Goal: Book appointment/travel/reservation

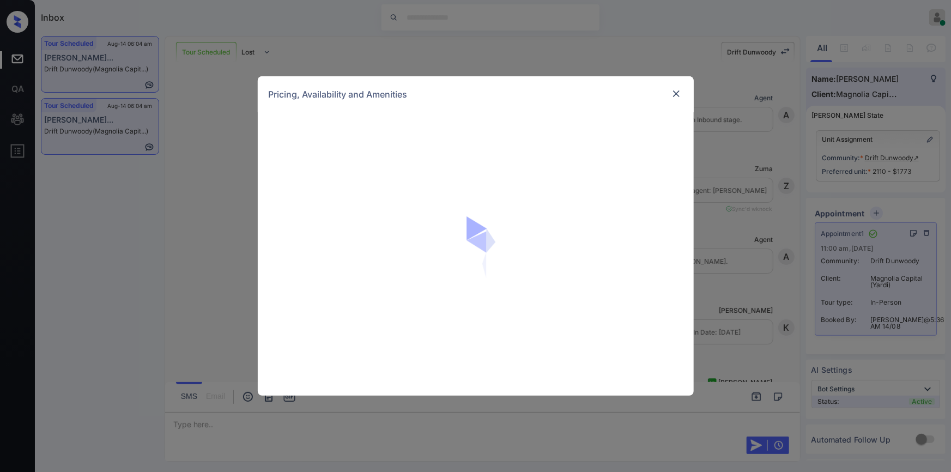
scroll to position [3545, 0]
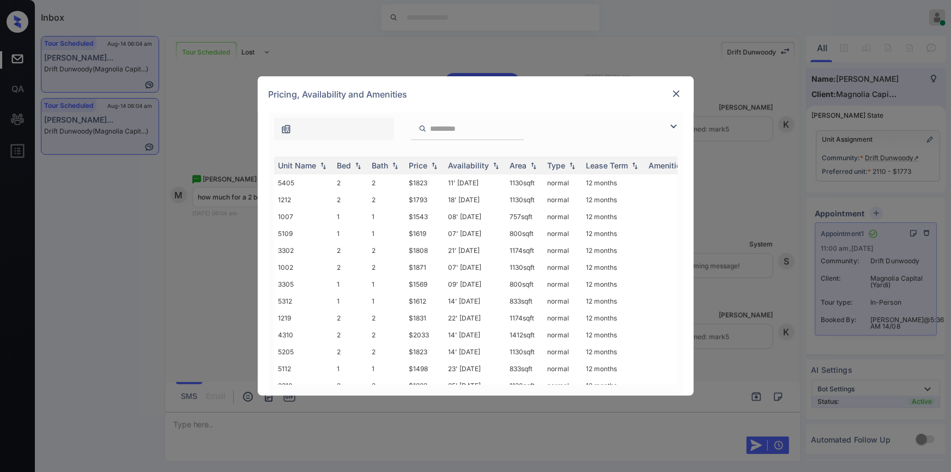
click at [679, 87] on div "Pricing, Availability and Amenities" at bounding box center [476, 94] width 436 height 36
click at [676, 94] on img at bounding box center [676, 93] width 11 height 11
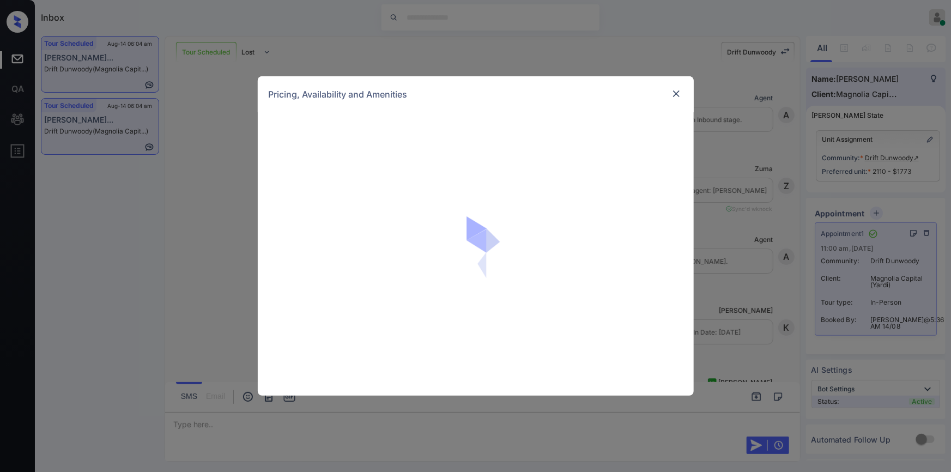
scroll to position [3759, 0]
click at [680, 95] on img at bounding box center [676, 93] width 11 height 11
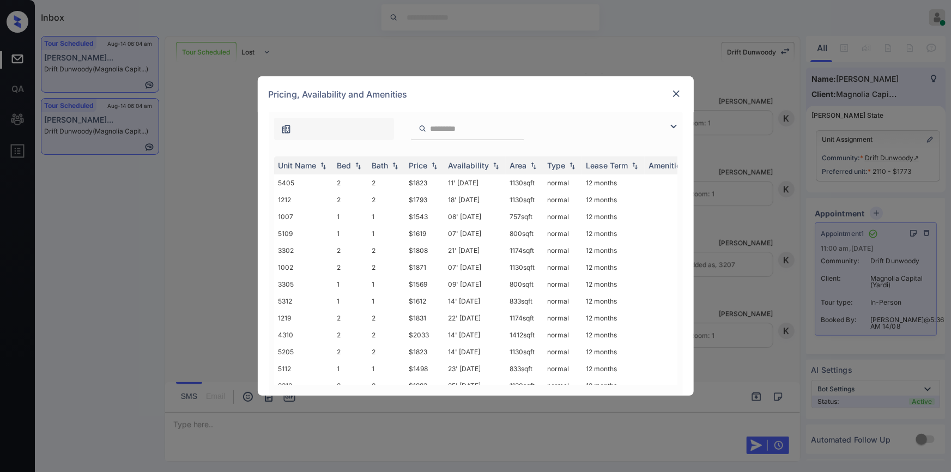
click at [674, 127] on img at bounding box center [673, 126] width 13 height 13
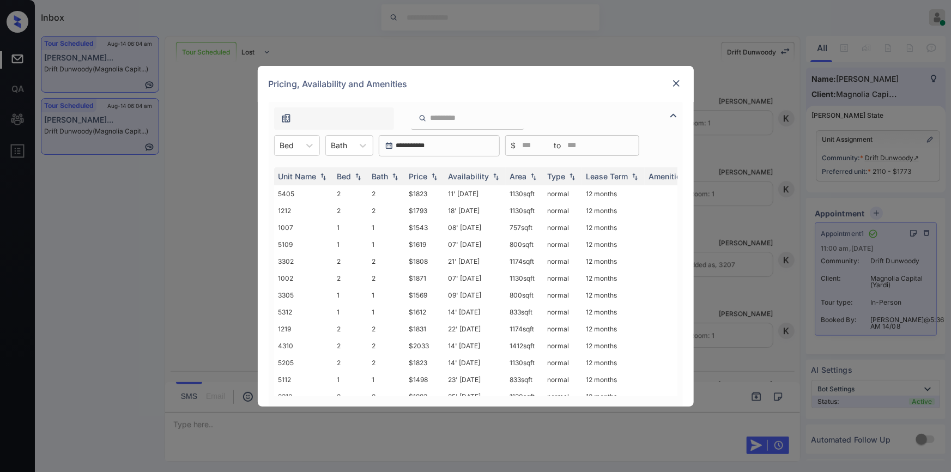
click at [671, 81] on img at bounding box center [676, 83] width 11 height 11
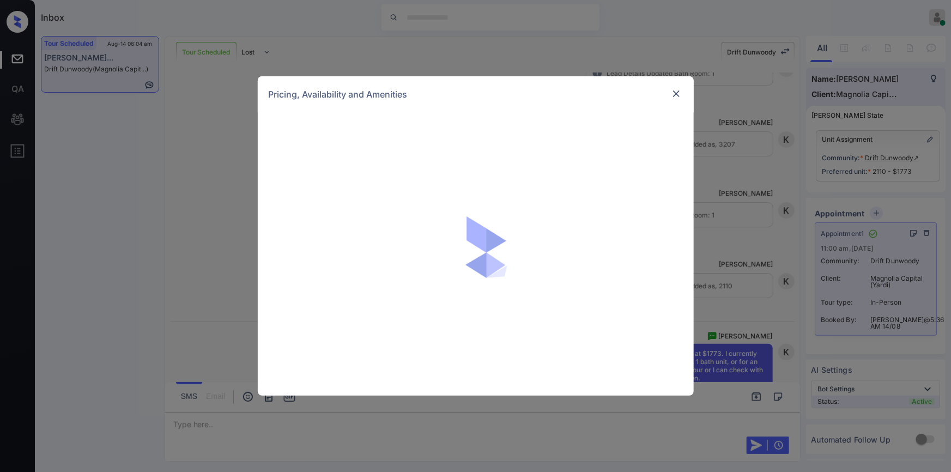
scroll to position [4013, 0]
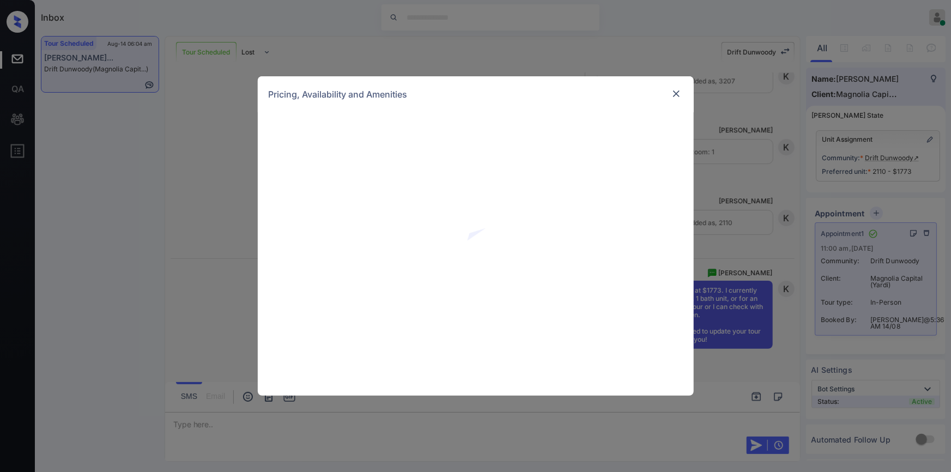
click at [673, 95] on img at bounding box center [676, 93] width 11 height 11
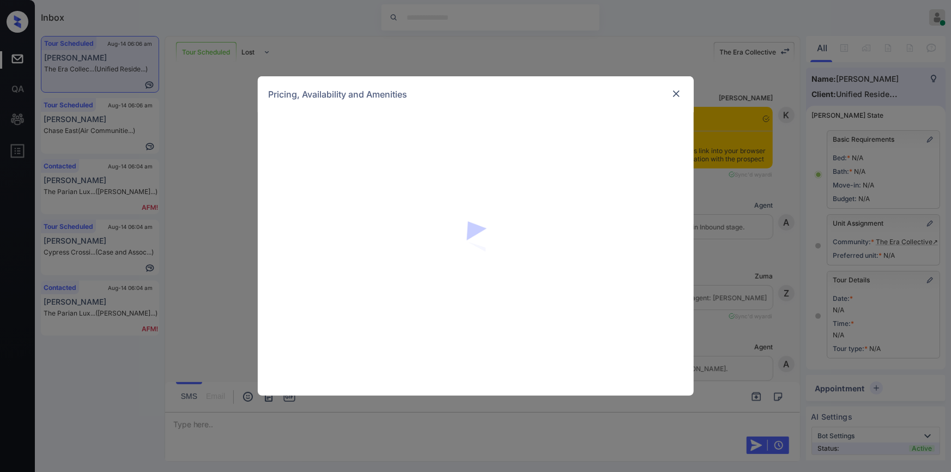
scroll to position [81, 0]
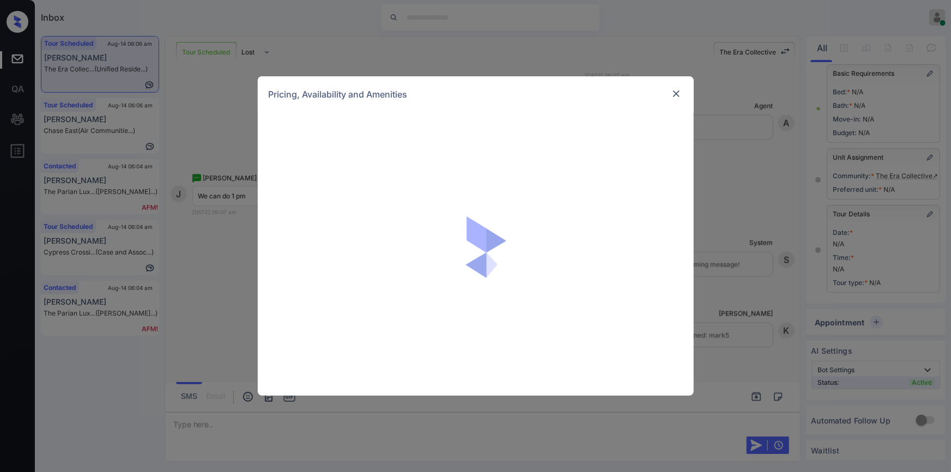
click at [673, 93] on img at bounding box center [676, 93] width 11 height 11
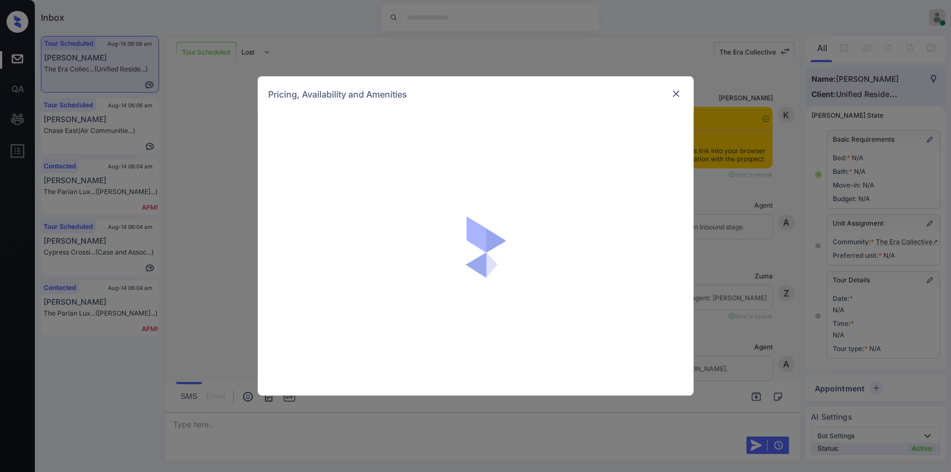
scroll to position [81, 0]
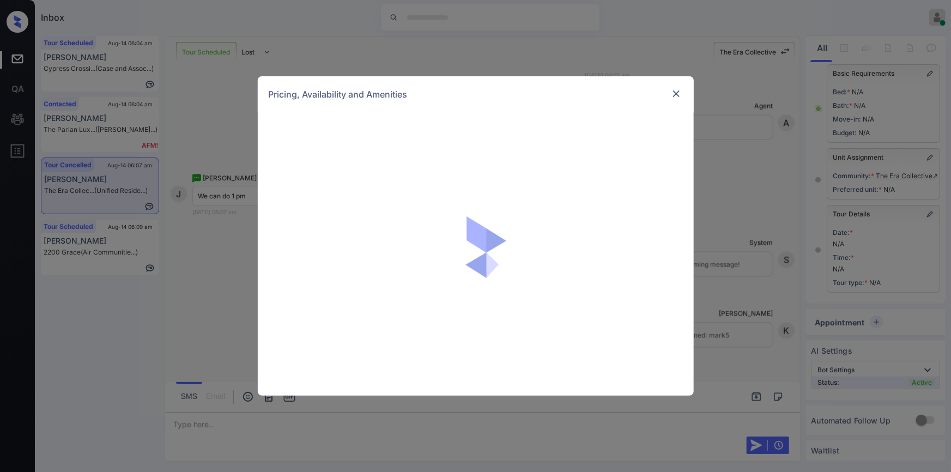
click at [676, 93] on img at bounding box center [676, 93] width 11 height 11
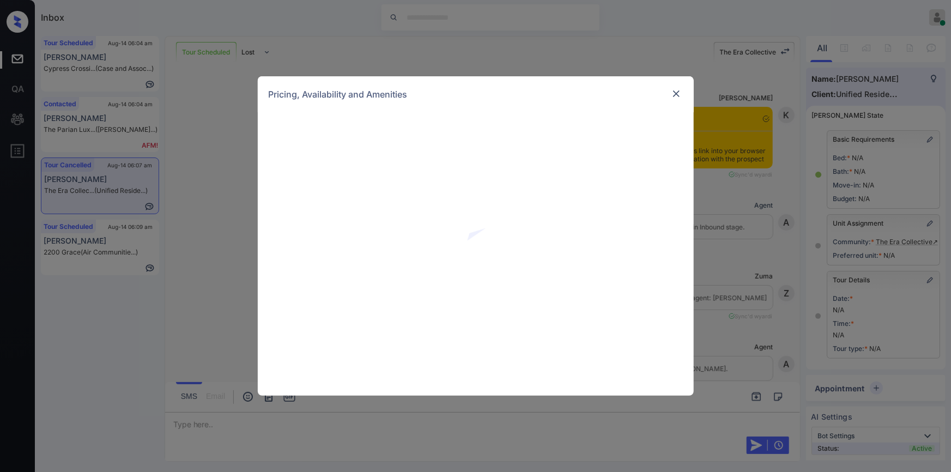
scroll to position [81, 0]
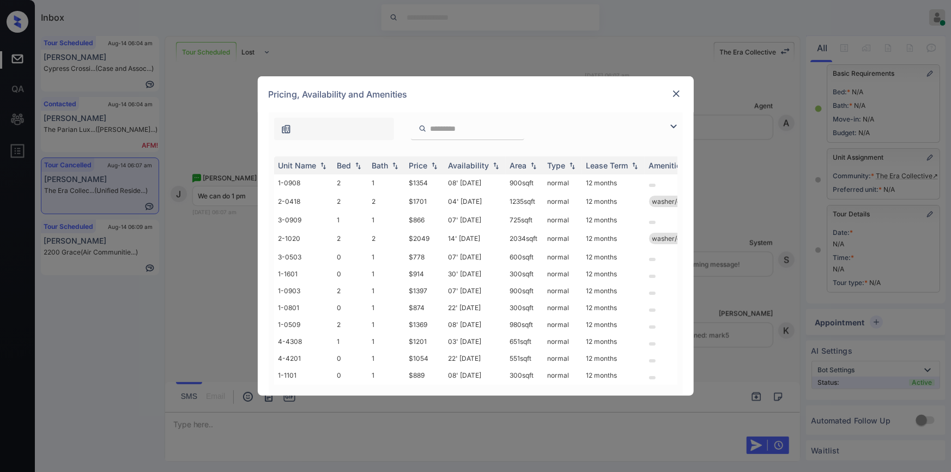
click at [670, 125] on img at bounding box center [673, 126] width 13 height 13
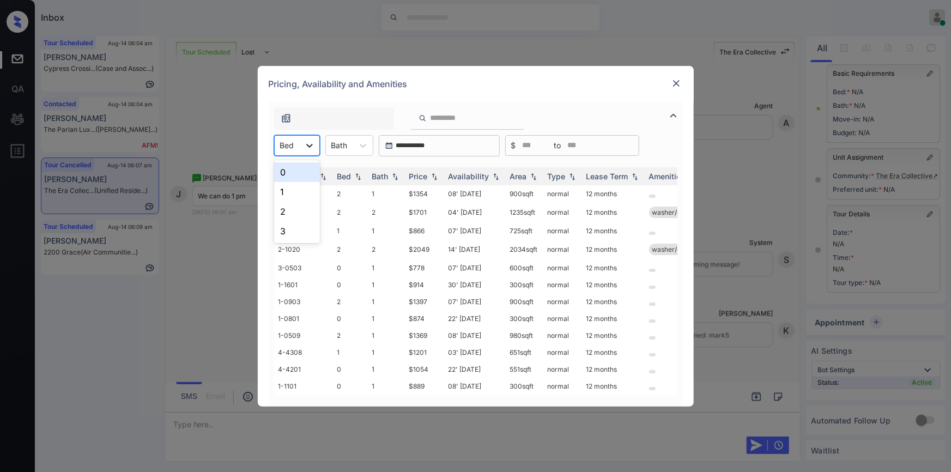
click at [309, 146] on icon at bounding box center [309, 146] width 7 height 4
click at [288, 171] on div "0" at bounding box center [297, 172] width 46 height 20
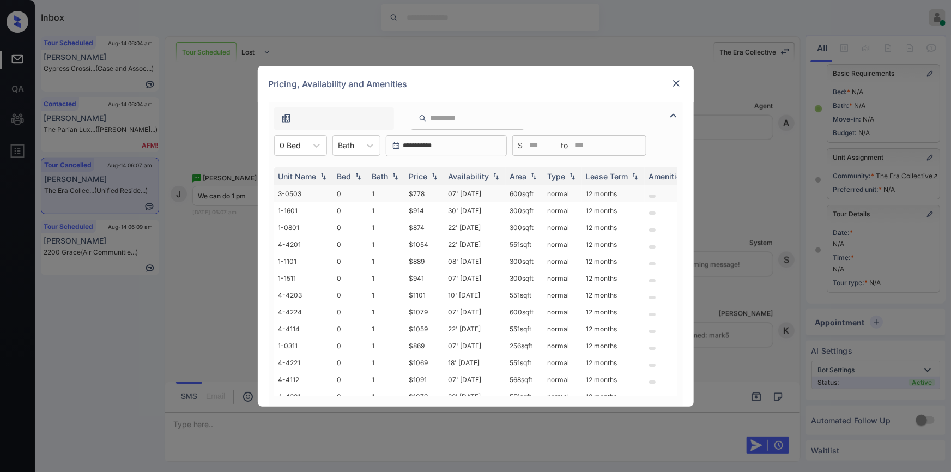
click at [420, 191] on td "$778" at bounding box center [424, 193] width 39 height 17
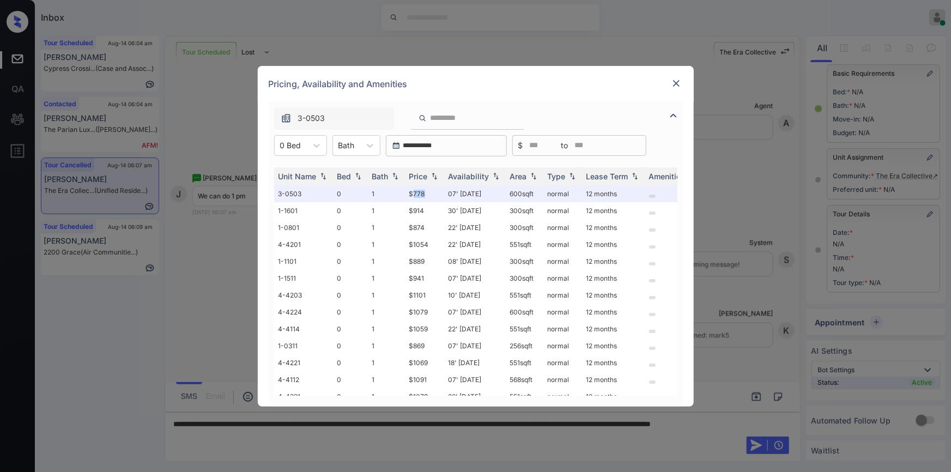
click at [676, 87] on img at bounding box center [676, 83] width 11 height 11
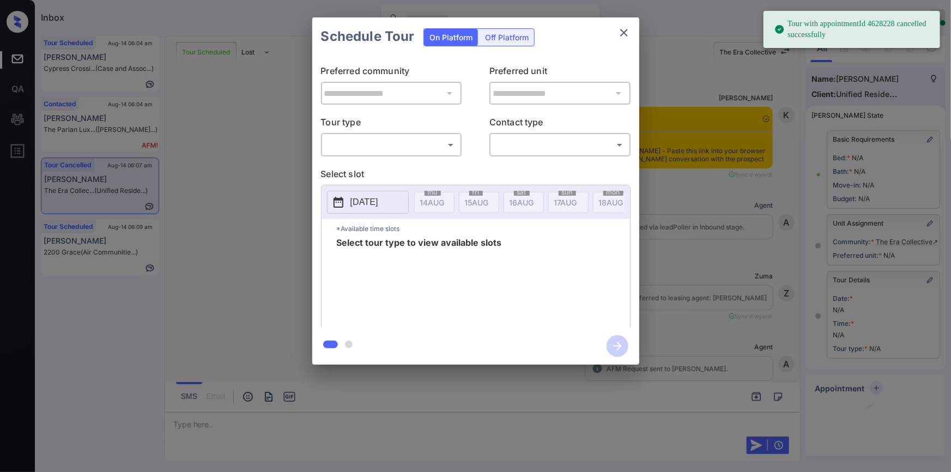
scroll to position [3160, 0]
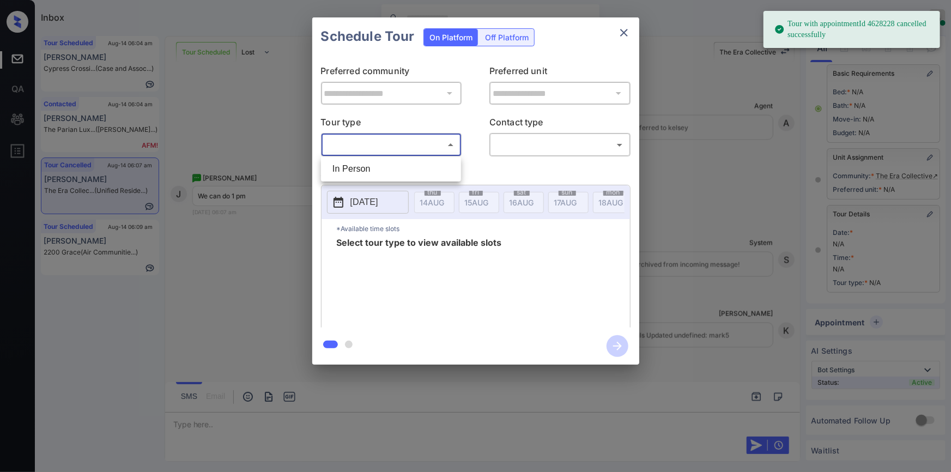
click at [368, 141] on body "Tour with appointmentId 4628228 cancelled successfully Inbox [PERSON_NAME] Onli…" at bounding box center [475, 236] width 951 height 472
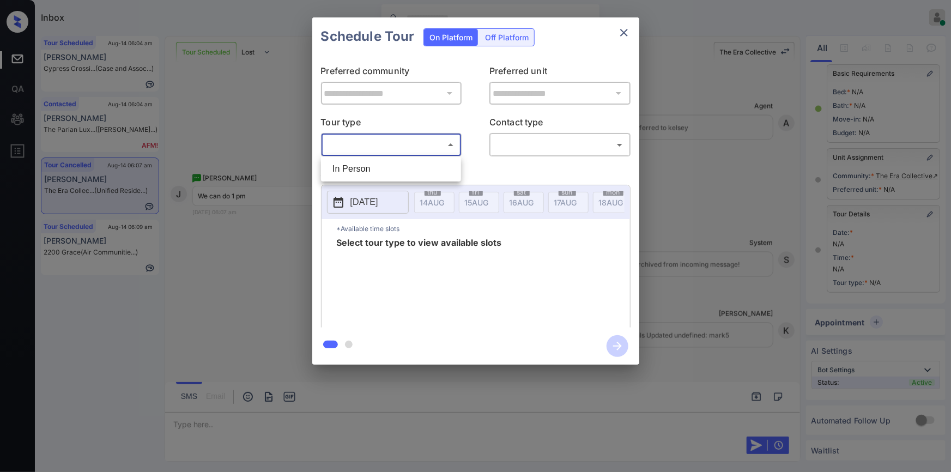
click at [632, 40] on div at bounding box center [475, 236] width 951 height 472
click at [627, 34] on icon "close" at bounding box center [623, 32] width 13 height 13
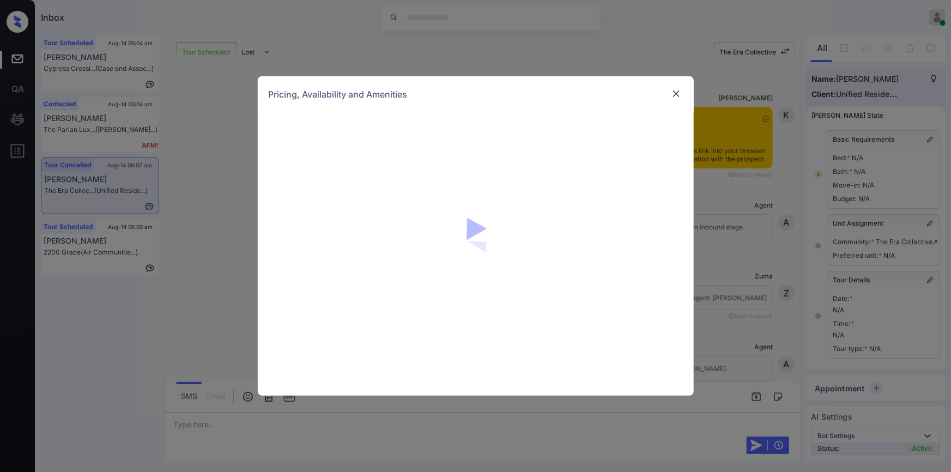
scroll to position [81, 0]
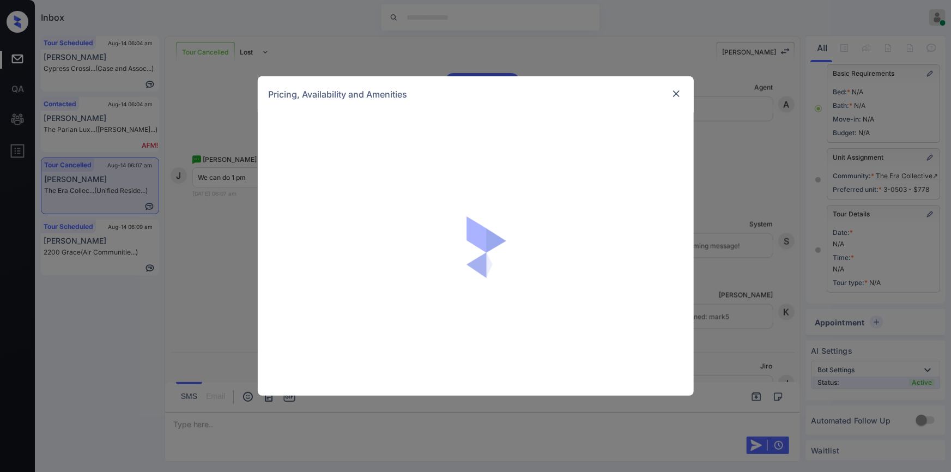
click at [675, 96] on img at bounding box center [676, 93] width 11 height 11
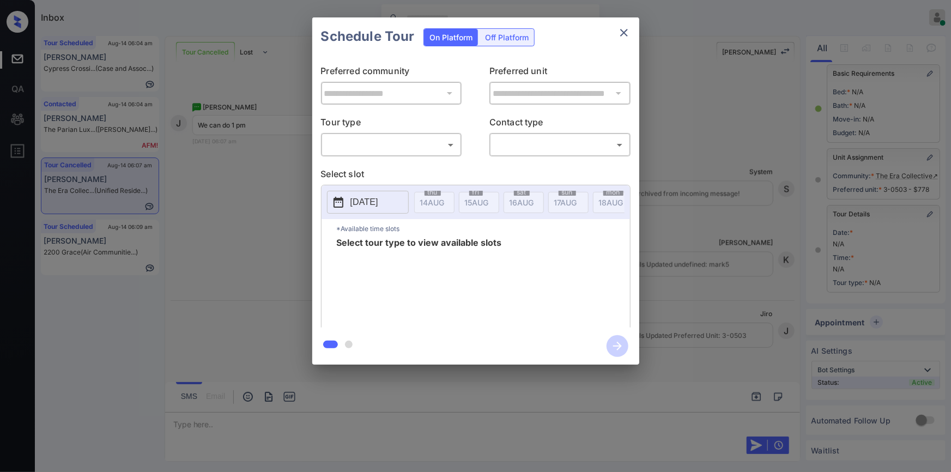
scroll to position [81, 0]
click at [410, 155] on div "​ ​" at bounding box center [391, 144] width 141 height 23
click at [415, 147] on body "Inbox [PERSON_NAME] Online Set yourself offline Set yourself on break Profile S…" at bounding box center [475, 236] width 951 height 472
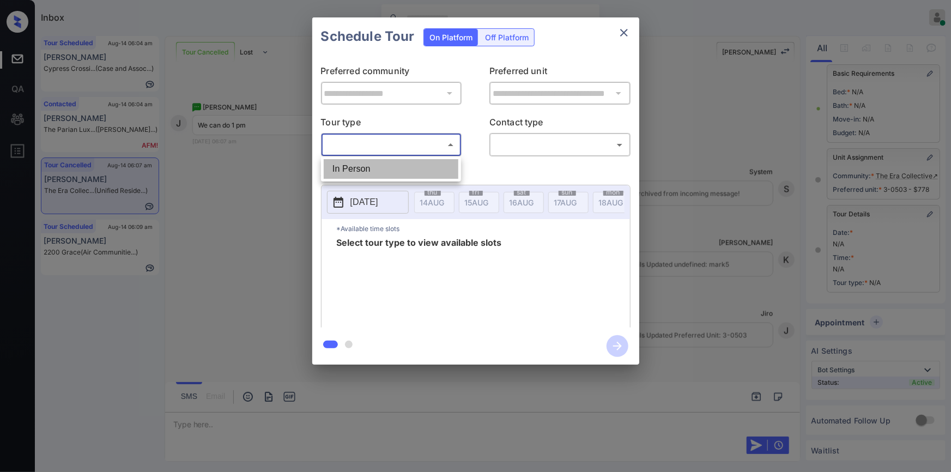
click at [397, 162] on li "In Person" at bounding box center [391, 169] width 135 height 20
type input "********"
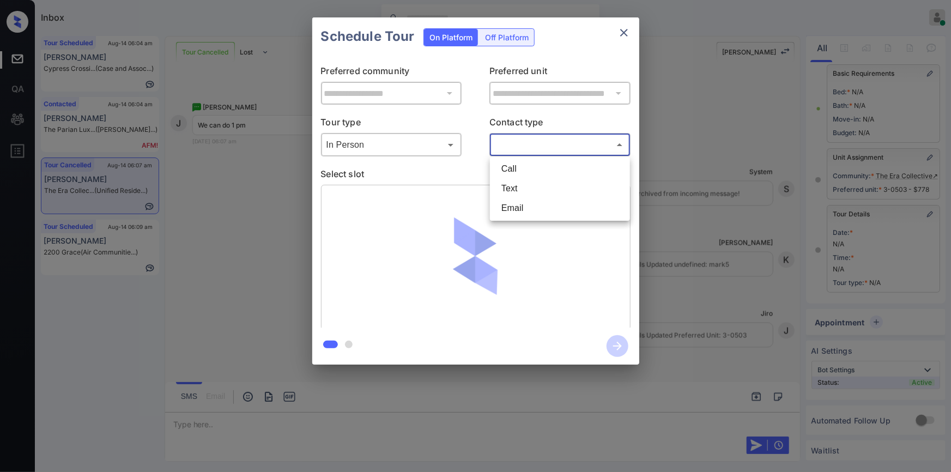
click at [538, 138] on body "Inbox Jiro Alonzo Online Set yourself offline Set yourself on break Profile Swi…" at bounding box center [475, 236] width 951 height 472
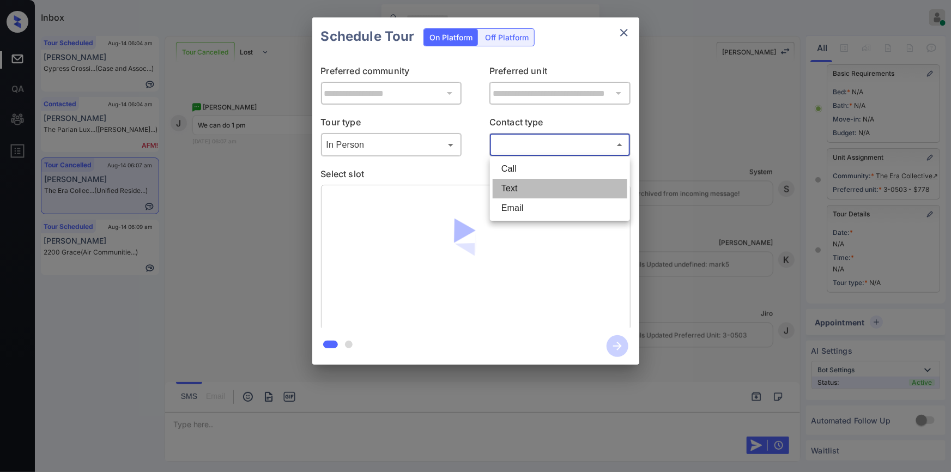
click at [523, 181] on li "Text" at bounding box center [560, 189] width 135 height 20
type input "****"
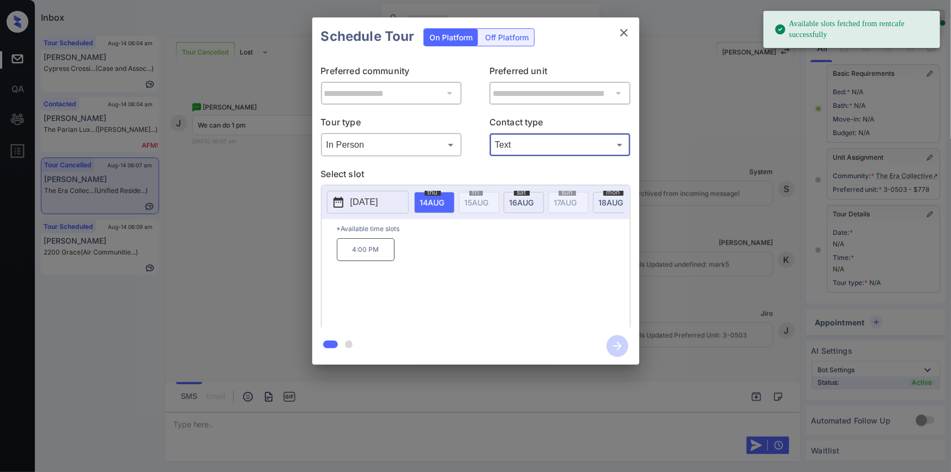
click at [445, 198] on span "16 AUG" at bounding box center [432, 202] width 25 height 9
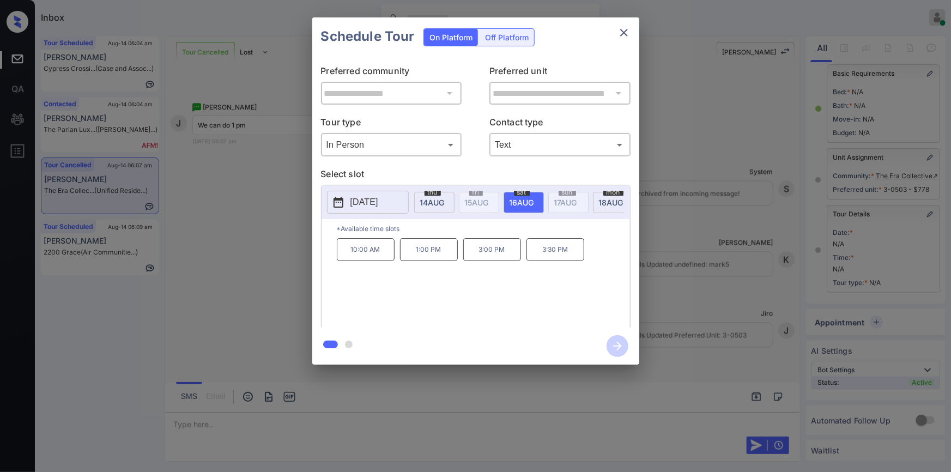
click at [411, 254] on p "1:00 PM" at bounding box center [429, 249] width 58 height 23
click at [618, 349] on icon "button" at bounding box center [617, 346] width 22 height 22
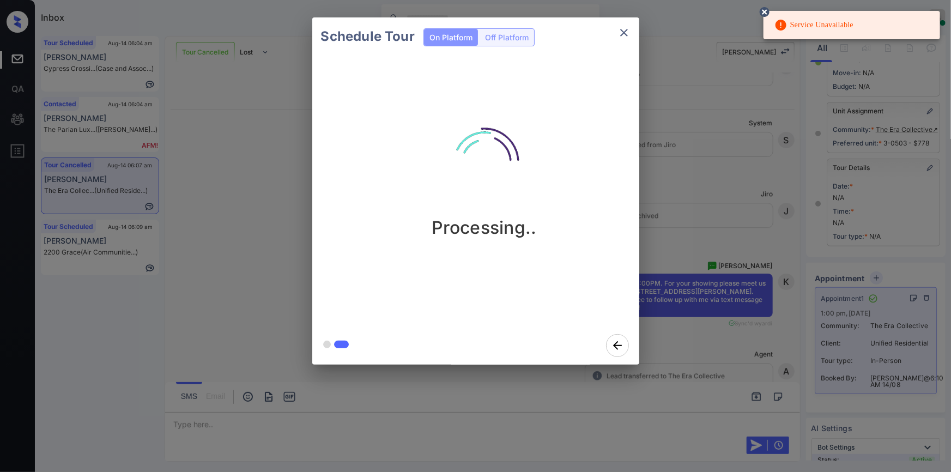
scroll to position [3677, 0]
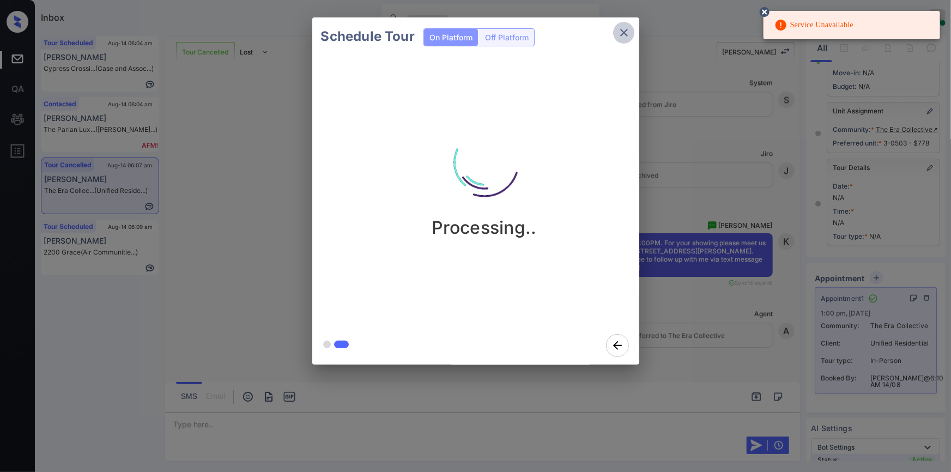
click at [624, 32] on icon "close" at bounding box center [624, 33] width 8 height 8
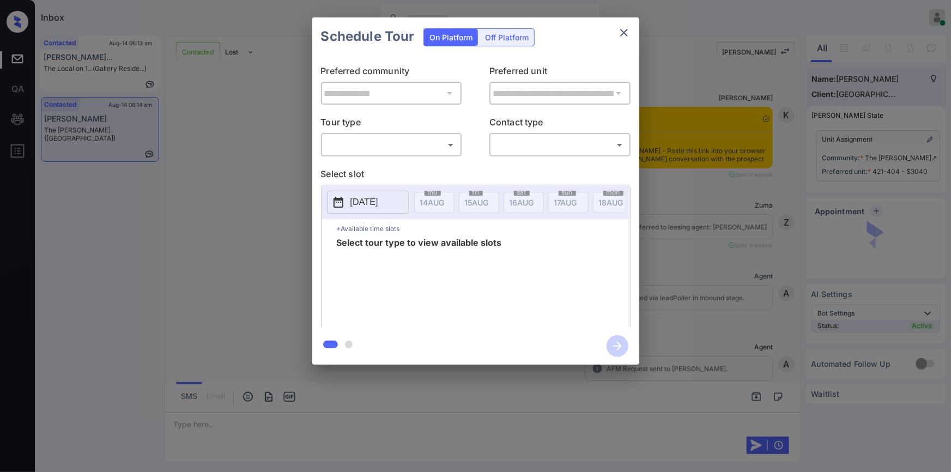
scroll to position [2203, 0]
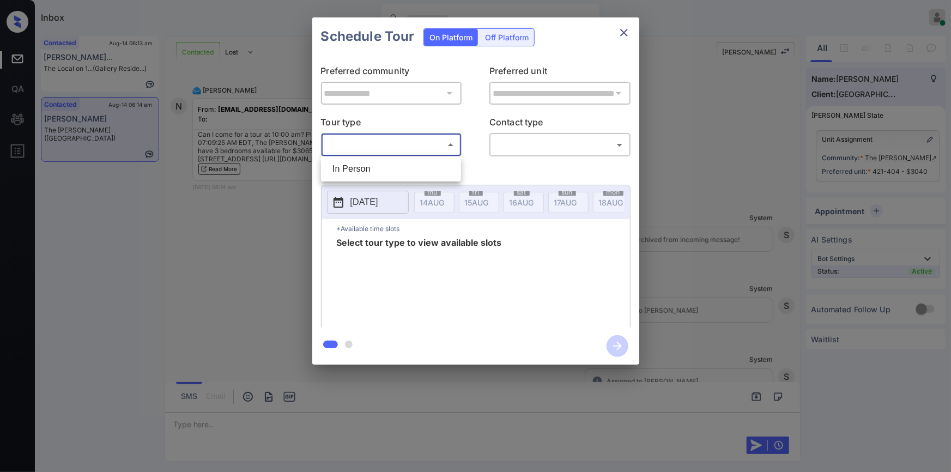
click at [352, 142] on body "Inbox [PERSON_NAME] Online Set yourself offline Set yourself on break Profile S…" at bounding box center [475, 236] width 951 height 472
click at [338, 166] on li "In Person" at bounding box center [391, 169] width 135 height 20
type input "********"
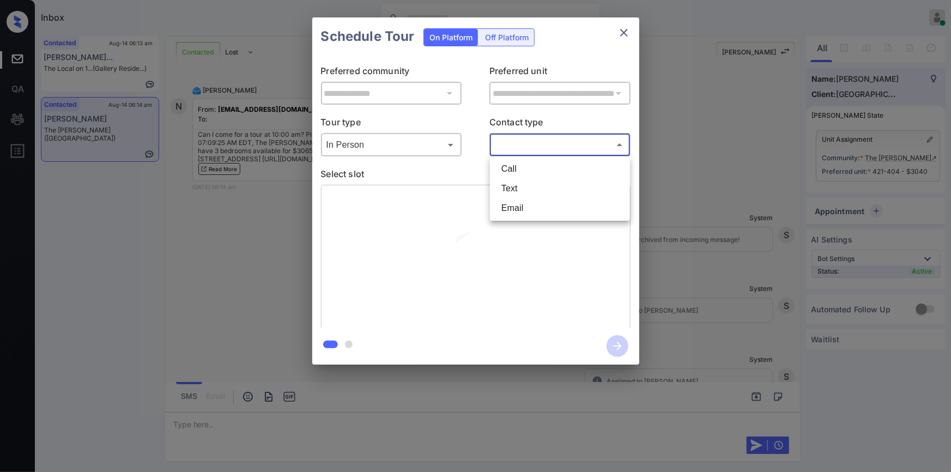
click at [524, 144] on body "Inbox [PERSON_NAME] Online Set yourself offline Set yourself on break Profile S…" at bounding box center [475, 236] width 951 height 472
click at [512, 199] on li "Email" at bounding box center [560, 208] width 135 height 20
type input "*****"
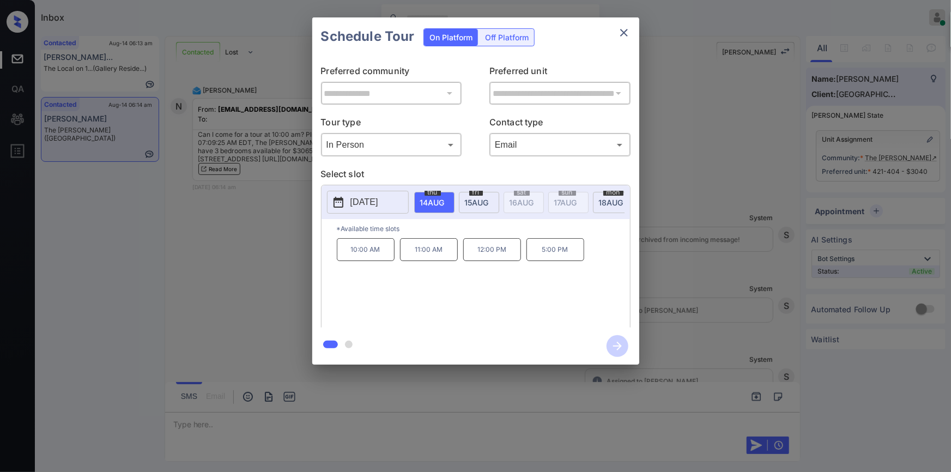
click at [281, 287] on div "**********" at bounding box center [475, 191] width 951 height 382
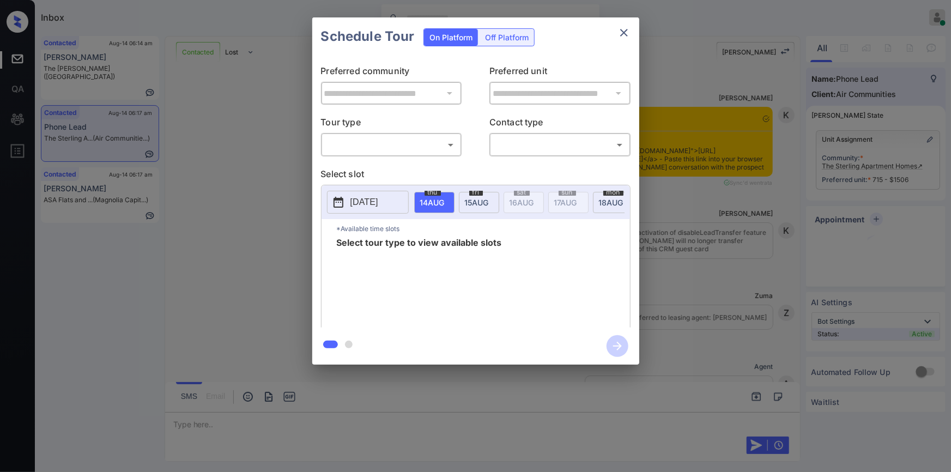
scroll to position [1542, 0]
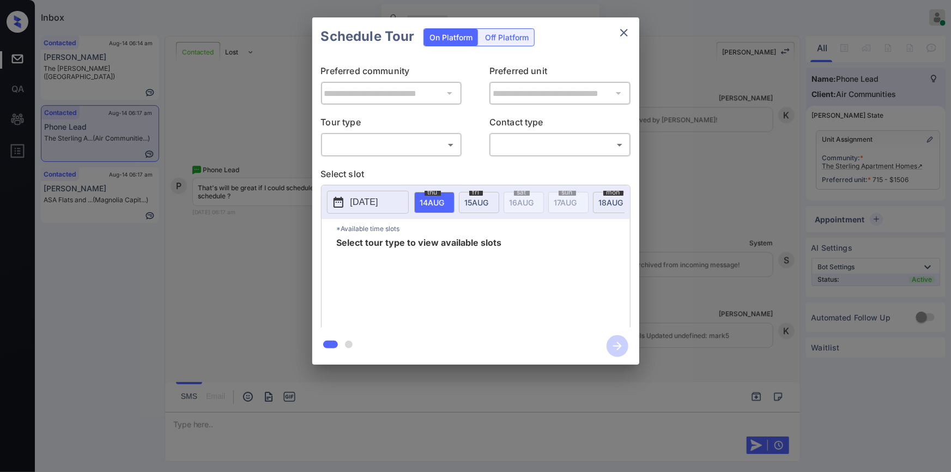
click at [402, 143] on body "Inbox Jiro Alonzo Online Set yourself offline Set yourself on break Profile Swi…" at bounding box center [475, 236] width 951 height 472
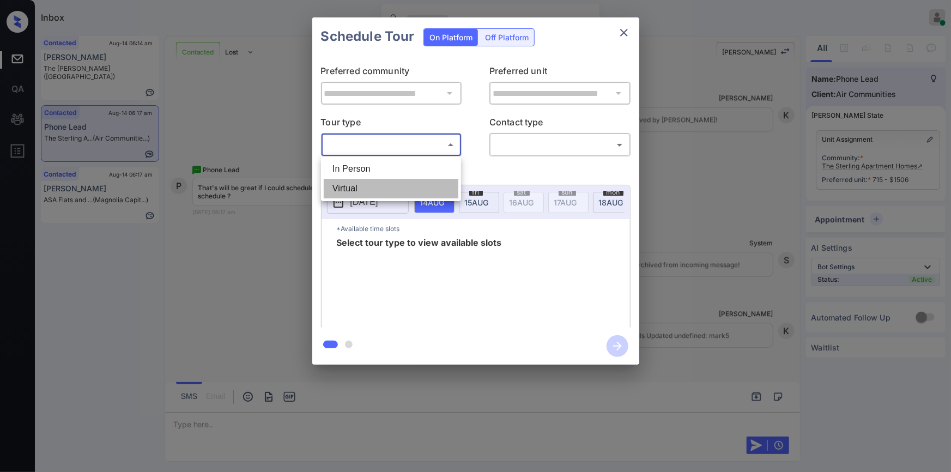
click at [384, 185] on li "Virtual" at bounding box center [391, 189] width 135 height 20
type input "*******"
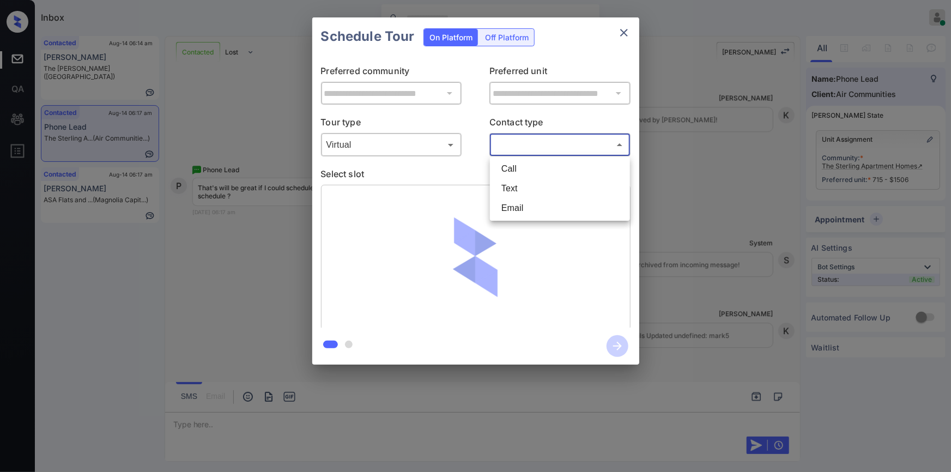
click at [517, 145] on body "Inbox Jiro Alonzo Online Set yourself offline Set yourself on break Profile Swi…" at bounding box center [475, 236] width 951 height 472
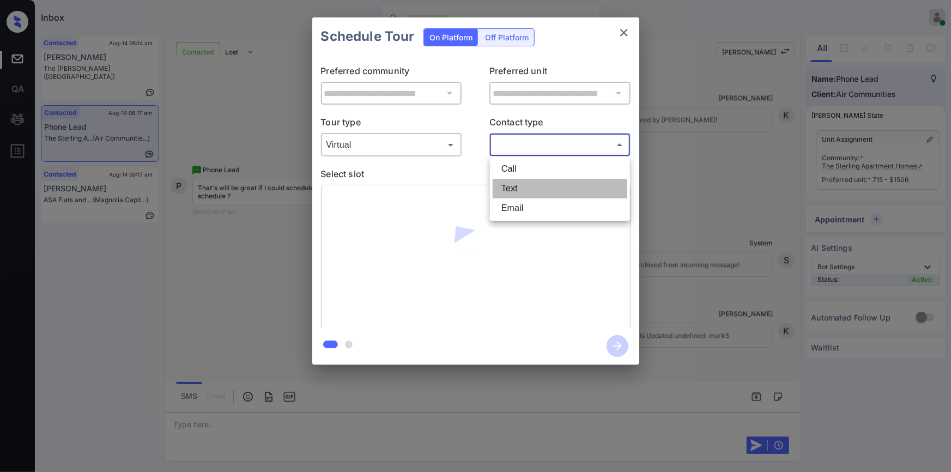
click at [521, 190] on li "Text" at bounding box center [560, 189] width 135 height 20
type input "****"
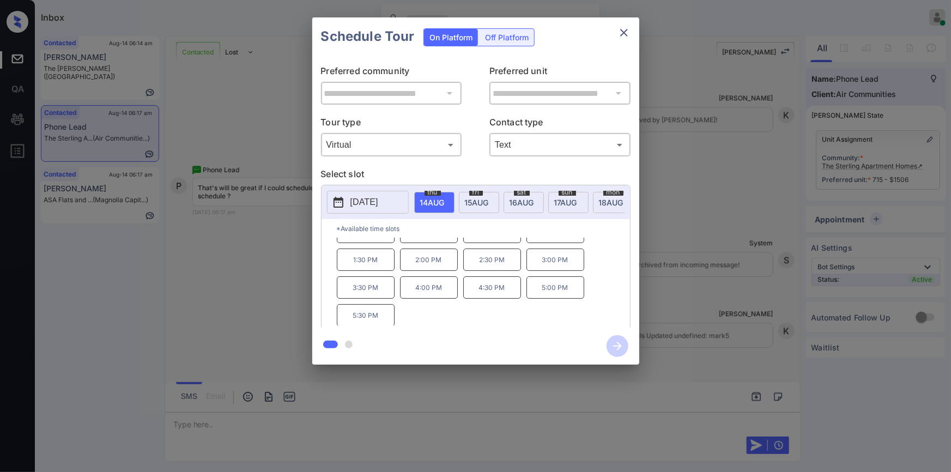
scroll to position [0, 0]
click at [169, 276] on div "**********" at bounding box center [475, 191] width 951 height 382
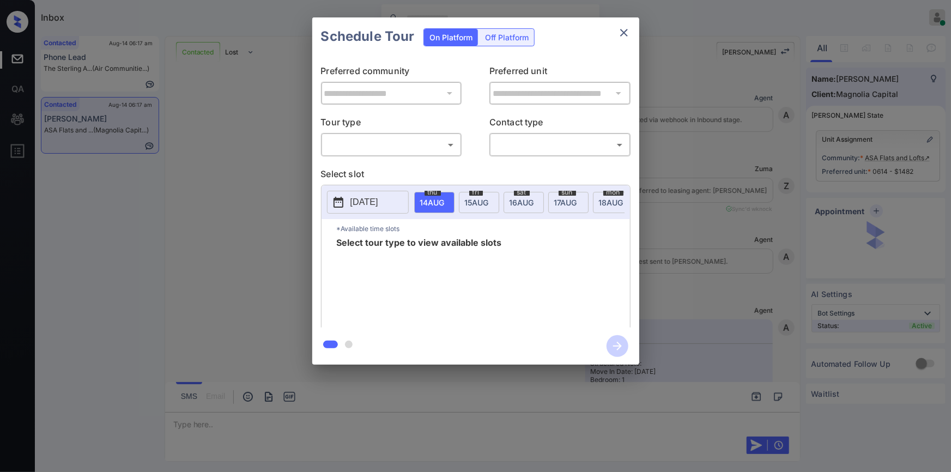
scroll to position [1277, 0]
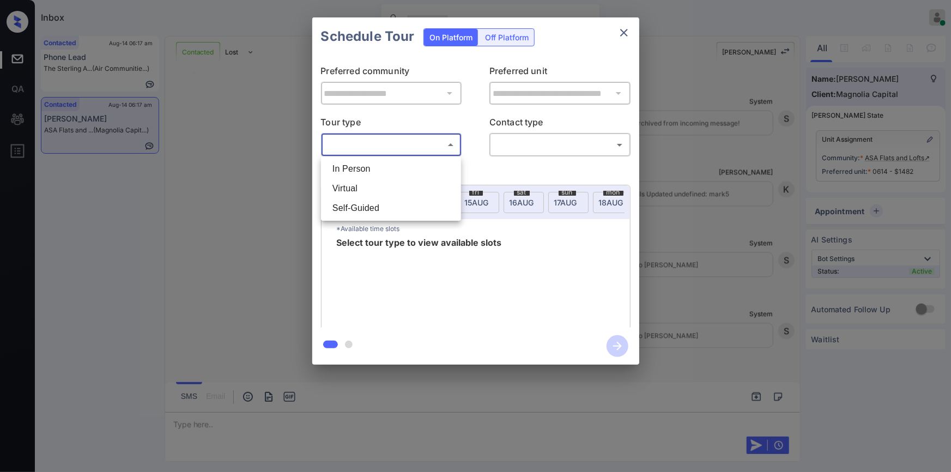
click at [379, 145] on body "Inbox [PERSON_NAME] Online Set yourself offline Set yourself on break Profile S…" at bounding box center [475, 236] width 951 height 472
click at [368, 167] on li "In Person" at bounding box center [391, 169] width 135 height 20
type input "********"
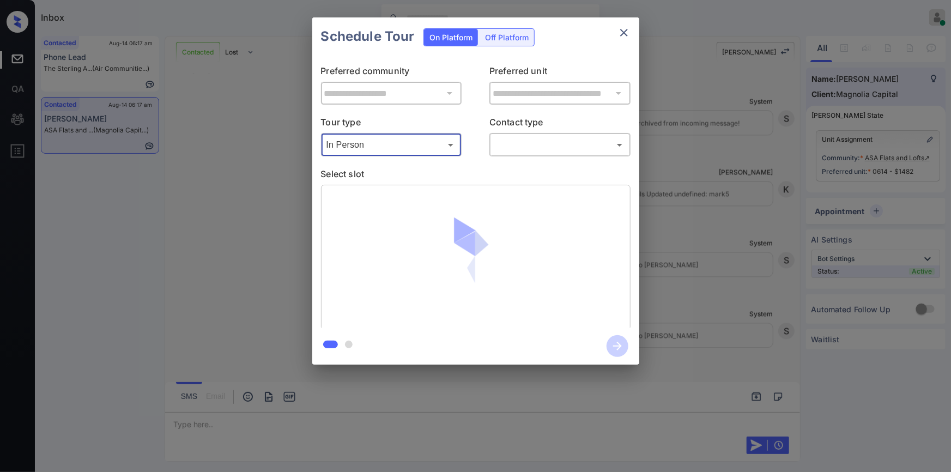
click at [503, 141] on body "Inbox [PERSON_NAME] Online Set yourself offline Set yourself on break Profile S…" at bounding box center [475, 236] width 951 height 472
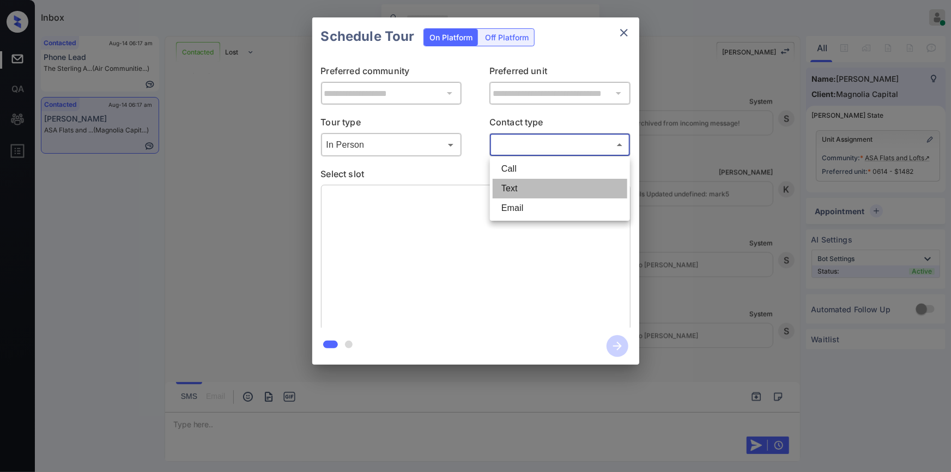
click at [512, 188] on li "Text" at bounding box center [560, 189] width 135 height 20
type input "****"
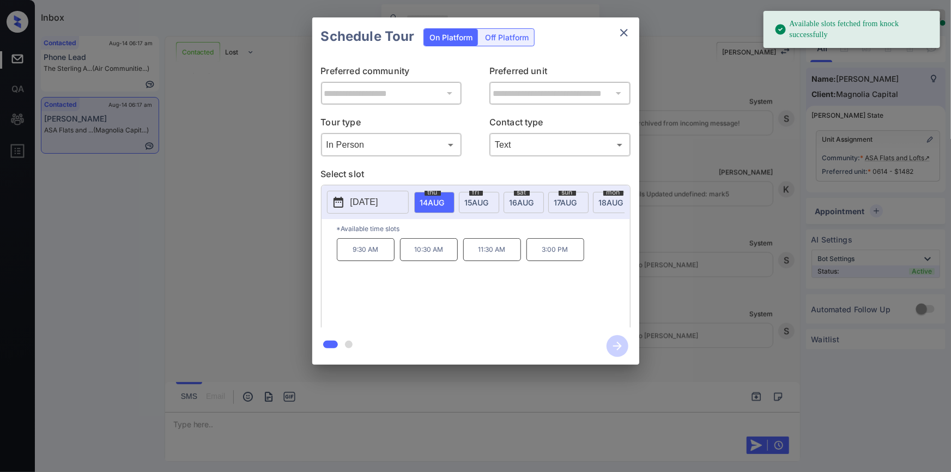
click at [360, 200] on p "[DATE]" at bounding box center [364, 202] width 28 height 13
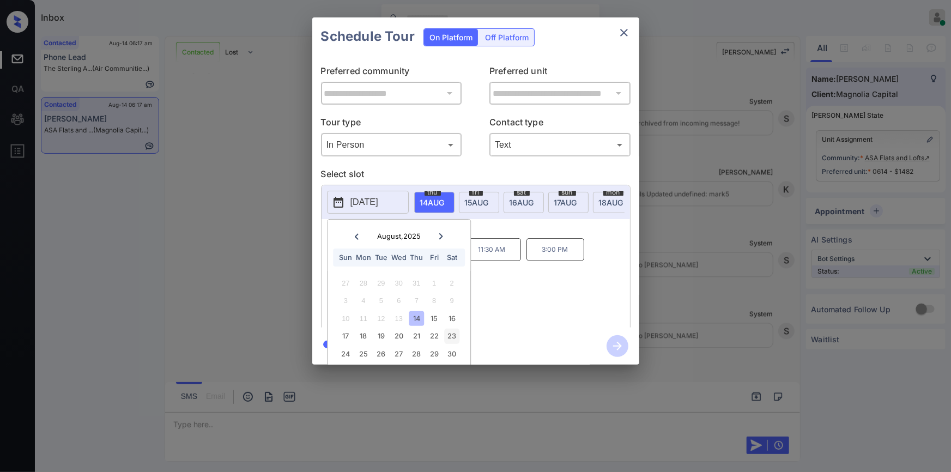
click at [456, 332] on div "23" at bounding box center [452, 336] width 15 height 15
click at [554, 300] on div "9:30 AM 10:30 AM 11:30 AM 2:00 PM 3:00 PM 4:00 PM" at bounding box center [483, 281] width 293 height 87
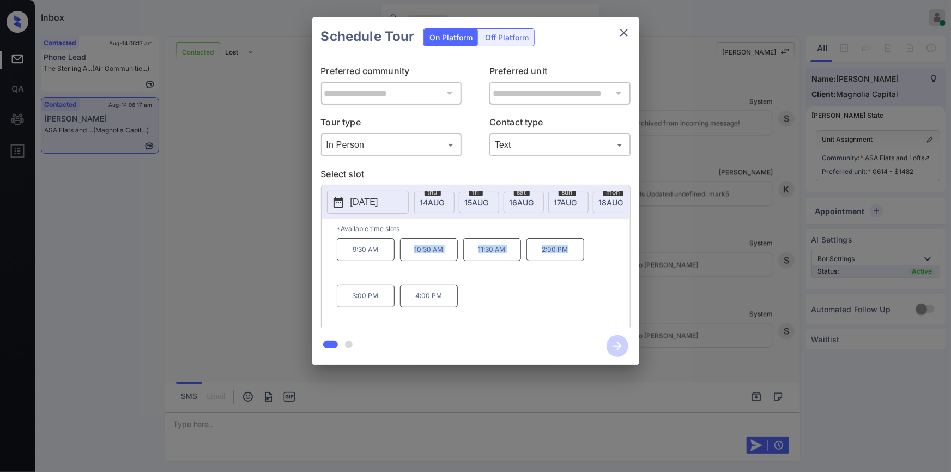
drag, startPoint x: 409, startPoint y: 252, endPoint x: 588, endPoint y: 260, distance: 180.0
click at [588, 260] on div "9:30 AM 10:30 AM 11:30 AM 2:00 PM 3:00 PM 4:00 PM" at bounding box center [483, 281] width 293 height 87
copy div "10:30 AM 11:30 AM 2:00 PM"
click at [229, 336] on div "**********" at bounding box center [475, 191] width 951 height 382
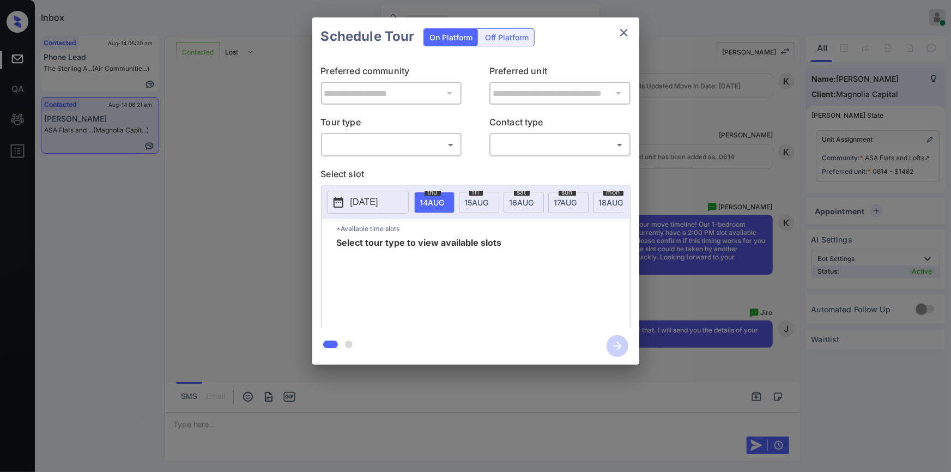
click at [363, 138] on body "Inbox [PERSON_NAME] Online Set yourself offline Set yourself on break Profile S…" at bounding box center [475, 236] width 951 height 472
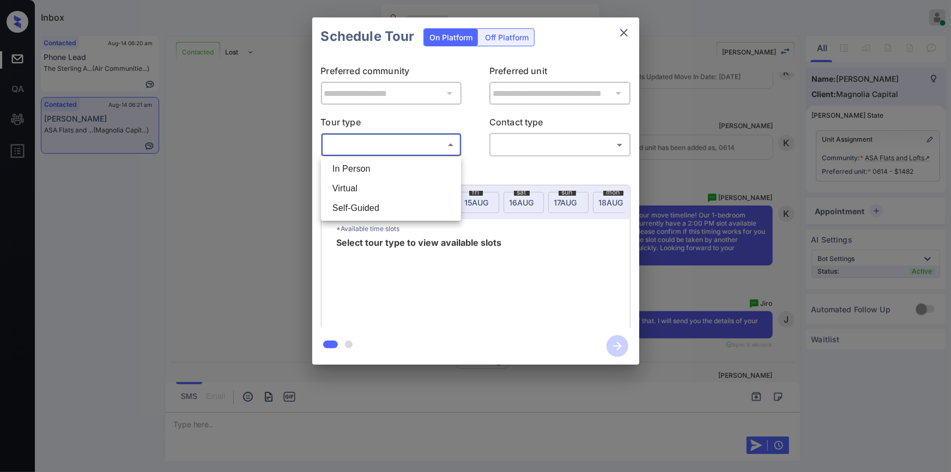
scroll to position [1950, 0]
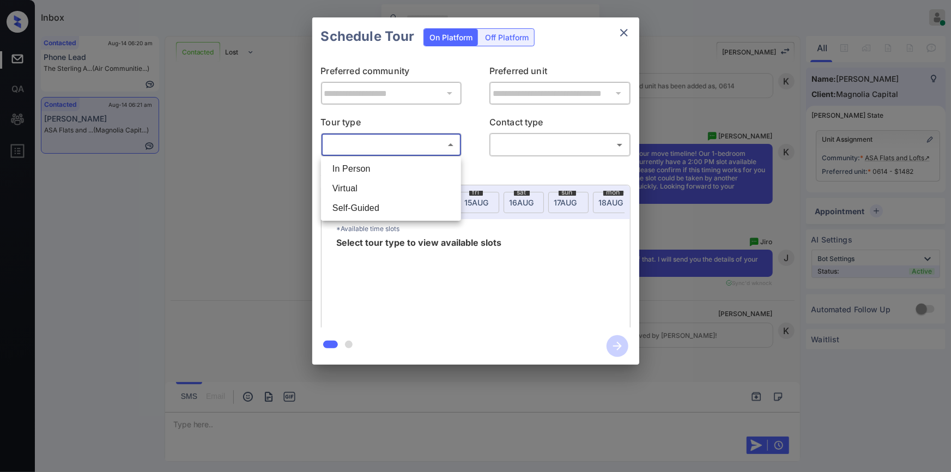
drag, startPoint x: 358, startPoint y: 163, endPoint x: 418, endPoint y: 174, distance: 61.4
click at [358, 164] on li "In Person" at bounding box center [391, 169] width 135 height 20
type input "********"
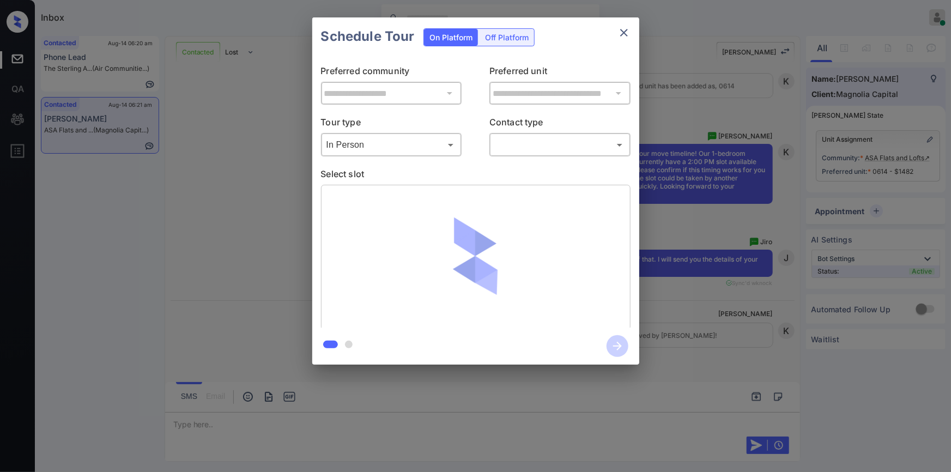
click at [526, 154] on div "​ ​" at bounding box center [559, 144] width 141 height 23
click at [529, 148] on body "Inbox [PERSON_NAME] Online Set yourself offline Set yourself on break Profile S…" at bounding box center [475, 236] width 951 height 472
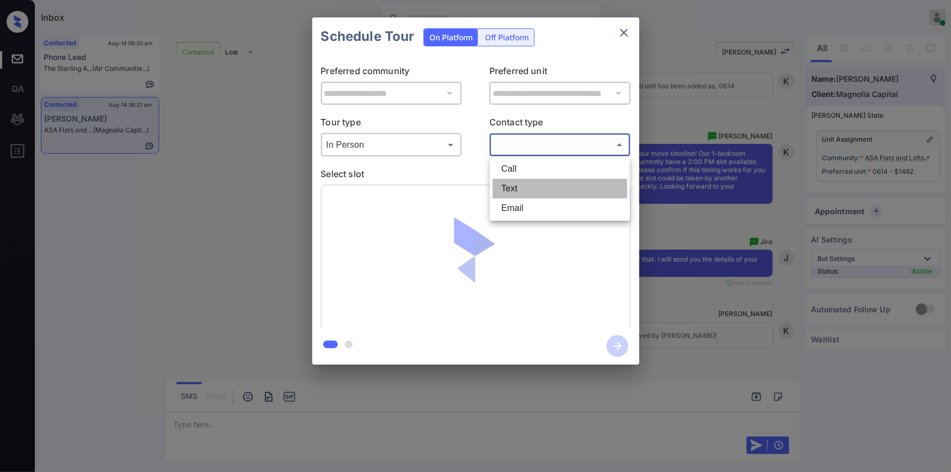
click at [512, 187] on li "Text" at bounding box center [560, 189] width 135 height 20
type input "****"
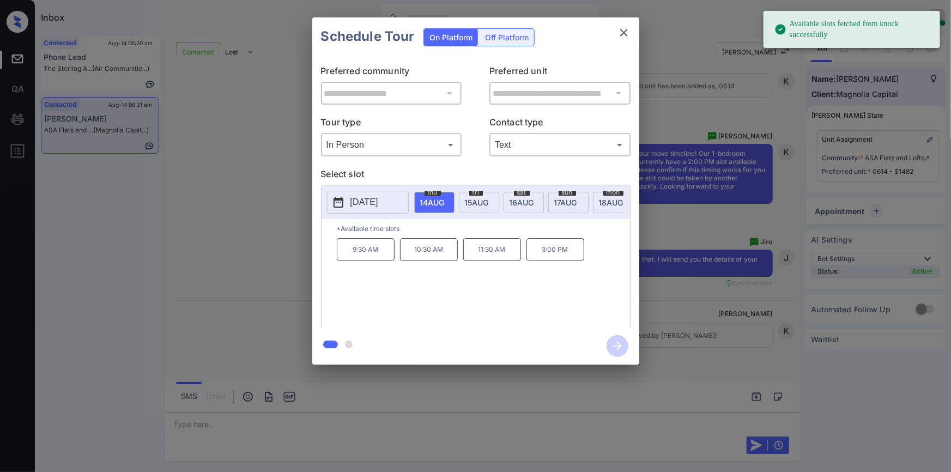
click at [370, 194] on button "[DATE]" at bounding box center [368, 202] width 82 height 23
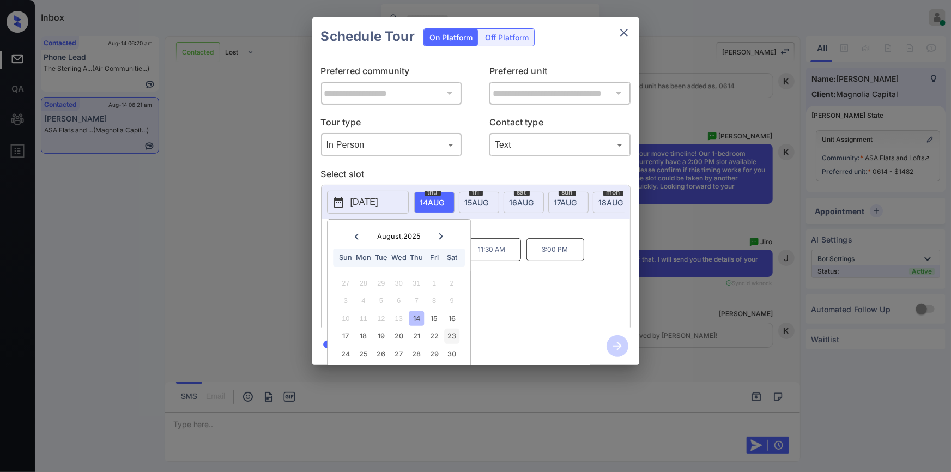
click at [452, 337] on div "23" at bounding box center [452, 336] width 15 height 15
click at [557, 280] on div "9:30 AM 10:30 AM 11:30 AM 2:00 PM 3:00 PM 4:00 PM" at bounding box center [483, 281] width 293 height 87
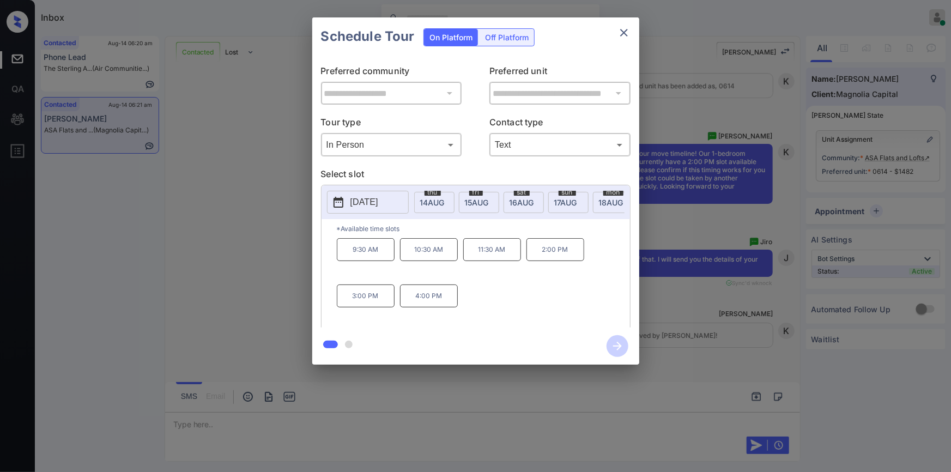
click at [558, 256] on p "2:00 PM" at bounding box center [555, 249] width 58 height 23
click at [617, 343] on icon "button" at bounding box center [617, 346] width 22 height 22
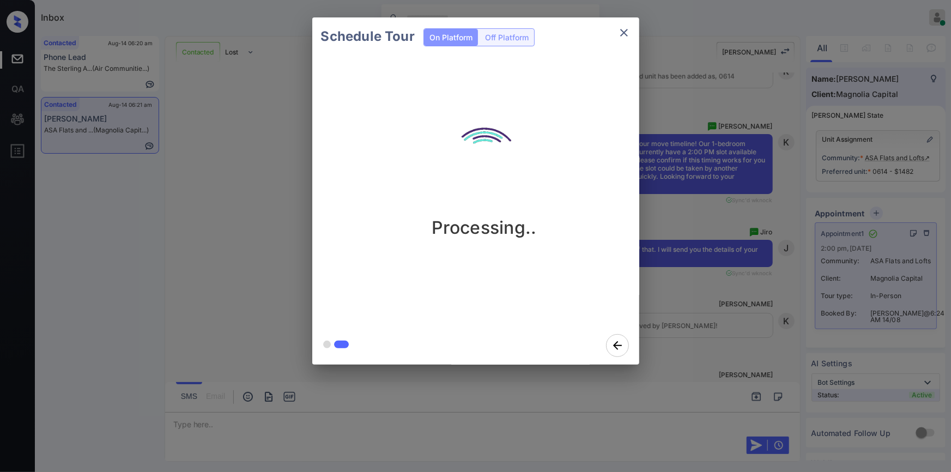
click at [627, 33] on icon "close" at bounding box center [623, 32] width 13 height 13
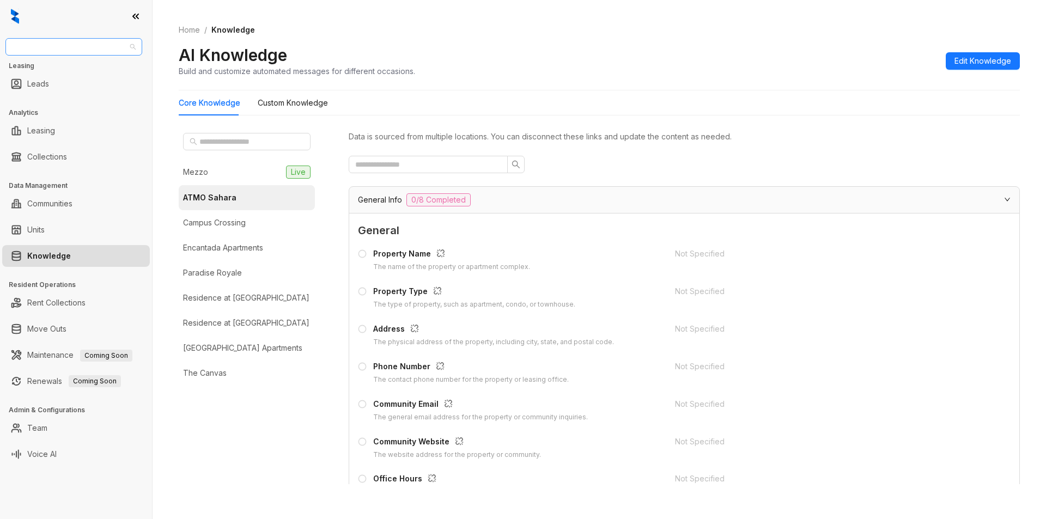
click at [66, 44] on span "RR Living" at bounding box center [74, 47] width 124 height 16
type input "**"
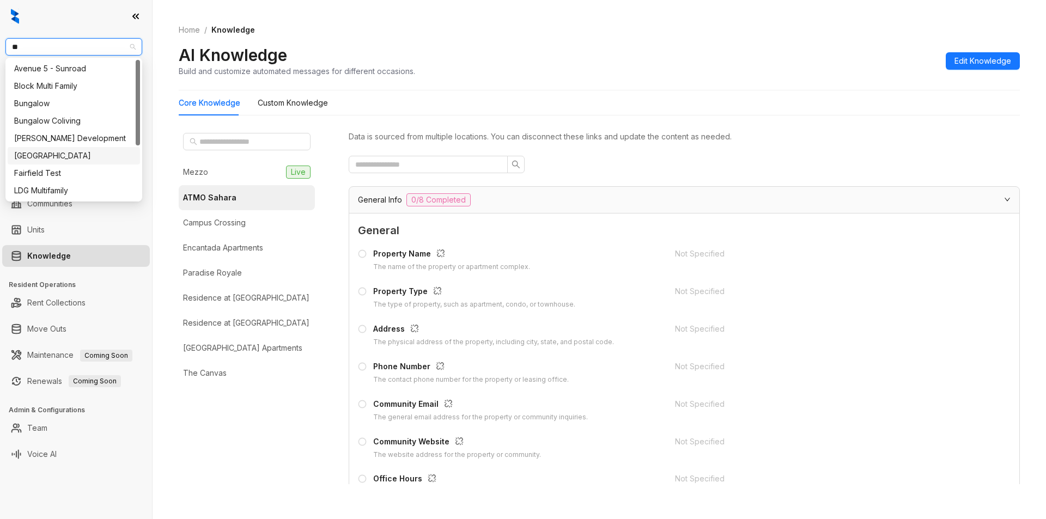
click at [48, 157] on div "[GEOGRAPHIC_DATA]" at bounding box center [73, 156] width 119 height 12
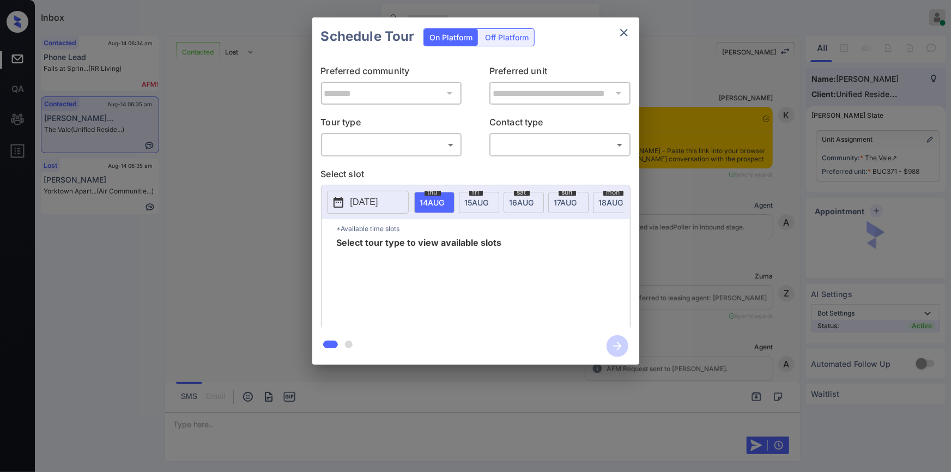
scroll to position [1485, 0]
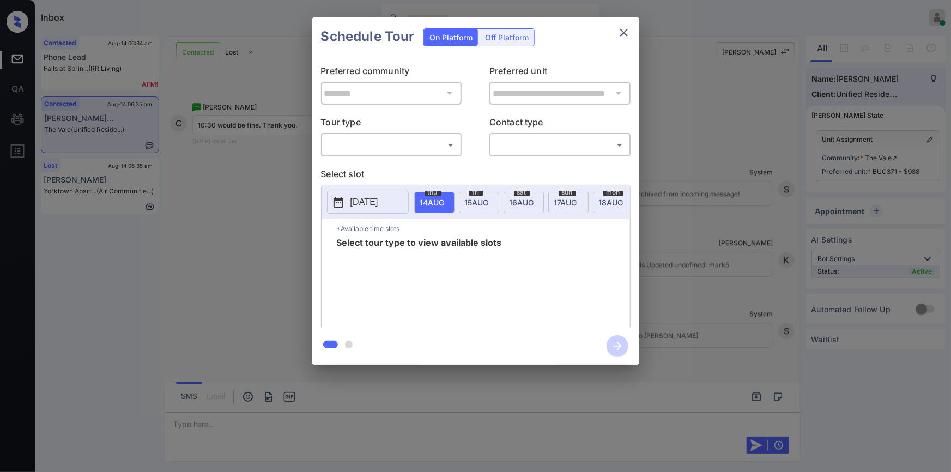
click at [349, 145] on body "Inbox [PERSON_NAME] Online Set yourself offline Set yourself on break Profile S…" at bounding box center [475, 236] width 951 height 472
click at [345, 165] on li "In Person" at bounding box center [391, 169] width 135 height 20
type input "********"
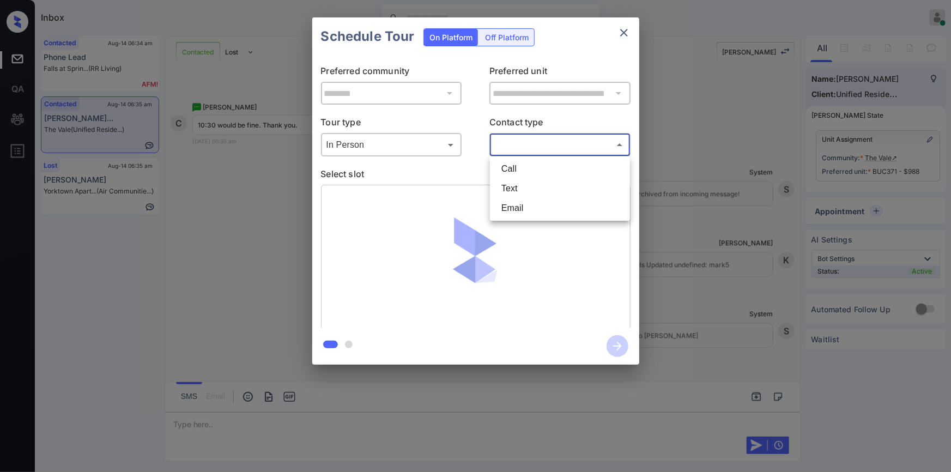
click at [532, 150] on body "Inbox Jiro Alonzo Online Set yourself offline Set yourself on break Profile Swi…" at bounding box center [475, 236] width 951 height 472
click at [512, 196] on li "Text" at bounding box center [560, 189] width 135 height 20
type input "****"
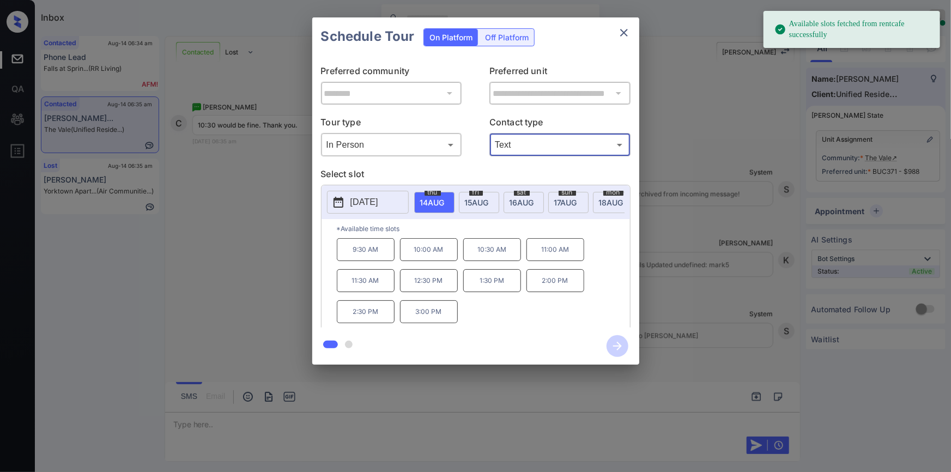
click at [496, 251] on p "10:30 AM" at bounding box center [492, 249] width 58 height 23
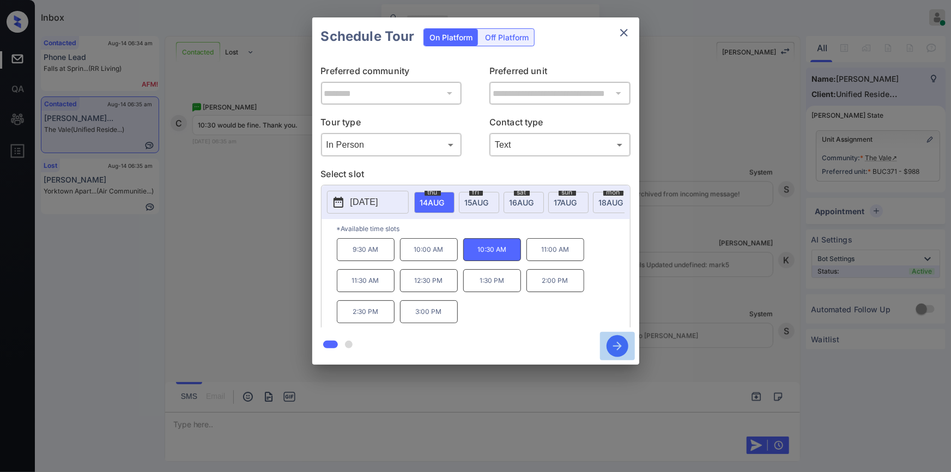
click at [618, 345] on icon "button" at bounding box center [617, 346] width 22 height 22
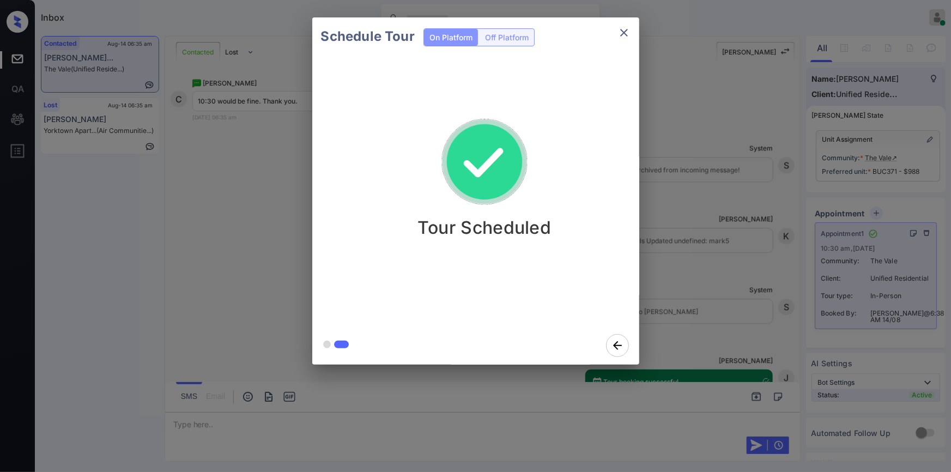
click at [616, 35] on button "close" at bounding box center [624, 33] width 22 height 22
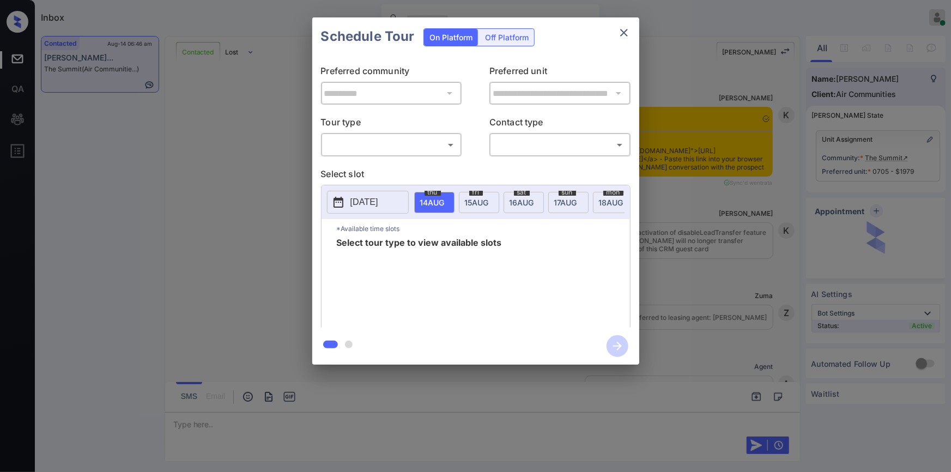
scroll to position [830, 0]
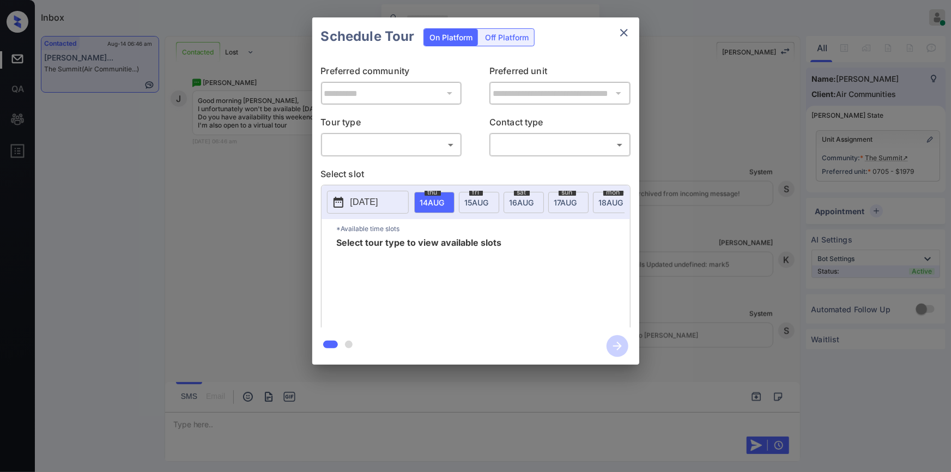
click at [374, 149] on body "Inbox Jiro Alonzo Online Set yourself offline Set yourself on break Profile Swi…" at bounding box center [475, 236] width 951 height 472
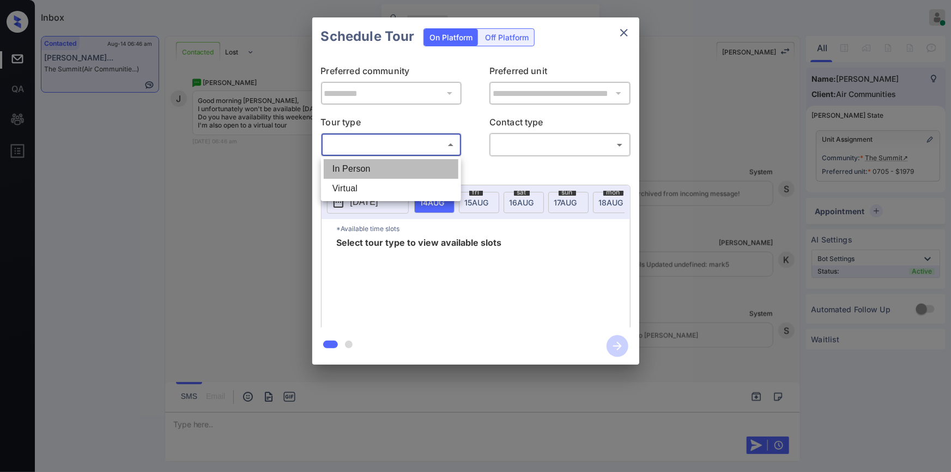
drag, startPoint x: 352, startPoint y: 168, endPoint x: 504, endPoint y: 149, distance: 153.2
click at [354, 168] on li "In Person" at bounding box center [391, 169] width 135 height 20
type input "********"
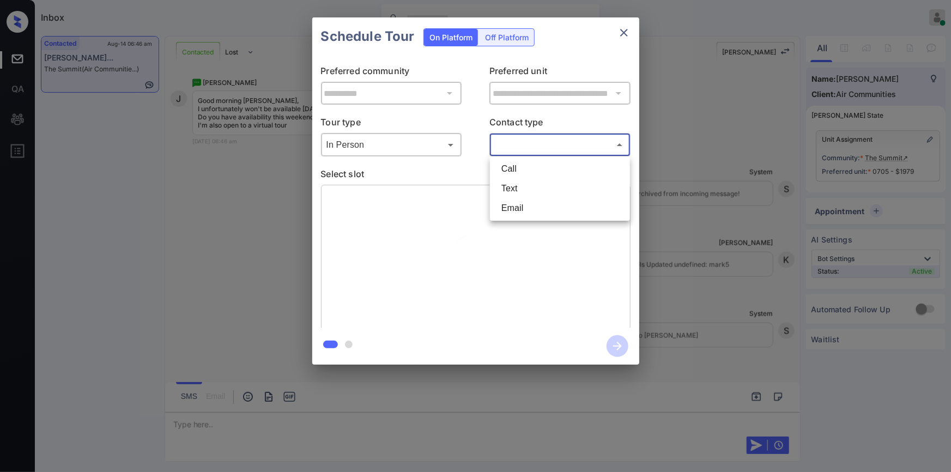
click at [512, 147] on body "Inbox Jiro Alonzo Online Set yourself offline Set yourself on break Profile Swi…" at bounding box center [475, 236] width 951 height 472
click at [505, 194] on li "Text" at bounding box center [560, 189] width 135 height 20
type input "****"
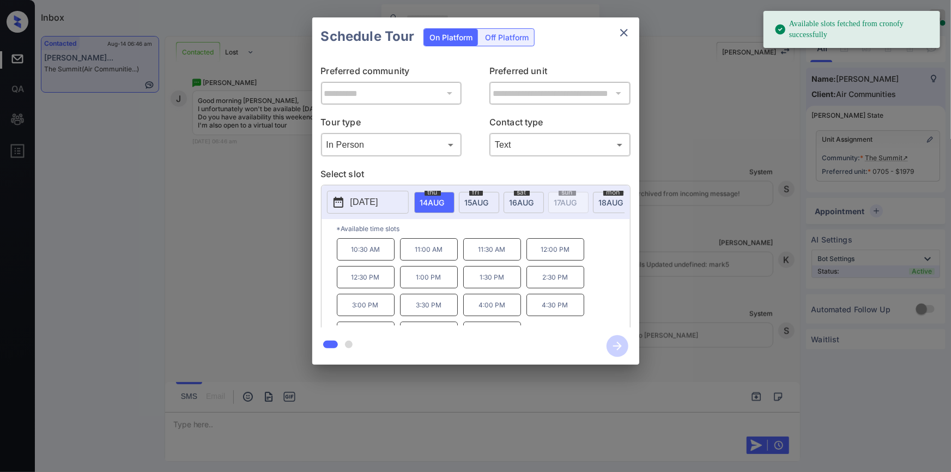
click at [445, 198] on span "16 AUG" at bounding box center [432, 202] width 25 height 9
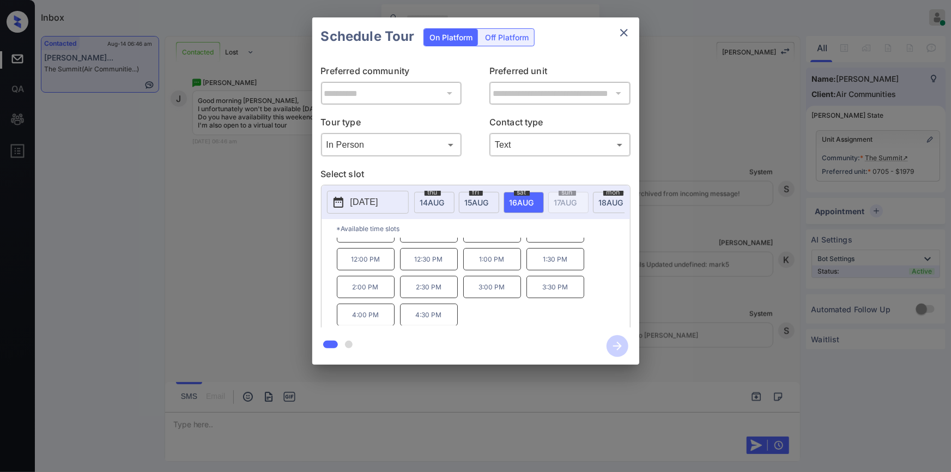
scroll to position [0, 0]
click at [234, 268] on div "**********" at bounding box center [475, 191] width 951 height 382
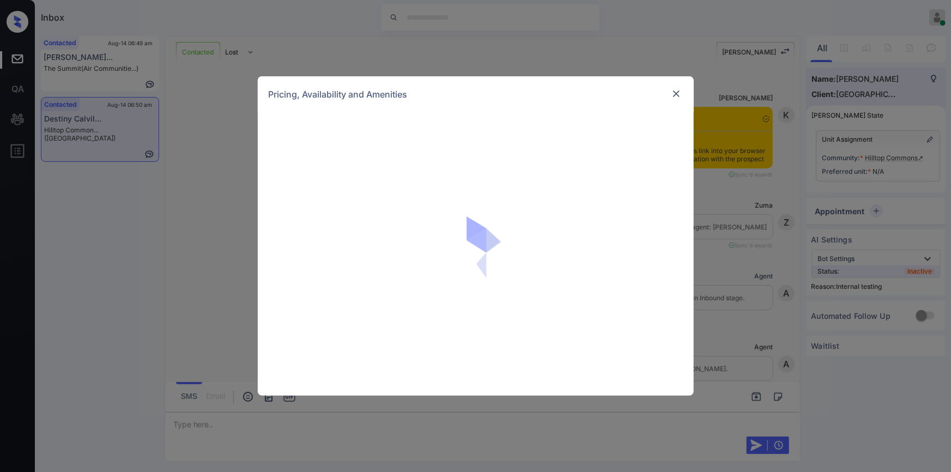
scroll to position [1568, 0]
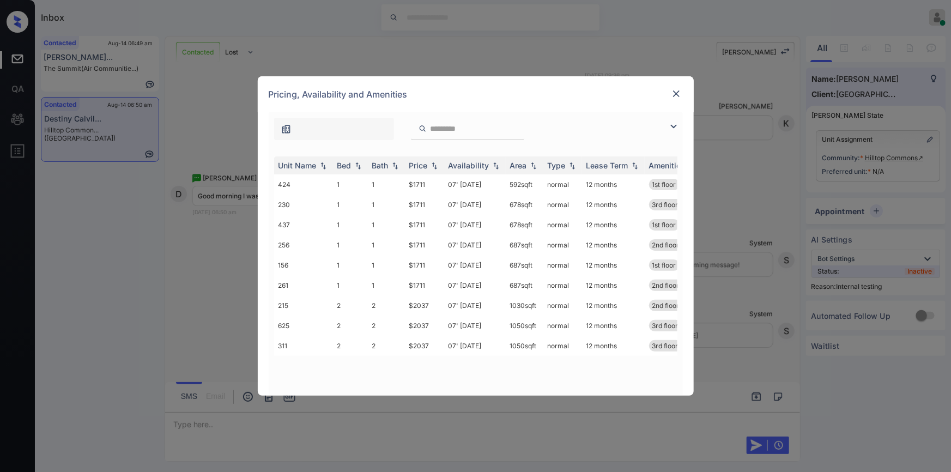
click at [673, 125] on img at bounding box center [673, 126] width 13 height 13
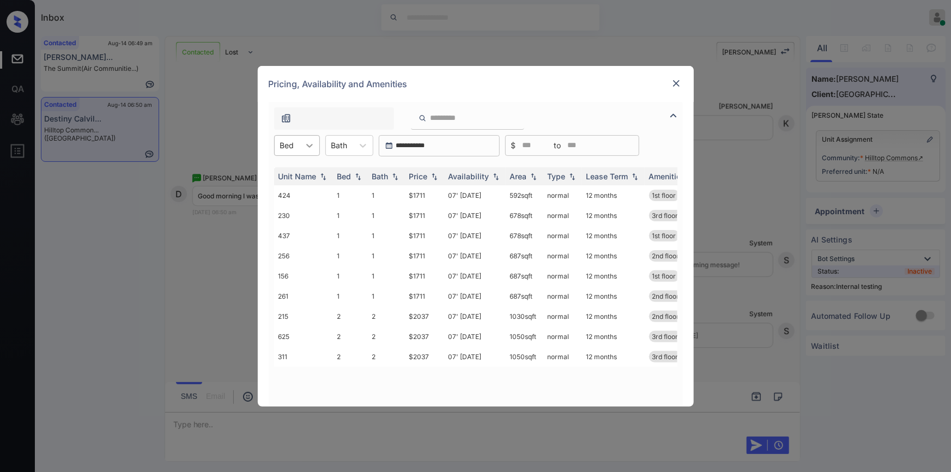
click at [307, 151] on div at bounding box center [310, 146] width 20 height 20
click at [290, 168] on div "1" at bounding box center [297, 172] width 46 height 20
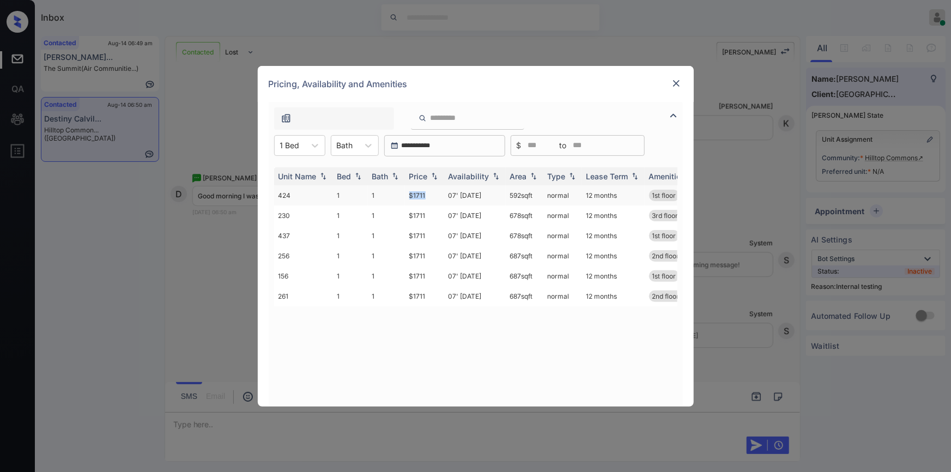
drag, startPoint x: 407, startPoint y: 198, endPoint x: 424, endPoint y: 196, distance: 17.5
click at [424, 196] on td "$1711" at bounding box center [424, 195] width 39 height 20
copy td "$1711"
drag, startPoint x: 409, startPoint y: 214, endPoint x: 426, endPoint y: 212, distance: 16.5
click at [426, 212] on td "$1711" at bounding box center [424, 215] width 39 height 20
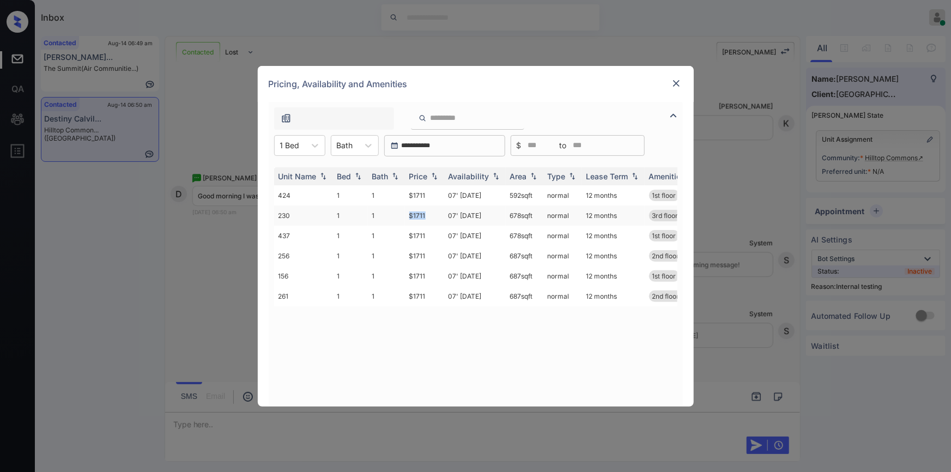
copy td "$1711"
click at [421, 216] on td "$1711" at bounding box center [424, 215] width 39 height 20
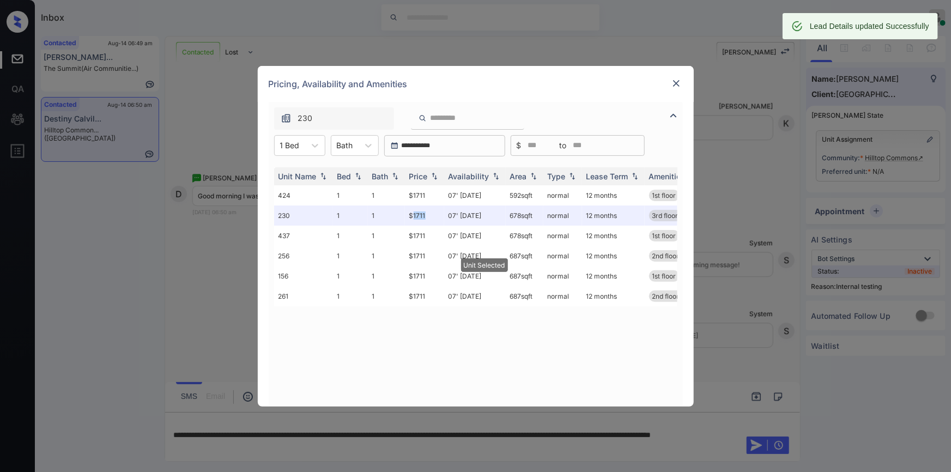
click at [681, 84] on img at bounding box center [676, 83] width 11 height 11
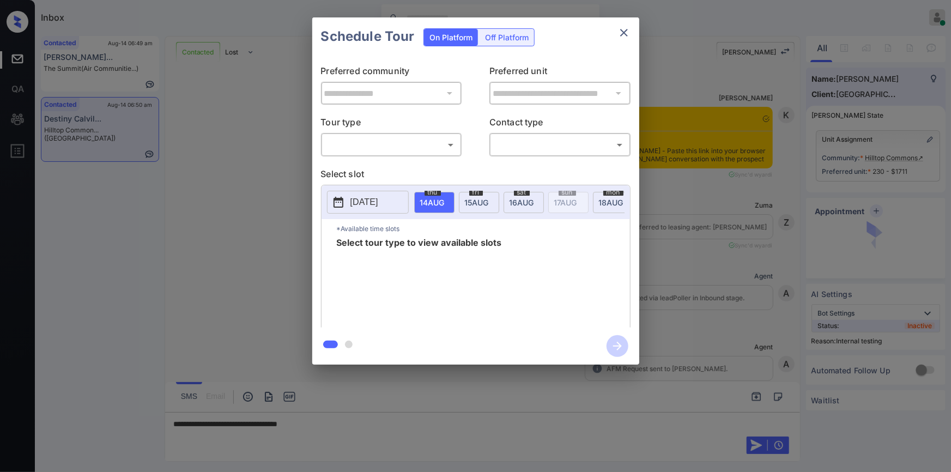
scroll to position [1639, 0]
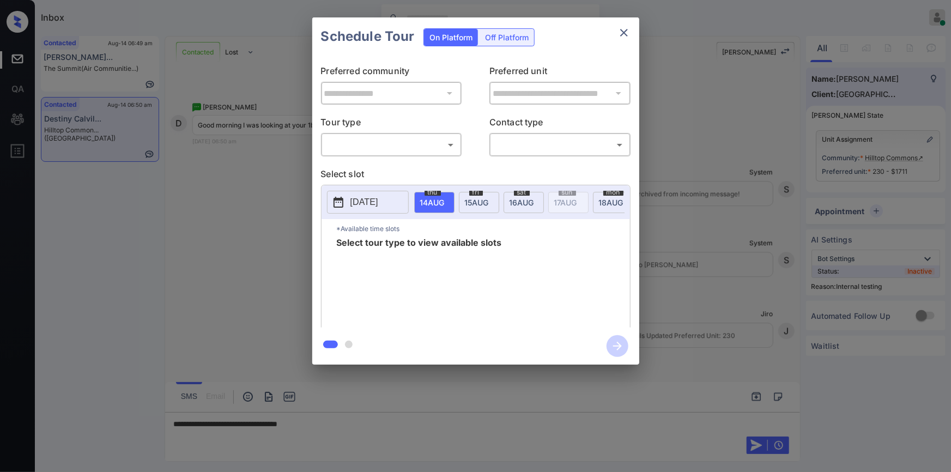
click at [359, 145] on body "Inbox [PERSON_NAME] Online Set yourself offline Set yourself on break Profile S…" at bounding box center [475, 236] width 951 height 472
click at [348, 167] on li "In Person" at bounding box center [391, 169] width 135 height 20
type input "********"
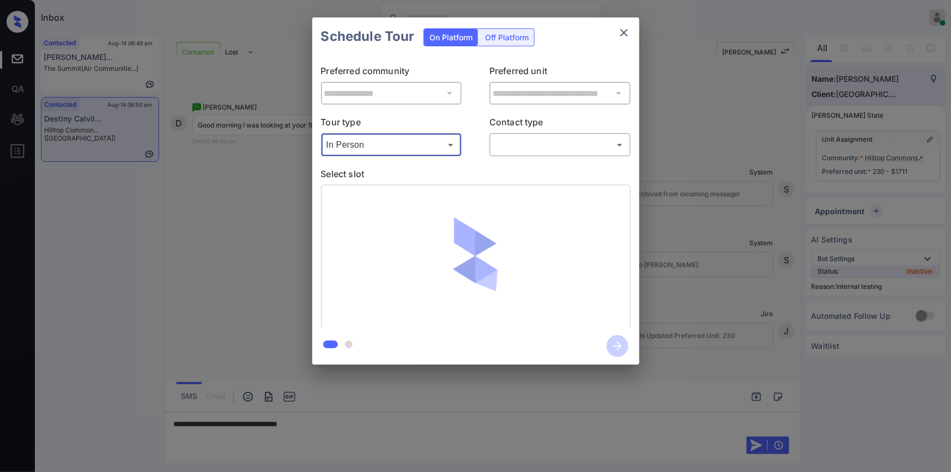
click at [534, 138] on body "Inbox [PERSON_NAME] Online Set yourself offline Set yourself on break Profile S…" at bounding box center [475, 236] width 951 height 472
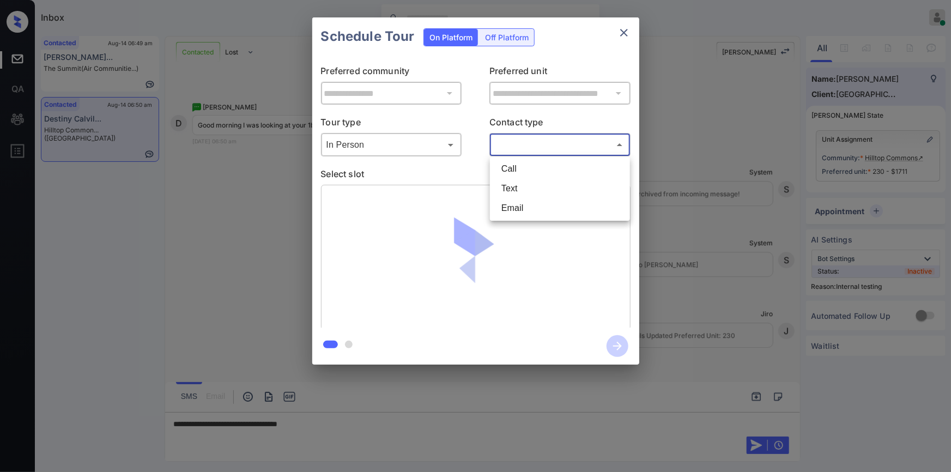
click at [514, 190] on li "Text" at bounding box center [560, 189] width 135 height 20
type input "****"
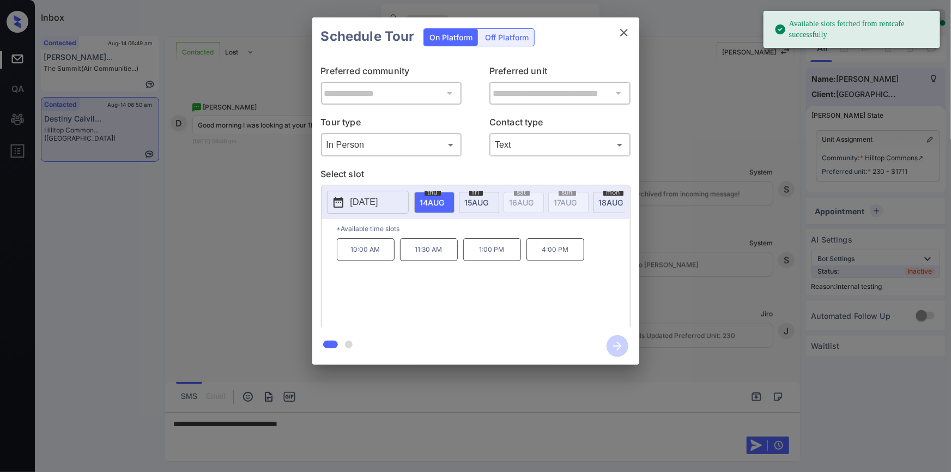
click at [398, 207] on button "[DATE]" at bounding box center [368, 202] width 82 height 23
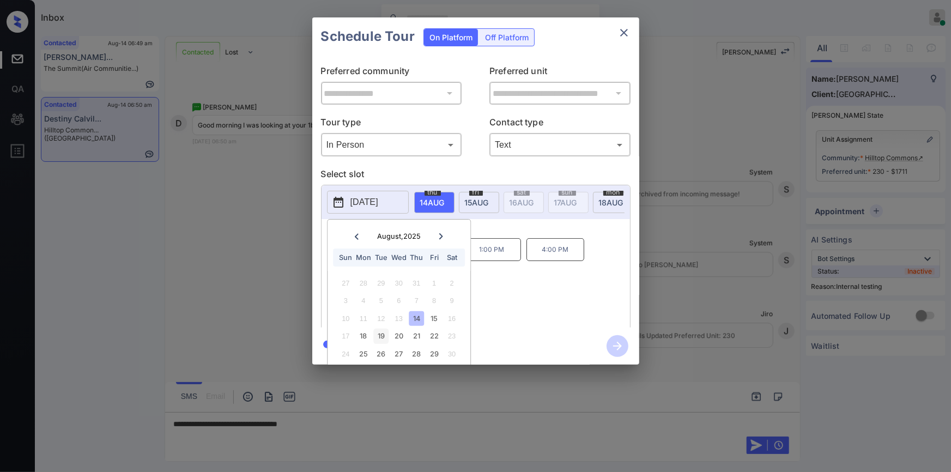
click at [386, 339] on div "19" at bounding box center [381, 336] width 15 height 15
click at [556, 305] on div "10:00 AM 11:30 AM 1:00 PM 4:00 PM" at bounding box center [483, 281] width 293 height 87
click at [339, 418] on div at bounding box center [475, 236] width 951 height 472
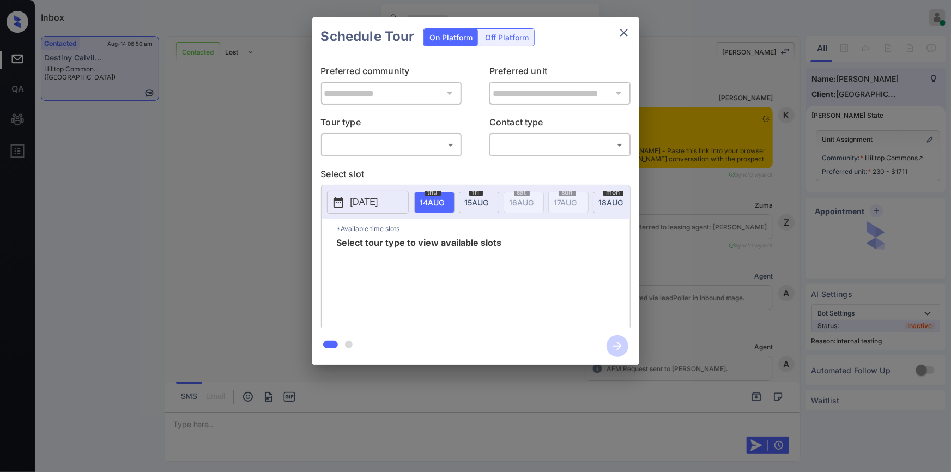
scroll to position [1712, 0]
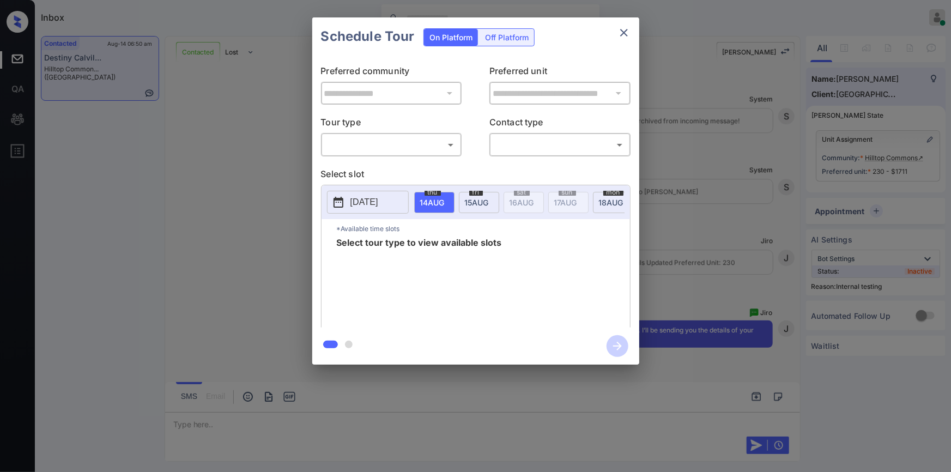
click at [376, 134] on div "​ ​" at bounding box center [391, 144] width 141 height 23
click at [370, 142] on body "Inbox [PERSON_NAME] Online Set yourself offline Set yourself on break Profile S…" at bounding box center [475, 236] width 951 height 472
click at [368, 171] on li "In Person" at bounding box center [391, 169] width 135 height 20
type input "********"
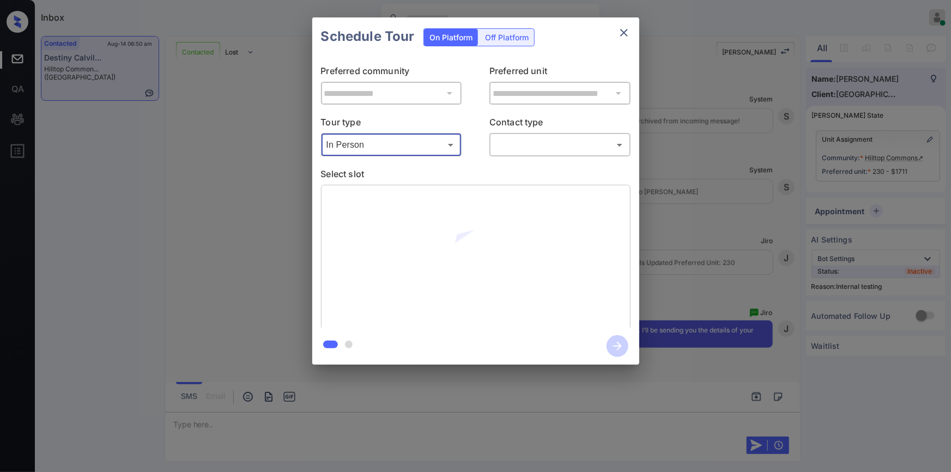
click at [538, 145] on body "Inbox Jiro Alonzo Online Set yourself offline Set yourself on break Profile Swi…" at bounding box center [475, 236] width 951 height 472
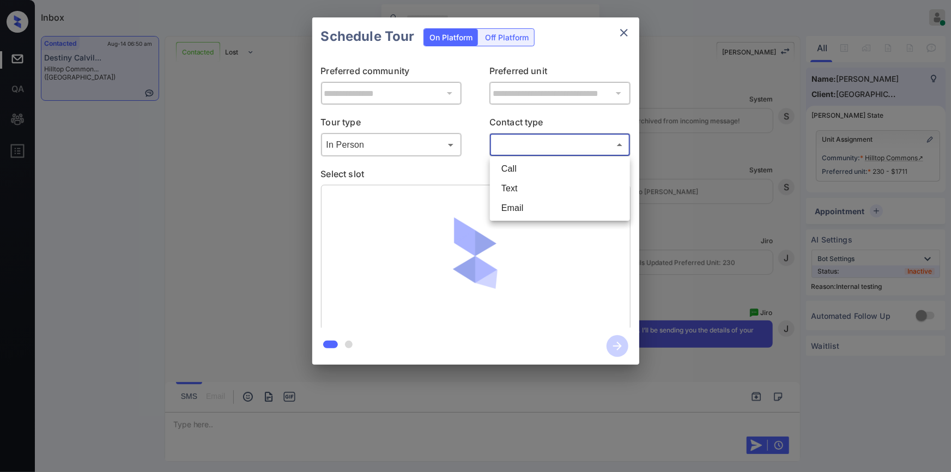
click at [524, 183] on li "Text" at bounding box center [560, 189] width 135 height 20
type input "****"
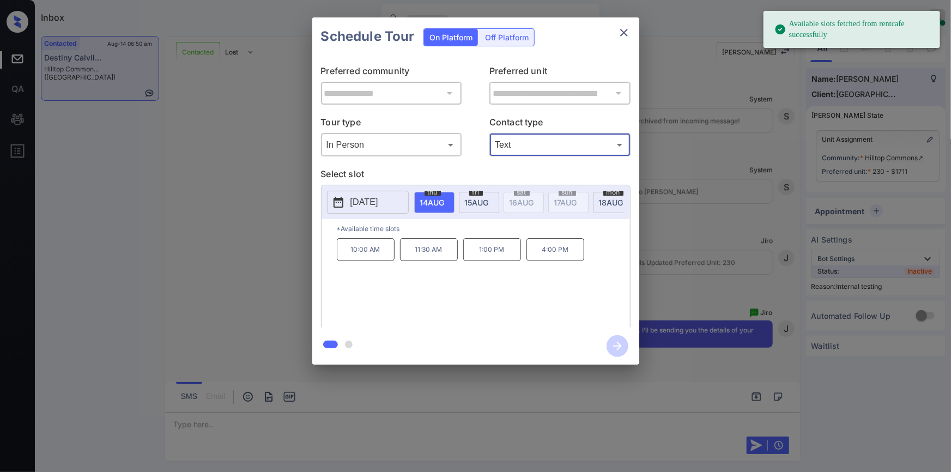
click at [369, 208] on p "[DATE]" at bounding box center [364, 202] width 28 height 13
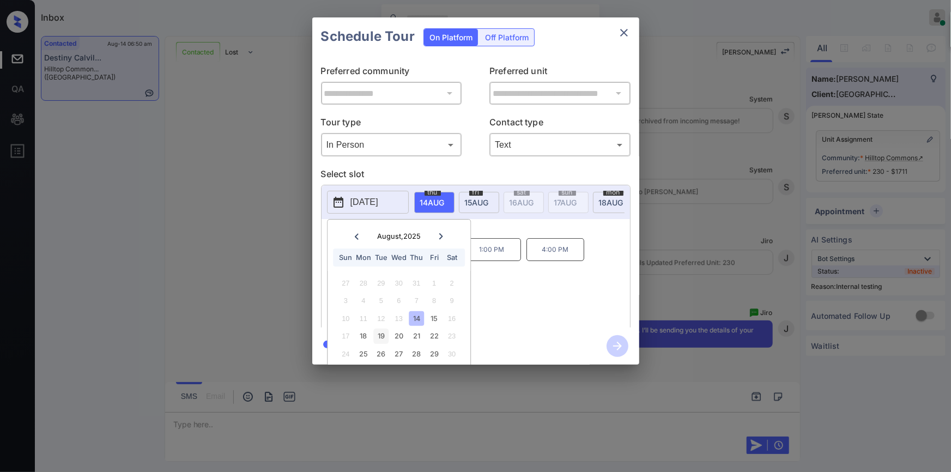
click at [383, 337] on div "19" at bounding box center [381, 336] width 15 height 15
click at [544, 270] on div "10:00 AM 11:30 AM 1:00 PM 4:00 PM" at bounding box center [483, 281] width 293 height 87
click at [549, 254] on p "4:00 PM" at bounding box center [555, 249] width 58 height 23
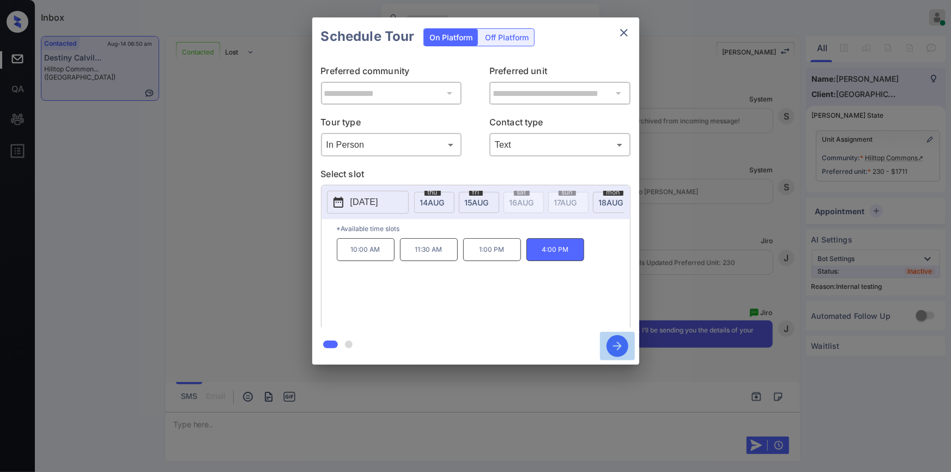
click at [617, 345] on icon "button" at bounding box center [617, 346] width 9 height 9
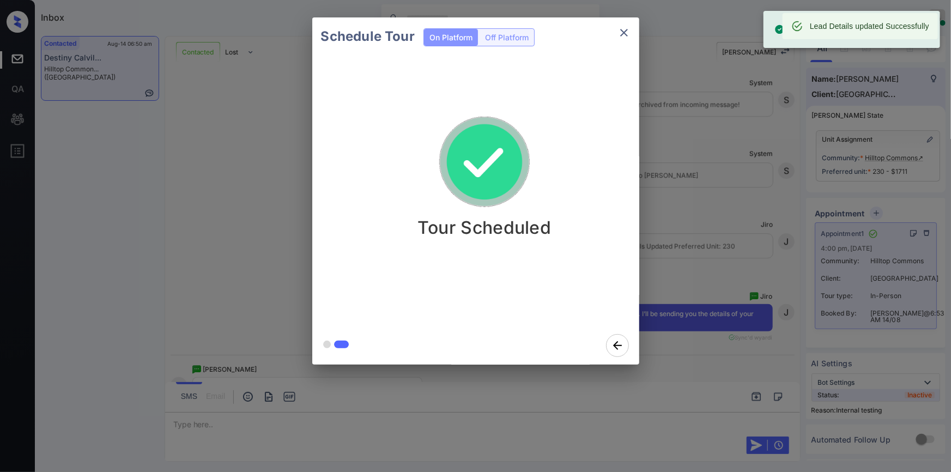
click at [619, 28] on icon "close" at bounding box center [623, 32] width 13 height 13
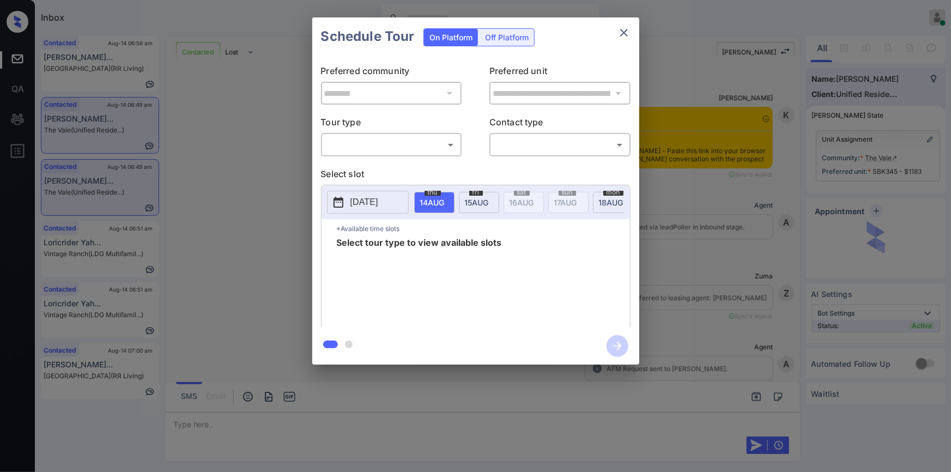
scroll to position [727, 0]
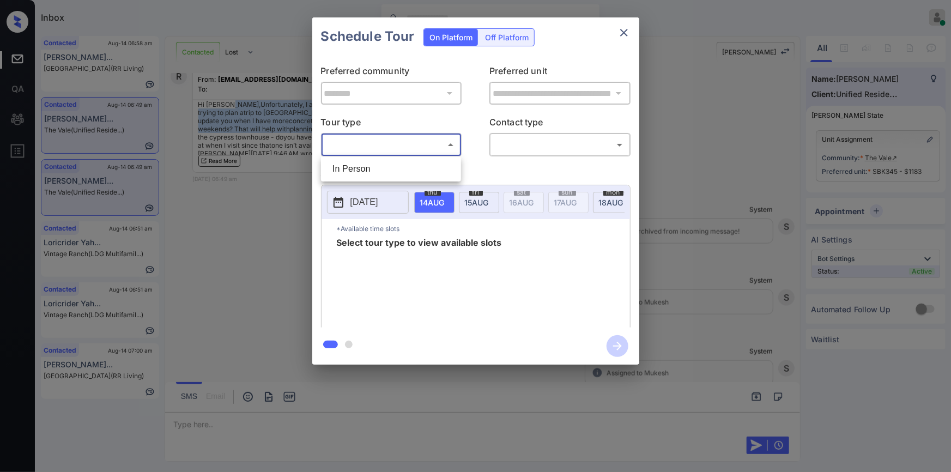
click at [349, 144] on body "Inbox [PERSON_NAME] Online Set yourself offline Set yourself on break Profile S…" at bounding box center [475, 236] width 951 height 472
drag, startPoint x: 350, startPoint y: 165, endPoint x: 542, endPoint y: 164, distance: 192.3
click at [351, 166] on li "In Person" at bounding box center [391, 169] width 135 height 20
type input "********"
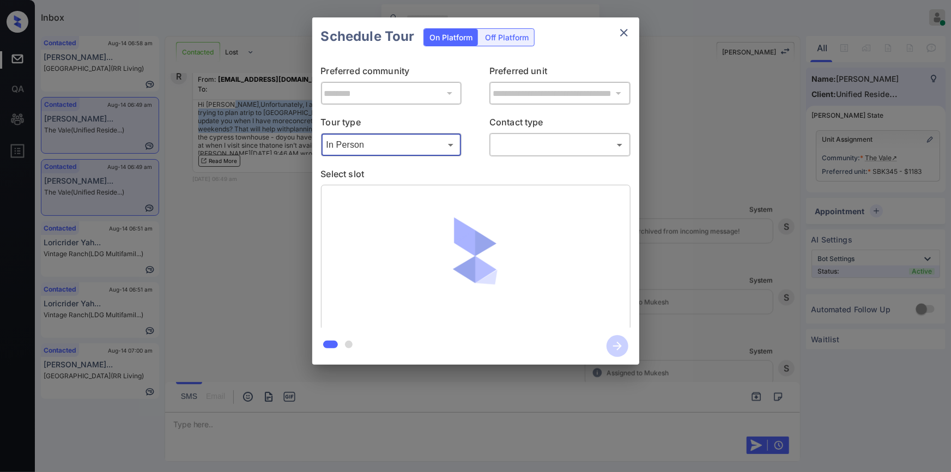
click at [545, 148] on body "Inbox [PERSON_NAME] Online Set yourself offline Set yourself on break Profile S…" at bounding box center [475, 236] width 951 height 472
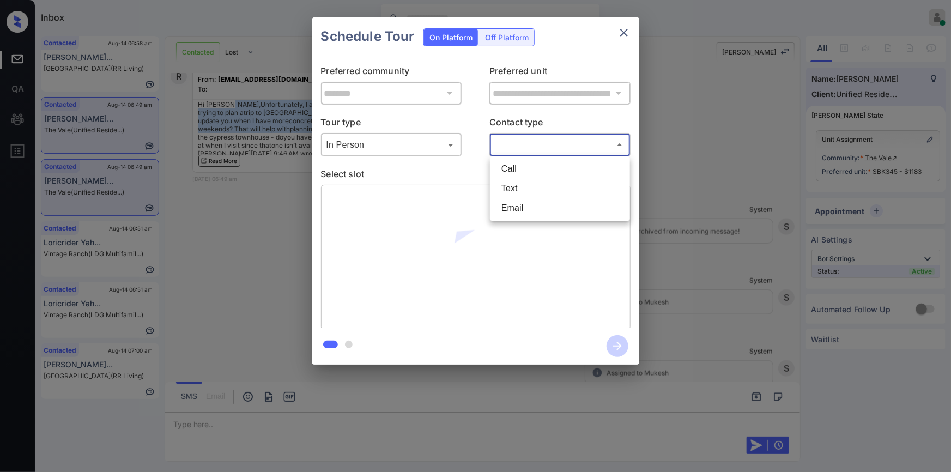
click at [517, 188] on li "Text" at bounding box center [560, 189] width 135 height 20
type input "****"
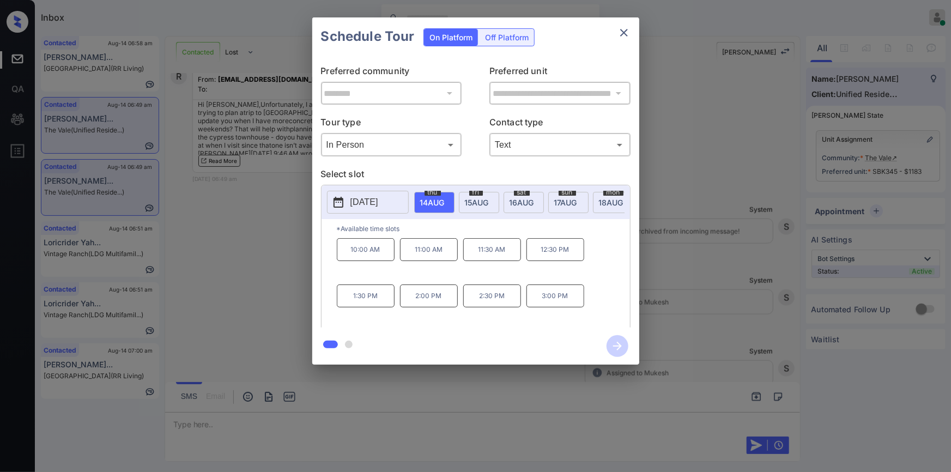
click at [235, 246] on div "**********" at bounding box center [475, 191] width 951 height 382
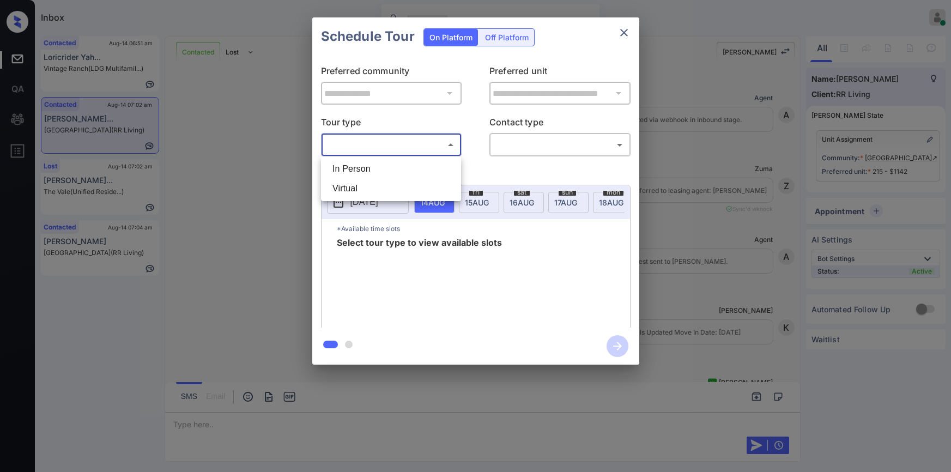
click at [353, 149] on body "Inbox [PERSON_NAME] Online Set yourself offline Set yourself on break Profile S…" at bounding box center [475, 236] width 951 height 472
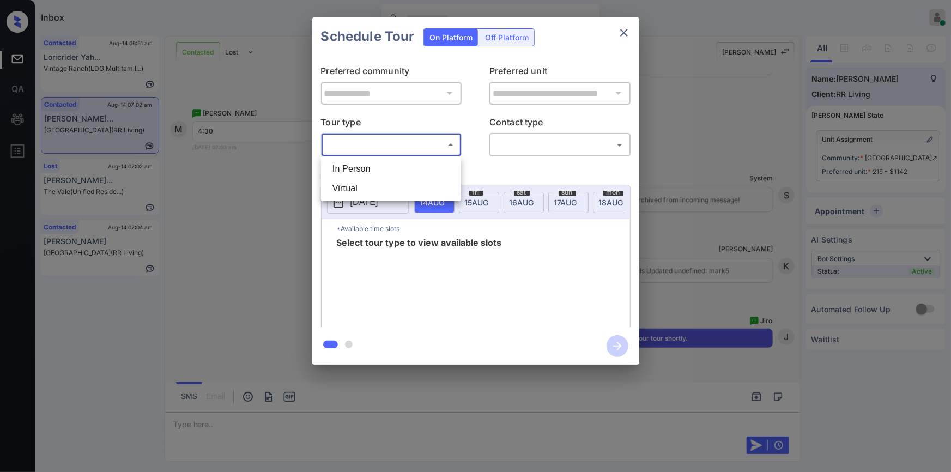
drag, startPoint x: 341, startPoint y: 173, endPoint x: 487, endPoint y: 162, distance: 146.4
click at [343, 172] on li "In Person" at bounding box center [391, 169] width 135 height 20
type input "********"
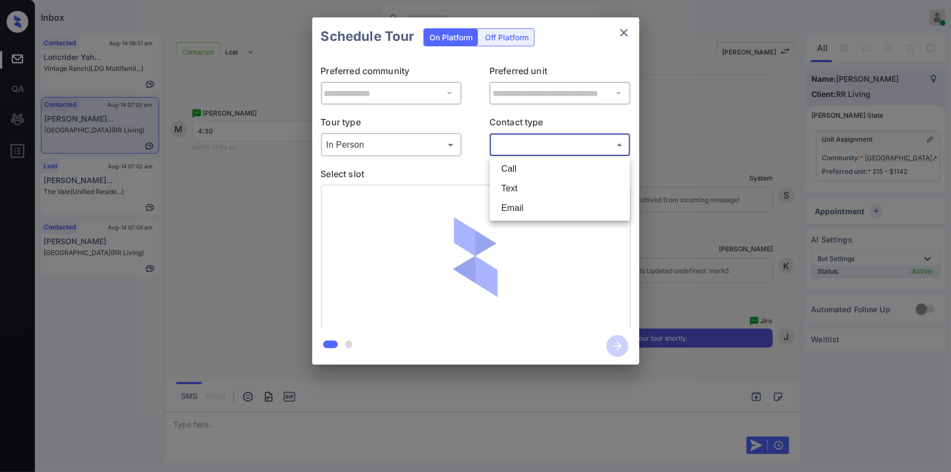
click at [540, 151] on body "Inbox [PERSON_NAME] Online Set yourself offline Set yourself on break Profile S…" at bounding box center [475, 236] width 951 height 472
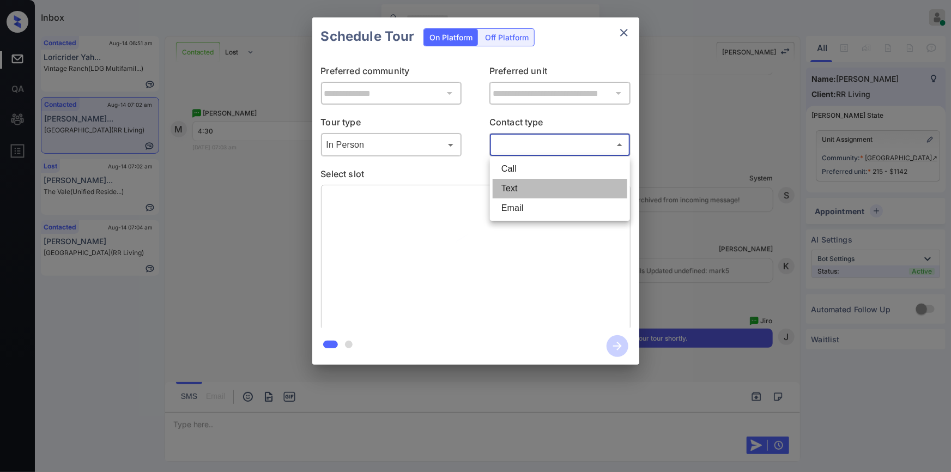
click at [522, 193] on li "Text" at bounding box center [560, 189] width 135 height 20
type input "****"
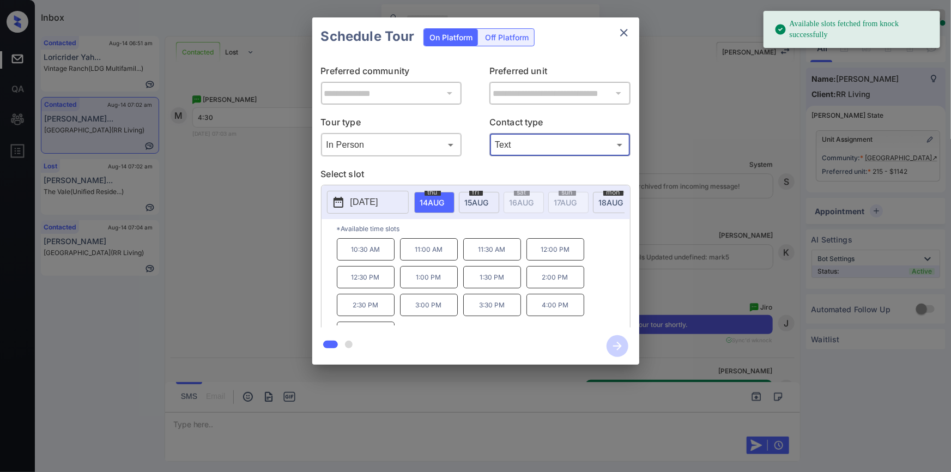
click at [371, 204] on p "[DATE]" at bounding box center [364, 202] width 28 height 13
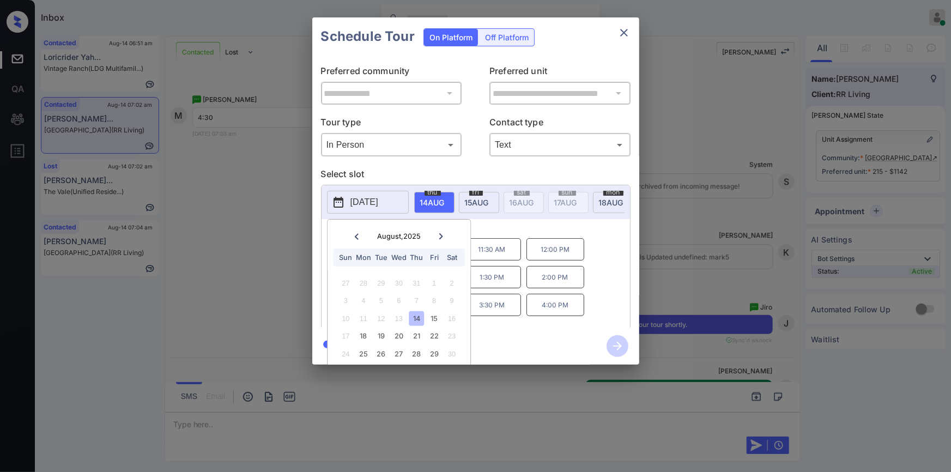
click at [438, 232] on div at bounding box center [441, 236] width 15 height 14
click at [434, 278] on div "5" at bounding box center [434, 283] width 15 height 15
click at [605, 289] on div "9:00 AM 9:30 AM 10:00 AM 10:30 AM 11:00 AM 11:30 AM 12:00 PM 12:30 PM 1:00 PM 1…" at bounding box center [483, 281] width 293 height 87
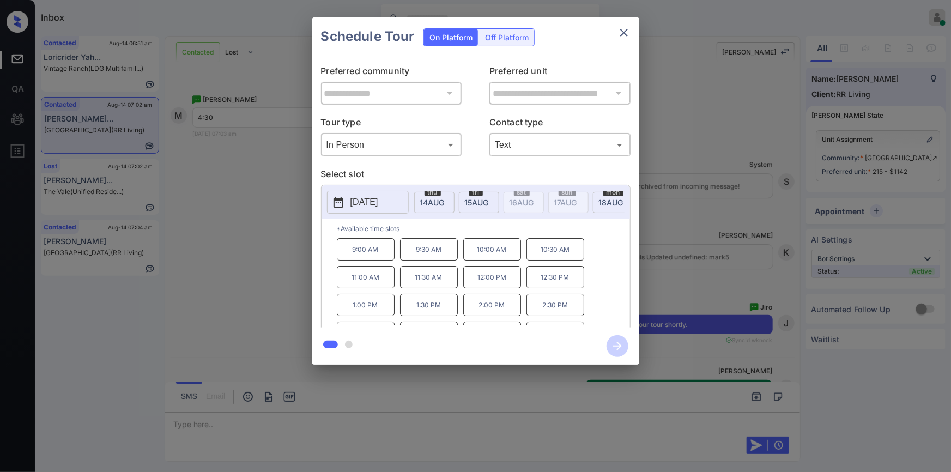
scroll to position [18, 0]
click at [564, 314] on p "4:30 PM" at bounding box center [555, 314] width 58 height 22
click at [622, 345] on icon "button" at bounding box center [617, 346] width 22 height 22
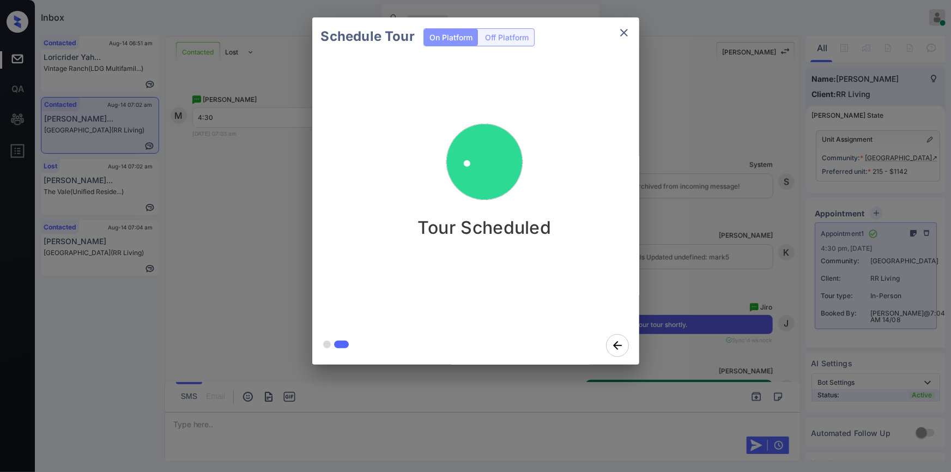
click at [625, 29] on icon "close" at bounding box center [623, 32] width 13 height 13
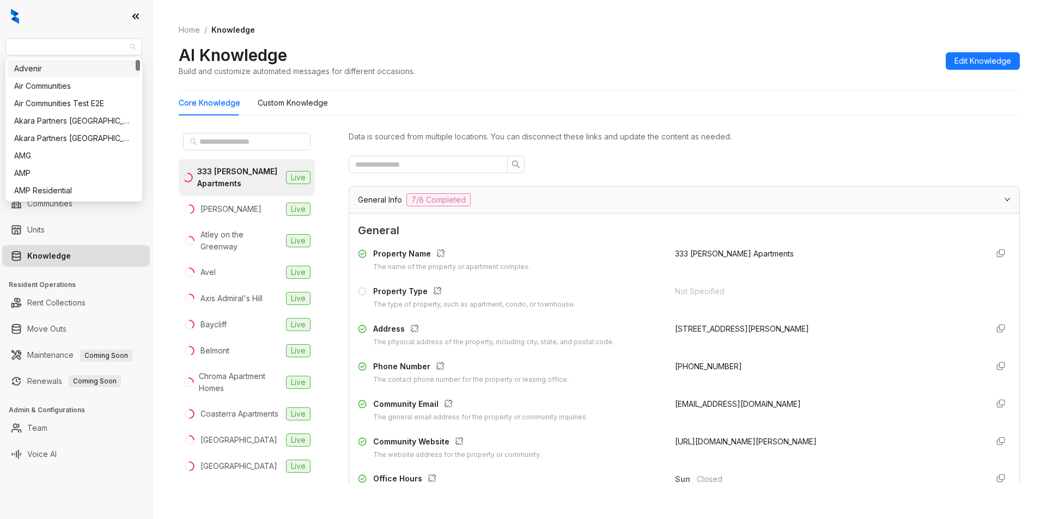
drag, startPoint x: 66, startPoint y: 48, endPoint x: 0, endPoint y: 44, distance: 66.6
click at [0, 44] on div "Fairfield Leasing Leads Analytics Leasing Collections Data Management Communiti…" at bounding box center [76, 259] width 152 height 519
click at [67, 42] on span "[GEOGRAPHIC_DATA]" at bounding box center [74, 47] width 124 height 16
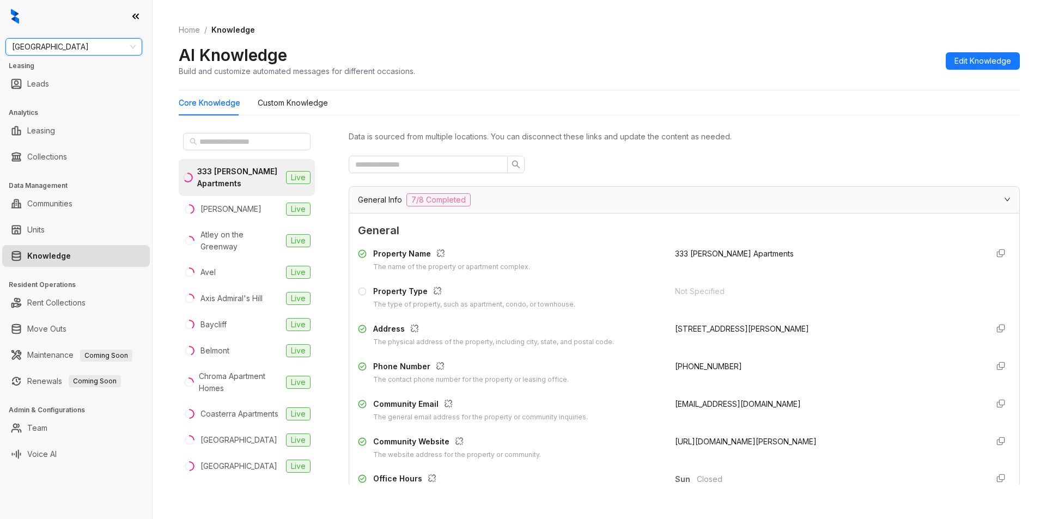
click at [67, 42] on span "Fairfield" at bounding box center [74, 47] width 124 height 16
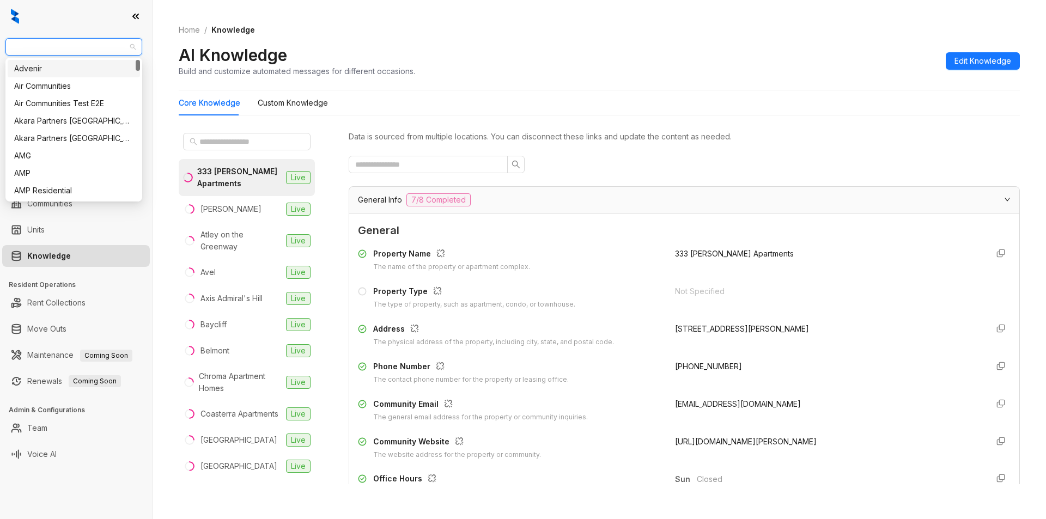
click at [56, 46] on span "Fairfield" at bounding box center [74, 47] width 124 height 16
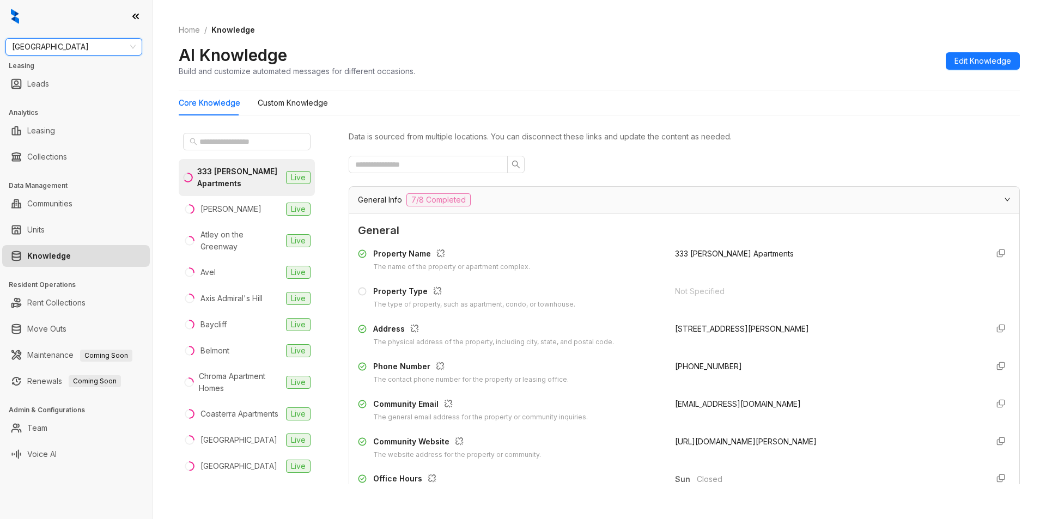
click at [56, 46] on span "Fairfield" at bounding box center [74, 47] width 124 height 16
drag, startPoint x: 87, startPoint y: 45, endPoint x: 0, endPoint y: 45, distance: 86.6
click at [0, 45] on div "Fairfield Leasing Leads Analytics Leasing Collections Data Management Communiti…" at bounding box center [76, 259] width 152 height 519
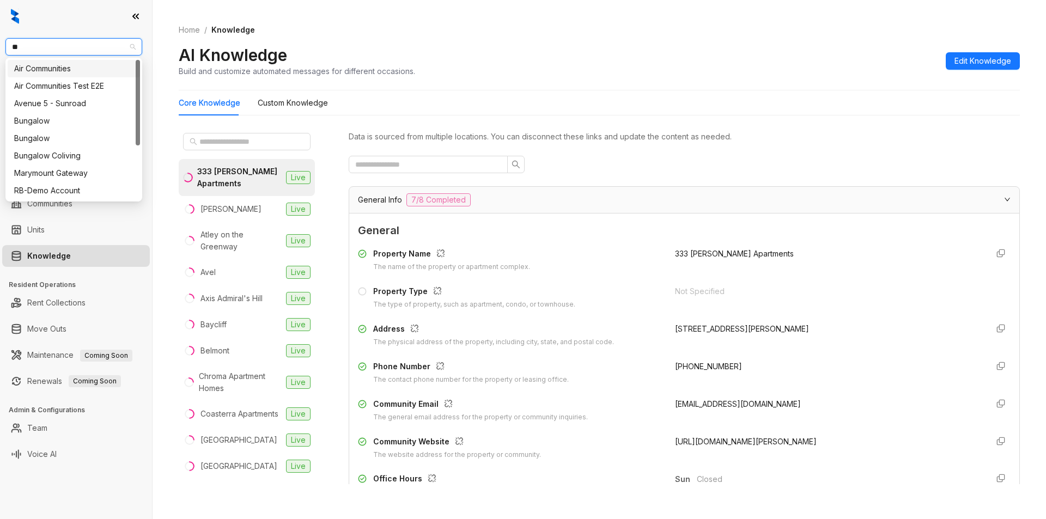
type input "***"
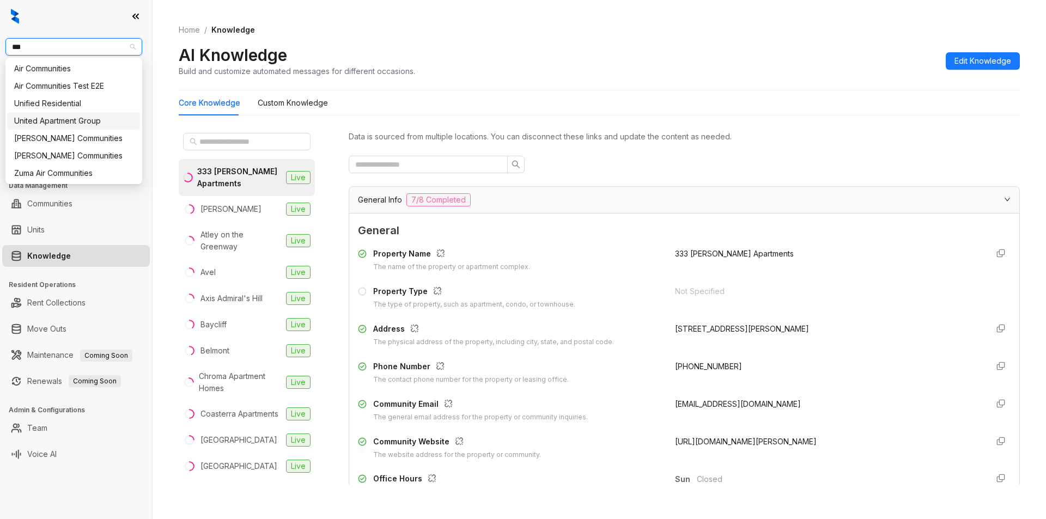
click at [80, 117] on div "United Apartment Group" at bounding box center [73, 121] width 119 height 12
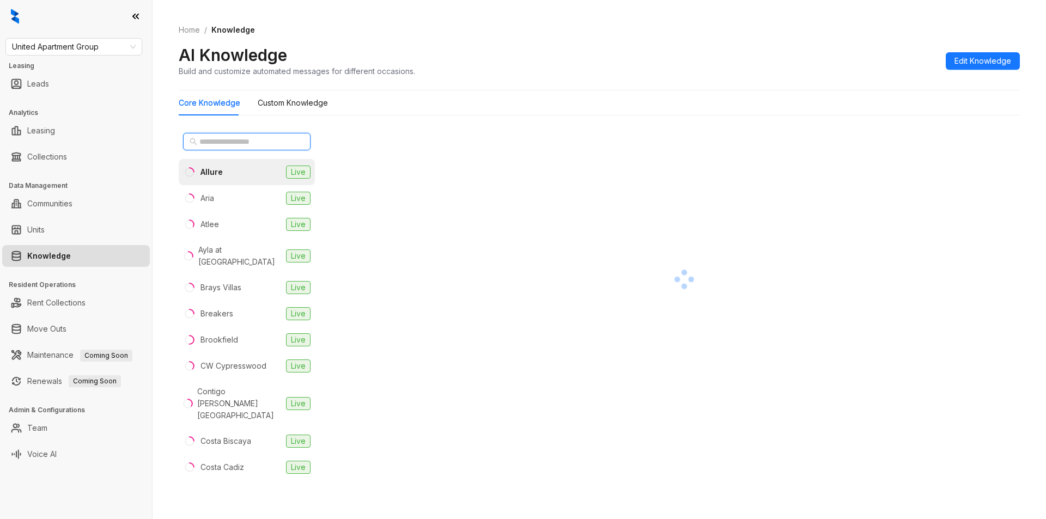
click at [239, 144] on input "text" at bounding box center [247, 142] width 96 height 12
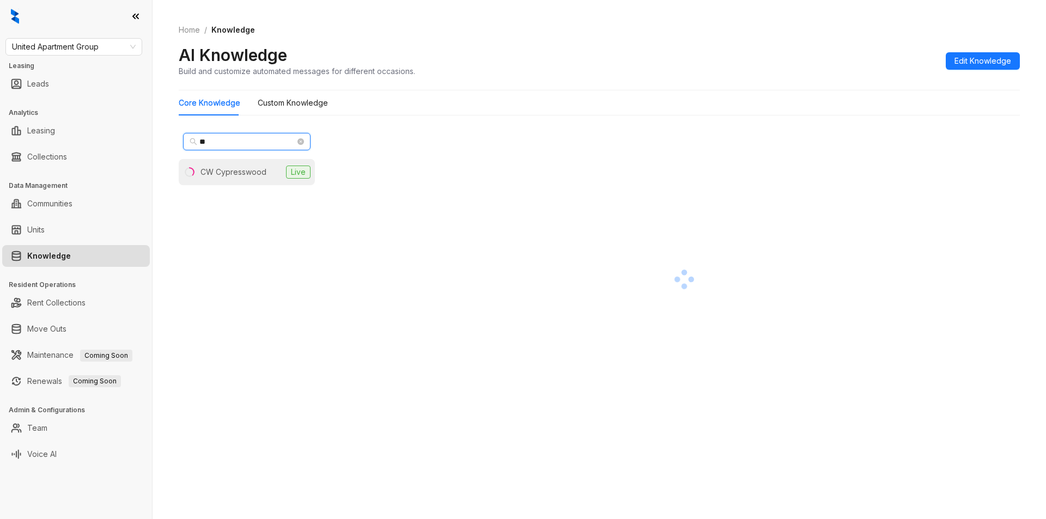
type input "**"
click at [227, 171] on div "CW Cypresswood" at bounding box center [234, 172] width 66 height 12
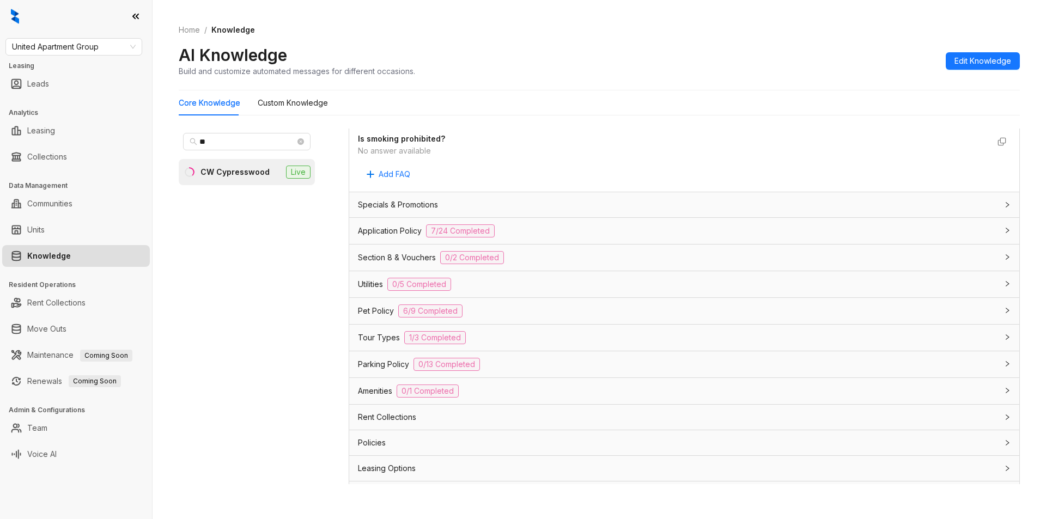
scroll to position [642, 0]
click at [767, 416] on div "Rent Collections" at bounding box center [678, 414] width 640 height 12
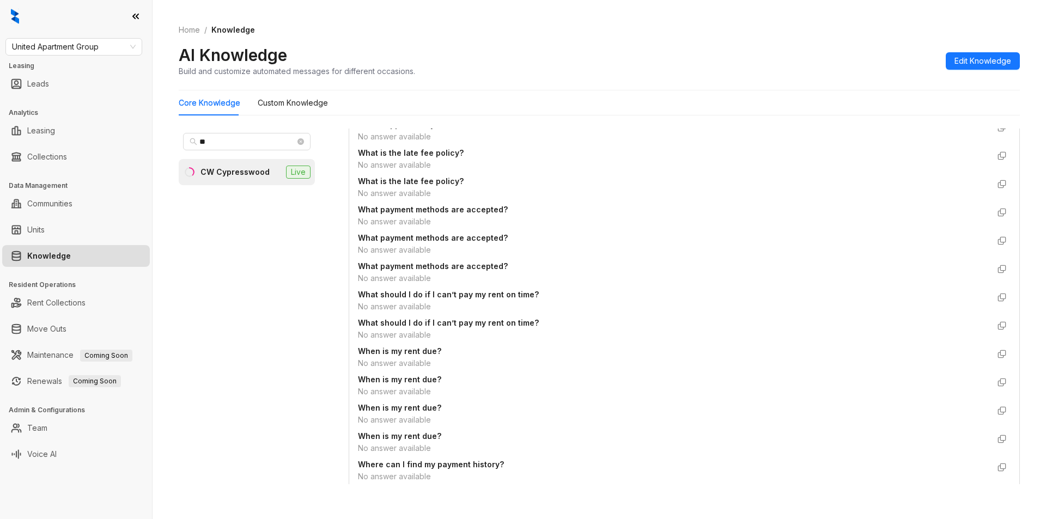
scroll to position [1822, 0]
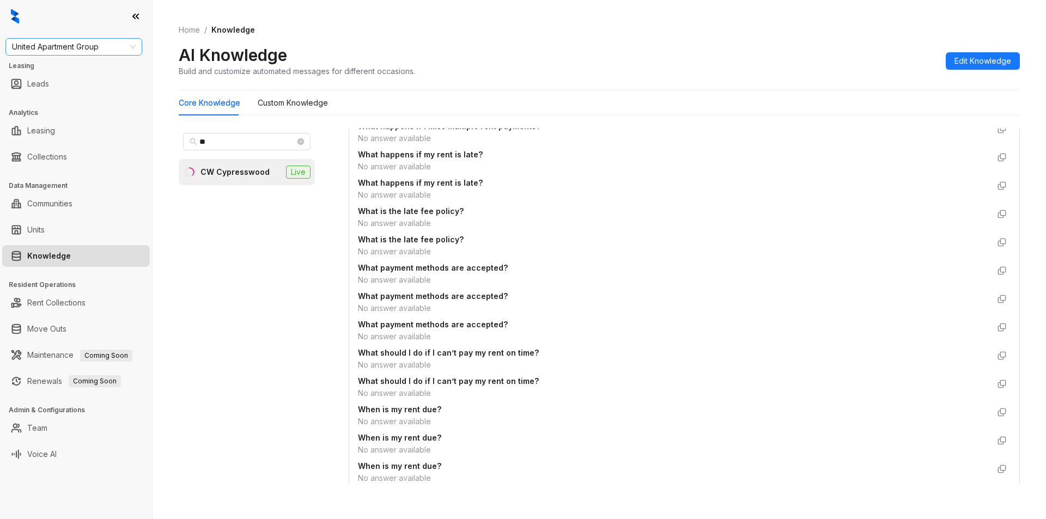
click at [118, 46] on span "United Apartment Group" at bounding box center [74, 47] width 124 height 16
type input "****"
click at [61, 65] on div "Case and Associates" at bounding box center [73, 69] width 119 height 12
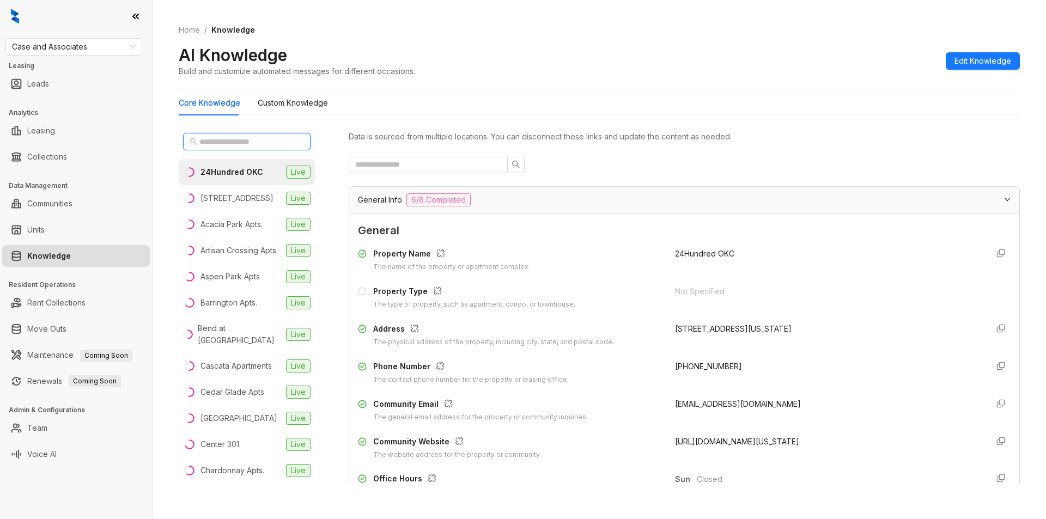
click at [229, 136] on input "text" at bounding box center [247, 142] width 96 height 12
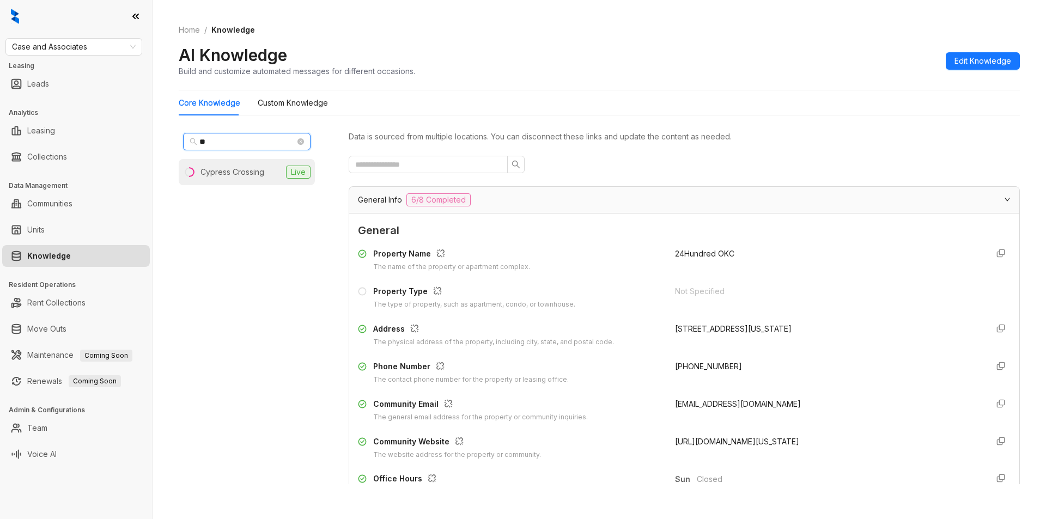
type input "**"
click at [249, 169] on div "Cypress Crossing" at bounding box center [233, 172] width 64 height 12
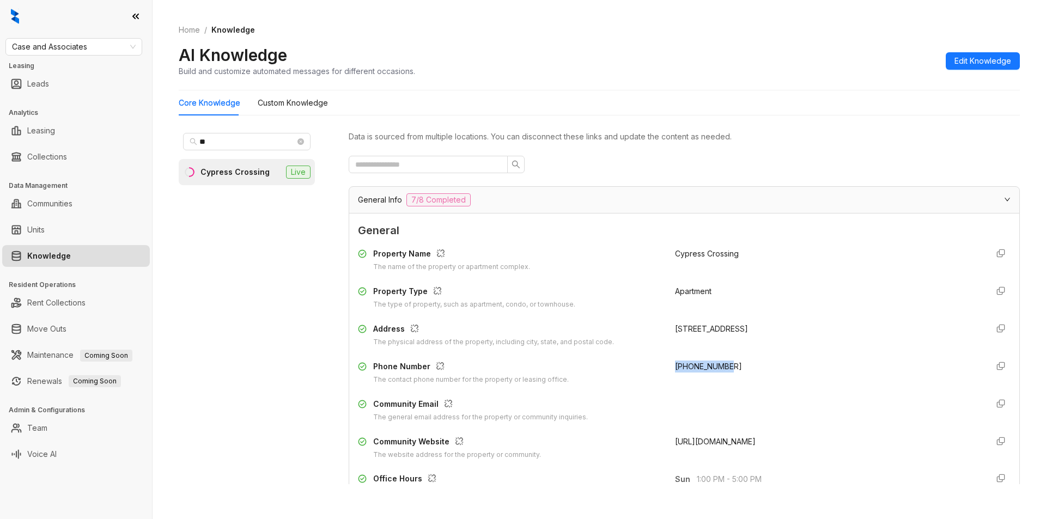
drag, startPoint x: 663, startPoint y: 371, endPoint x: 755, endPoint y: 367, distance: 91.6
click at [755, 367] on div "Phone Number The contact phone number for the property or leasing office. [PHON…" at bounding box center [684, 373] width 653 height 25
copy span "[PHONE_NUMBER]"
drag, startPoint x: 107, startPoint y: 41, endPoint x: 0, endPoint y: 53, distance: 107.5
click at [0, 53] on div "Case and Associates Leasing Leads Analytics Leasing Collections Data Management…" at bounding box center [76, 259] width 152 height 519
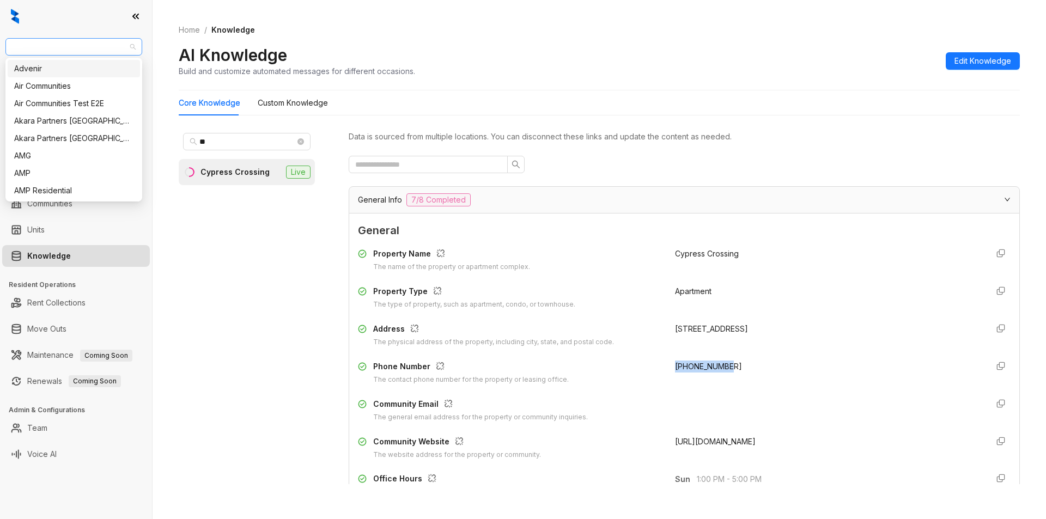
click at [15, 47] on span "Case and Associates" at bounding box center [74, 47] width 124 height 16
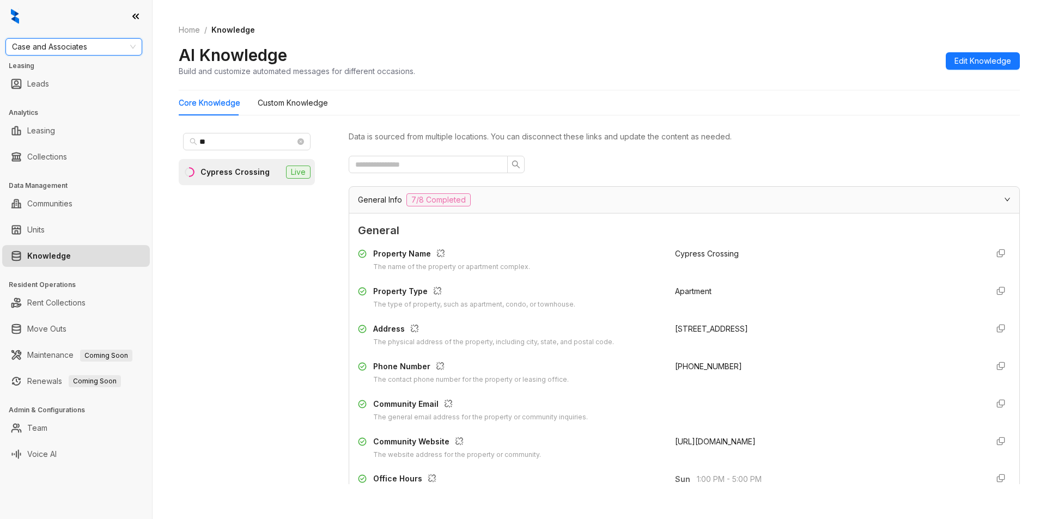
click at [95, 47] on span "Case and Associates" at bounding box center [74, 47] width 124 height 16
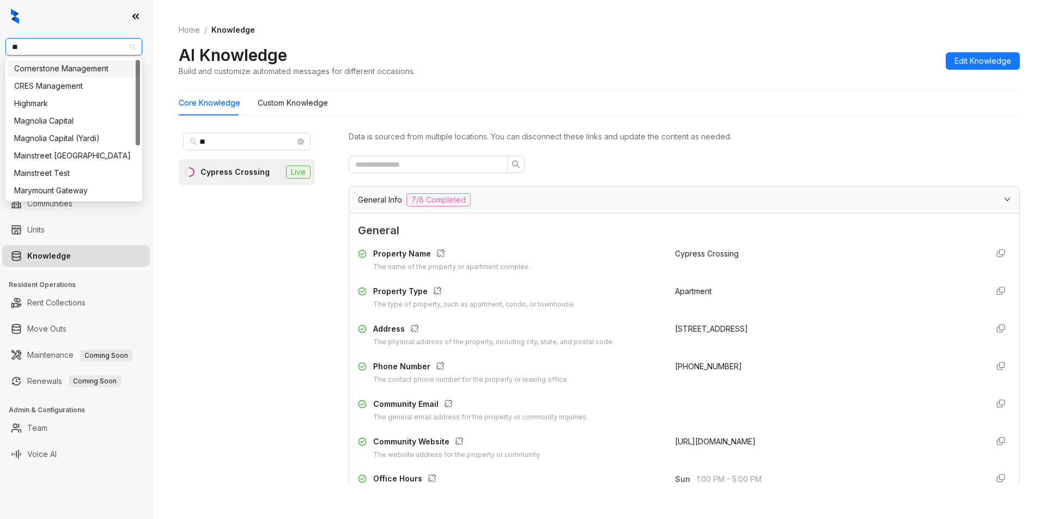
type input "***"
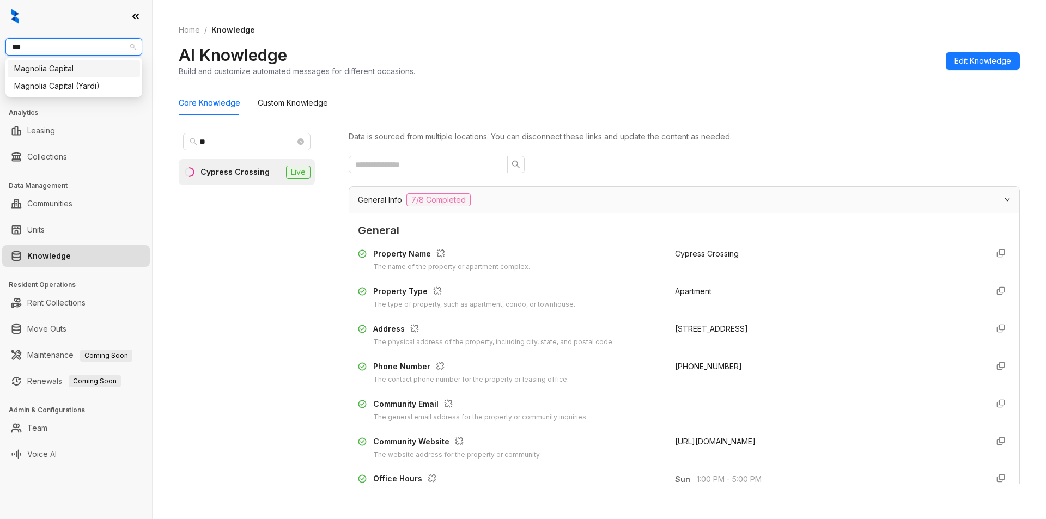
click at [69, 66] on div "Magnolia Capital" at bounding box center [73, 69] width 119 height 12
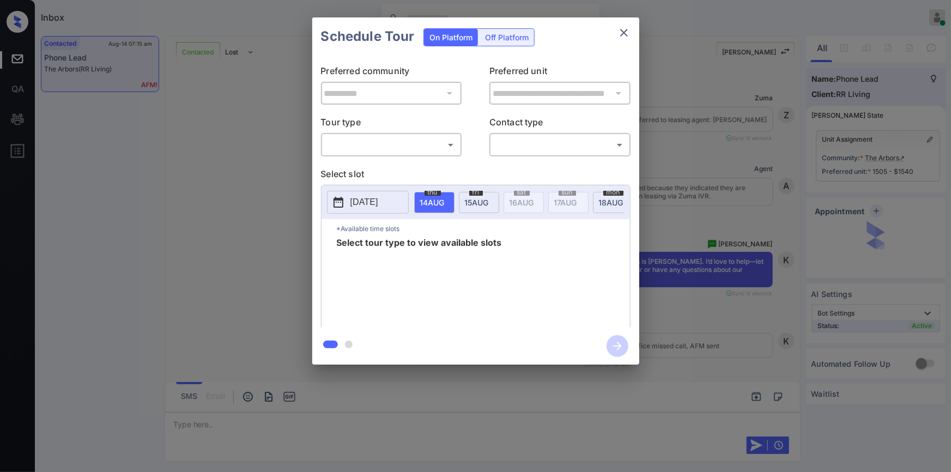
scroll to position [2249, 0]
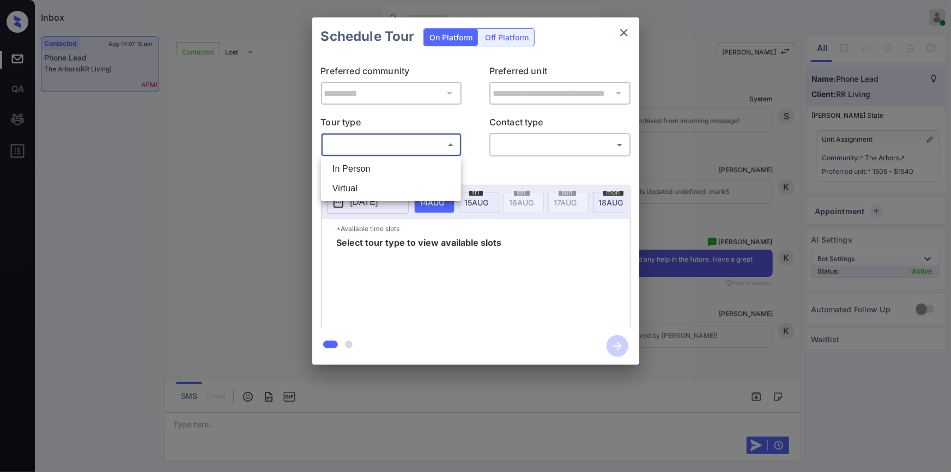
click at [415, 145] on body "Inbox [PERSON_NAME] Online Set yourself offline Set yourself on break Profile S…" at bounding box center [475, 236] width 951 height 472
click at [387, 163] on li "In Person" at bounding box center [391, 169] width 135 height 20
type input "********"
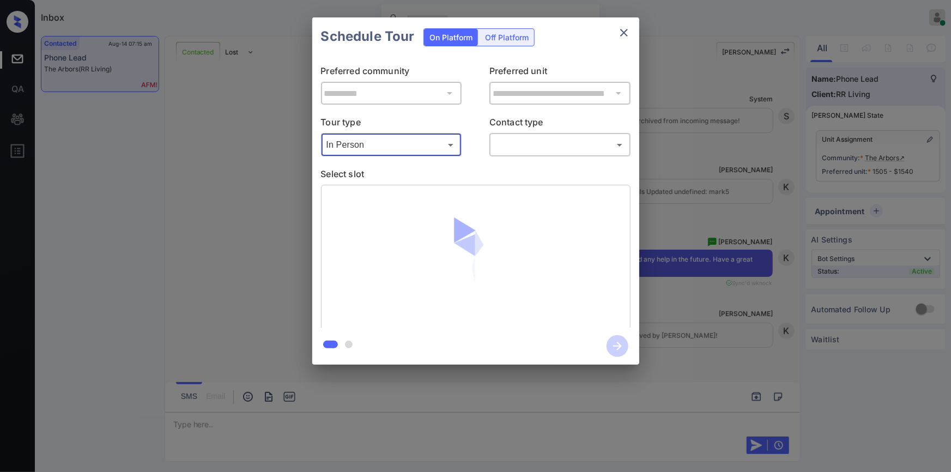
click at [548, 143] on body "Inbox [PERSON_NAME] Online Set yourself offline Set yourself on break Profile S…" at bounding box center [475, 236] width 951 height 472
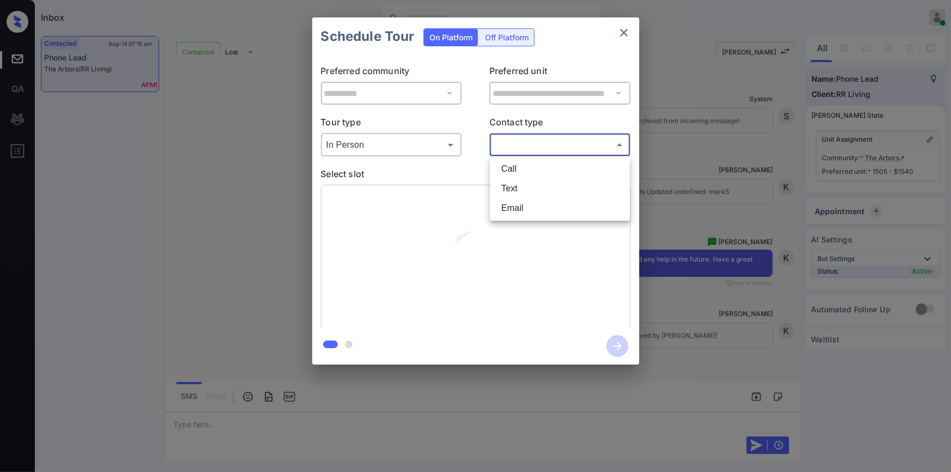
click at [530, 196] on li "Text" at bounding box center [560, 189] width 135 height 20
type input "****"
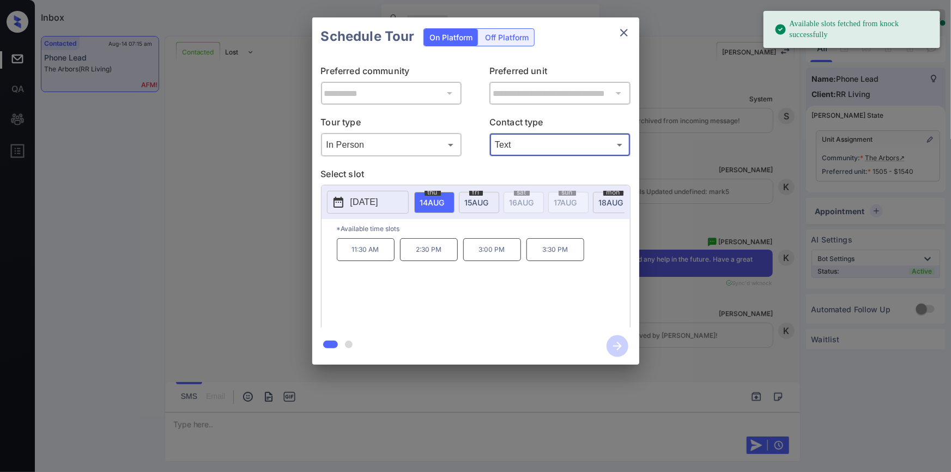
click at [445, 200] on span "[DATE]" at bounding box center [432, 202] width 25 height 9
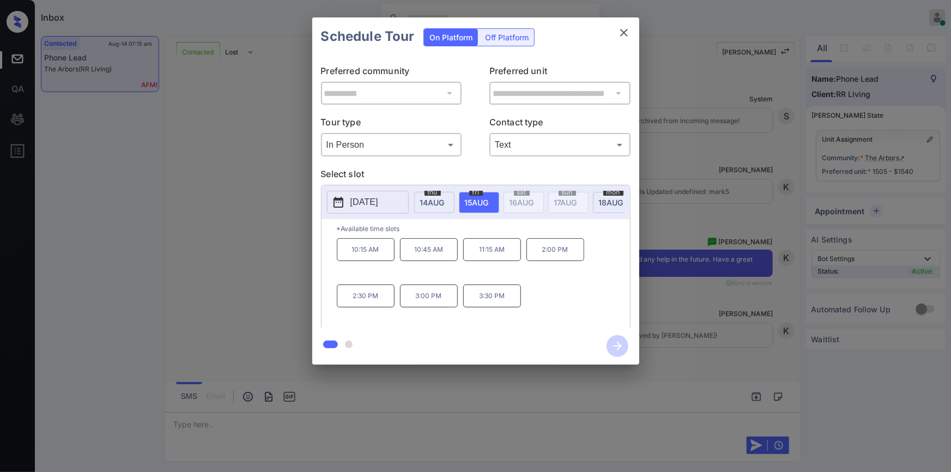
click at [261, 240] on div "**********" at bounding box center [475, 191] width 951 height 382
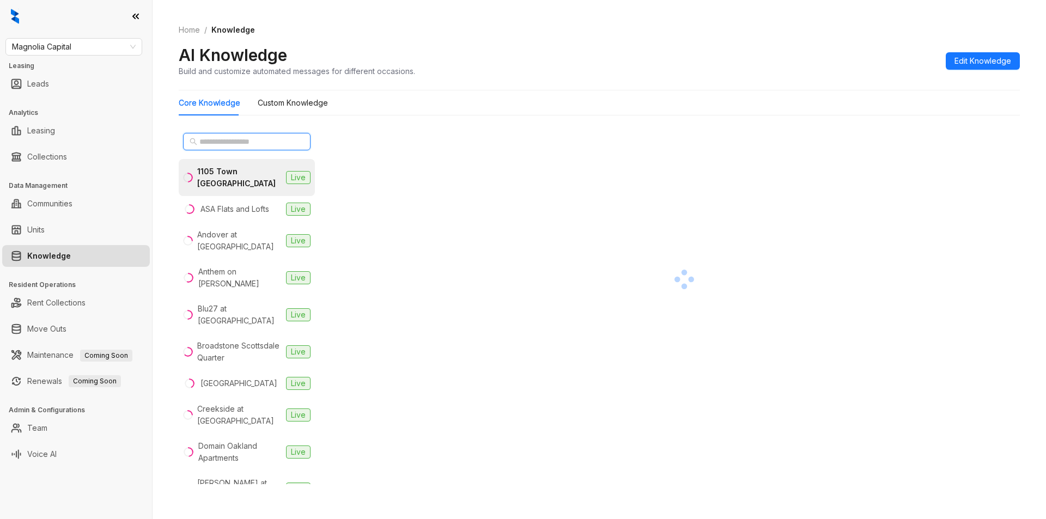
click at [220, 136] on input "text" at bounding box center [247, 142] width 96 height 12
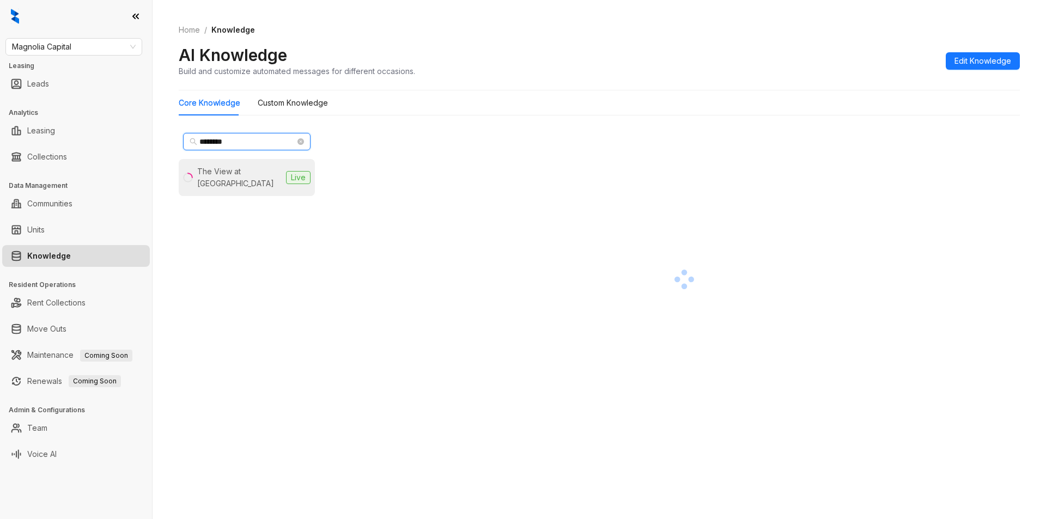
type input "********"
click at [222, 186] on div "The View at Shelby Farms" at bounding box center [239, 178] width 84 height 24
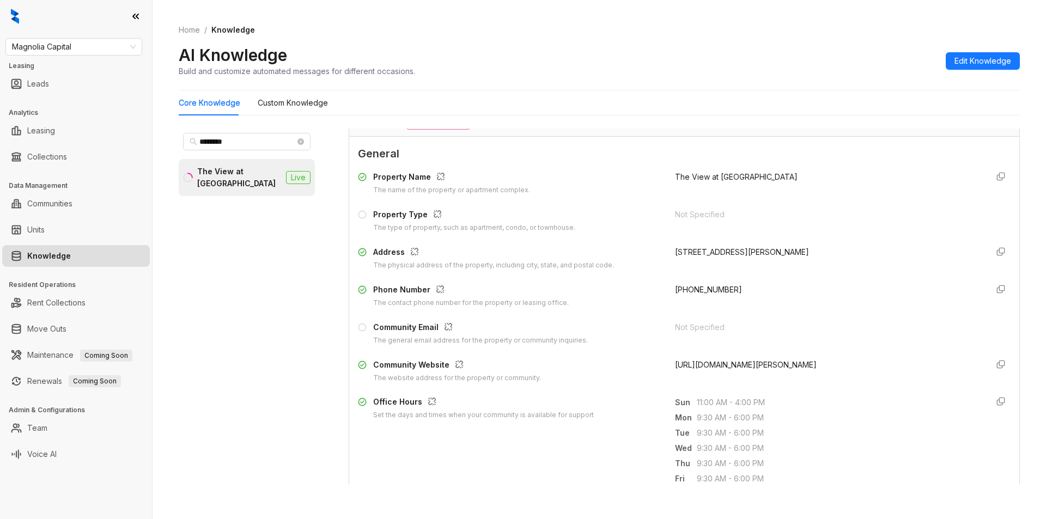
scroll to position [82, 0]
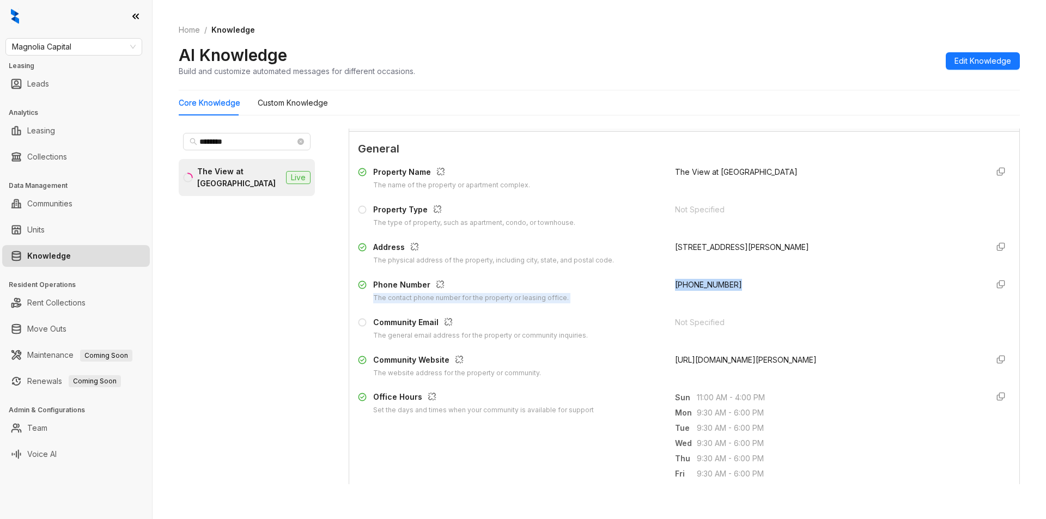
drag, startPoint x: 655, startPoint y: 289, endPoint x: 728, endPoint y: 293, distance: 72.6
click at [728, 293] on div "Phone Number The contact phone number for the property or leasing office. (913)…" at bounding box center [684, 291] width 653 height 25
click at [724, 294] on div "(913) 270-5992" at bounding box center [827, 291] width 304 height 25
drag, startPoint x: 660, startPoint y: 291, endPoint x: 746, endPoint y: 287, distance: 85.6
click at [746, 287] on div "Phone Number The contact phone number for the property or leasing office. (913)…" at bounding box center [684, 291] width 653 height 25
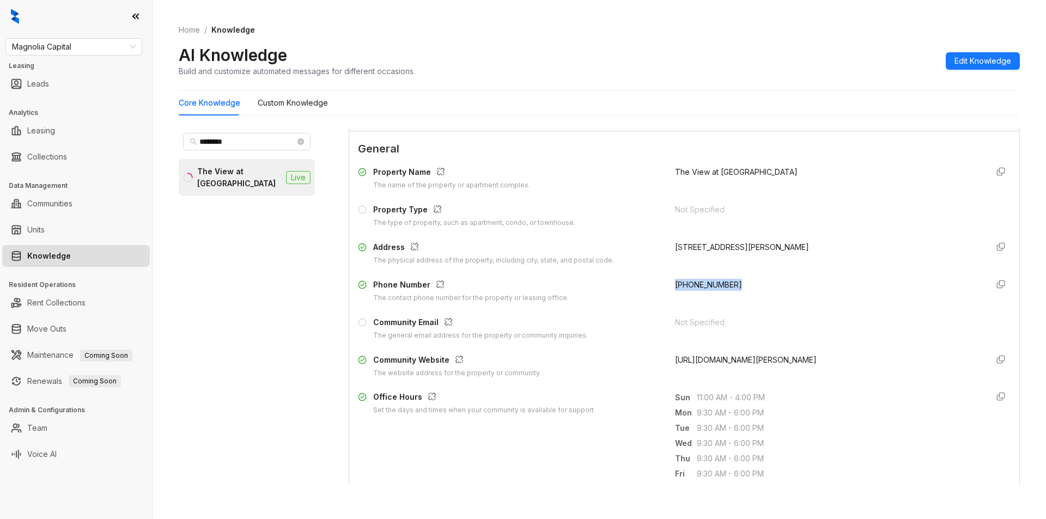
copy span "(913) 270-5992"
click at [76, 45] on span "Magnolia Capital" at bounding box center [74, 47] width 124 height 16
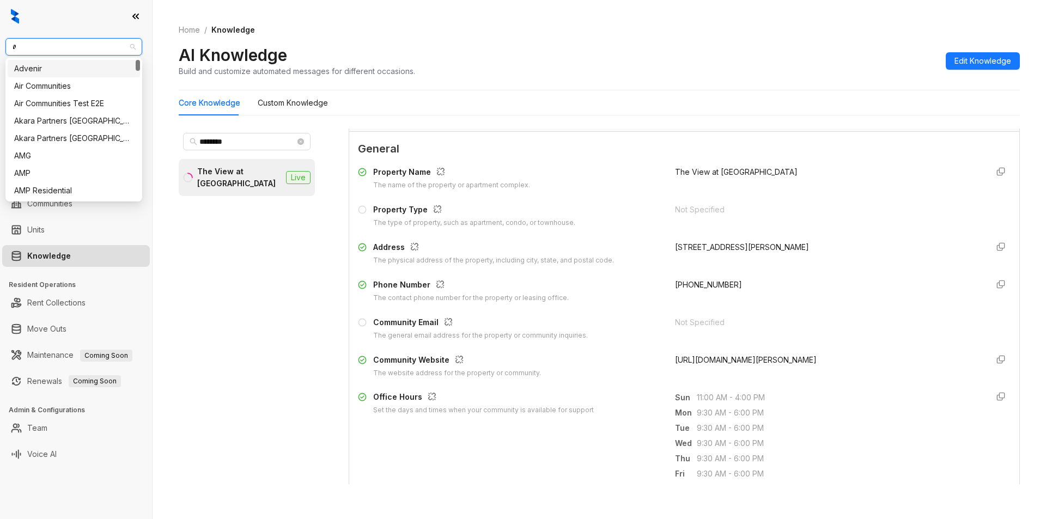
type input "**"
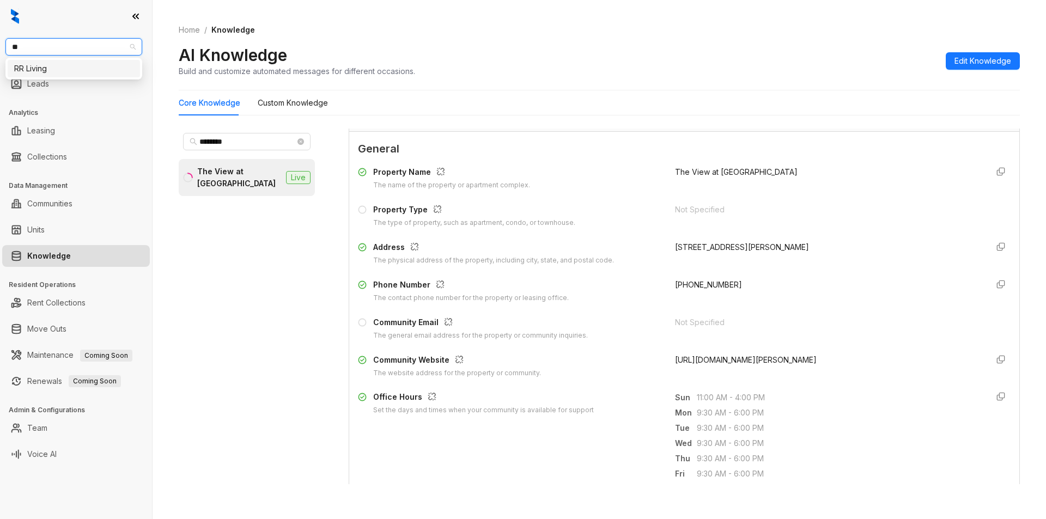
click at [47, 67] on div "RR Living" at bounding box center [73, 69] width 119 height 12
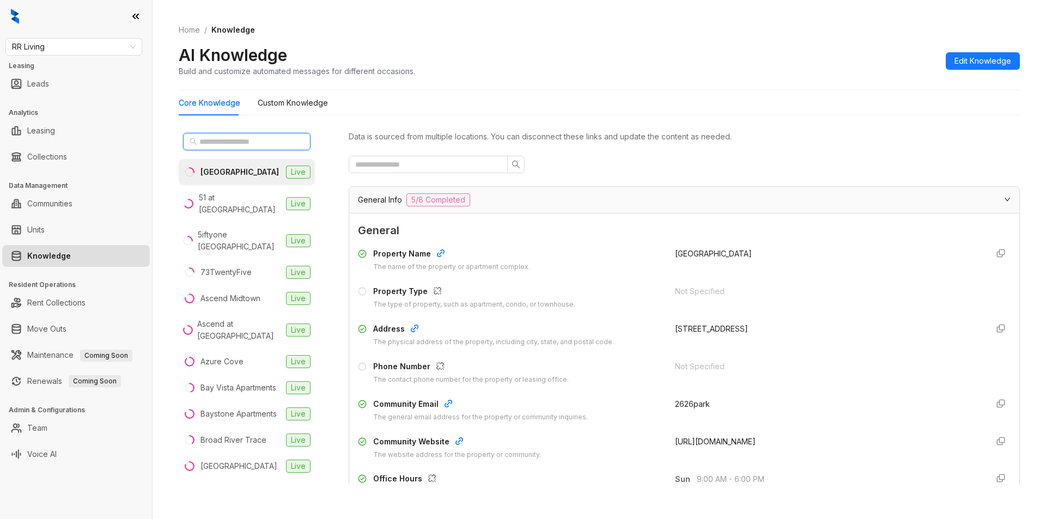
click at [207, 142] on input "text" at bounding box center [247, 142] width 96 height 12
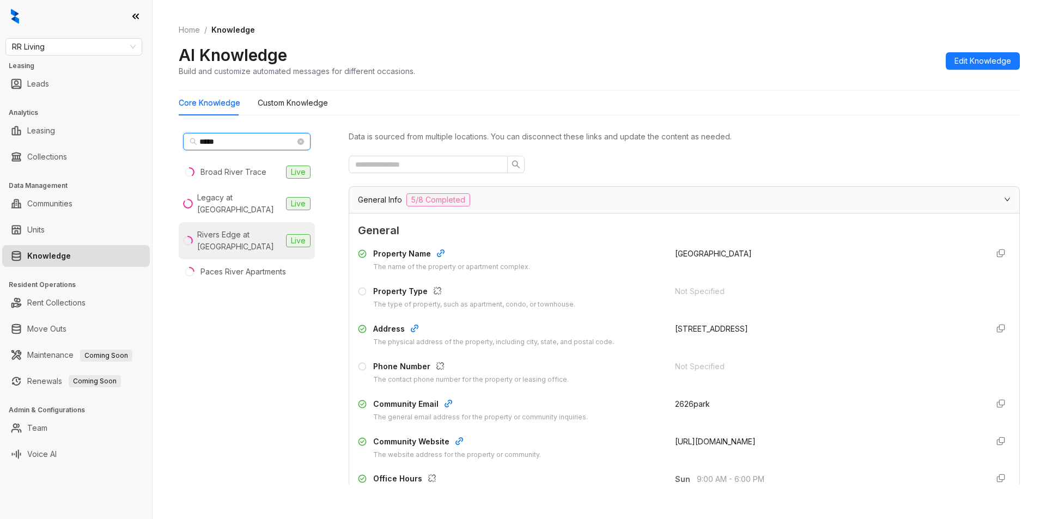
type input "*****"
click at [251, 242] on div "Rivers Edge at Carolina Stadium" at bounding box center [239, 241] width 84 height 24
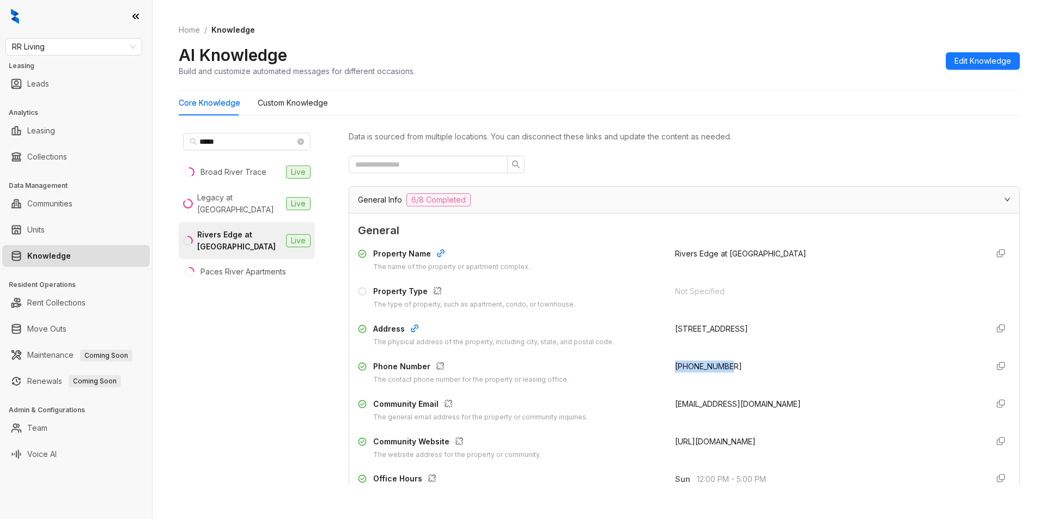
drag, startPoint x: 665, startPoint y: 372, endPoint x: 761, endPoint y: 369, distance: 96.0
click at [761, 369] on div "Phone Number The contact phone number for the property or leasing office. +1803…" at bounding box center [684, 373] width 653 height 25
copy span "+18037795888"
click at [379, 167] on input "text" at bounding box center [423, 165] width 137 height 12
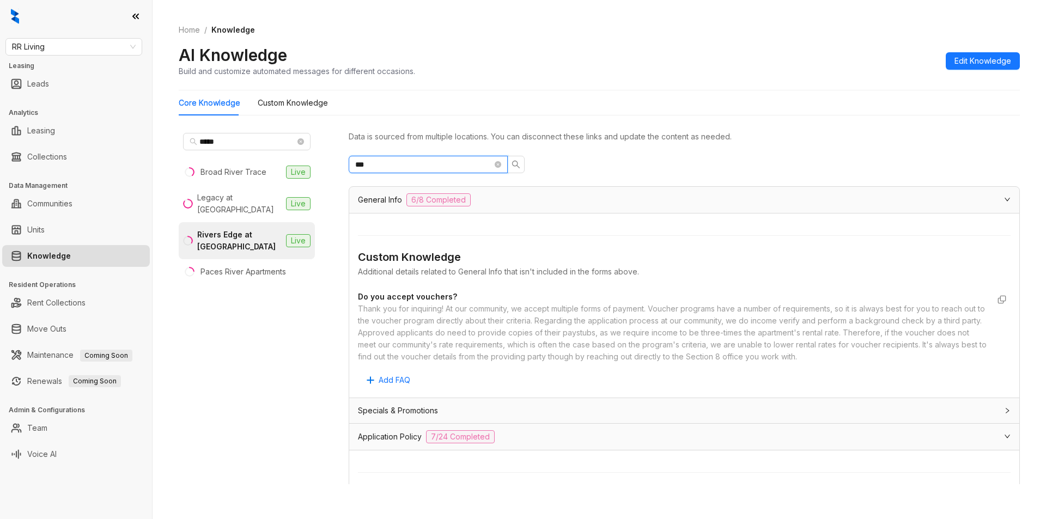
drag, startPoint x: 418, startPoint y: 163, endPoint x: 365, endPoint y: 171, distance: 54.5
click at [365, 171] on span "***" at bounding box center [428, 164] width 159 height 17
type input "*"
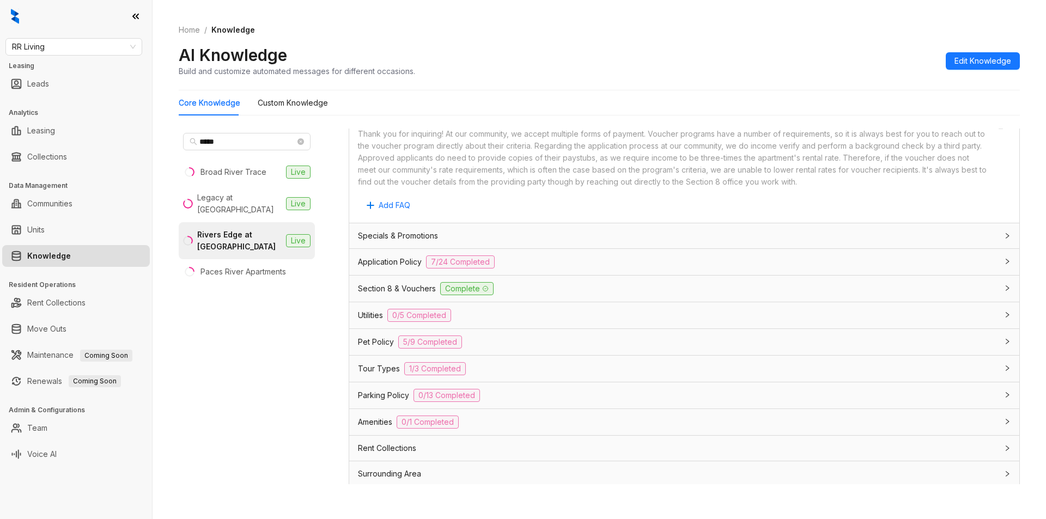
scroll to position [612, 0]
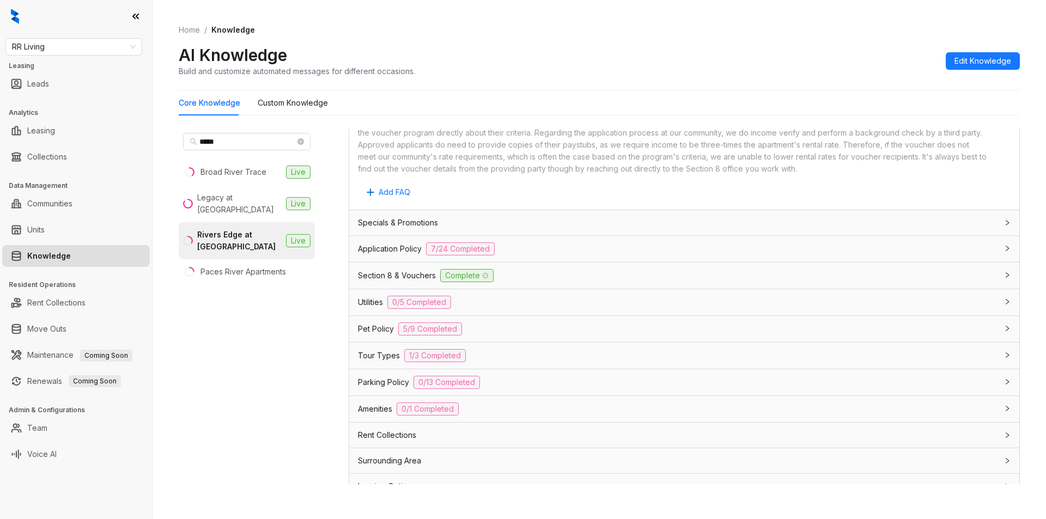
click at [585, 384] on div "Parking Policy 0/13 Completed" at bounding box center [678, 382] width 640 height 13
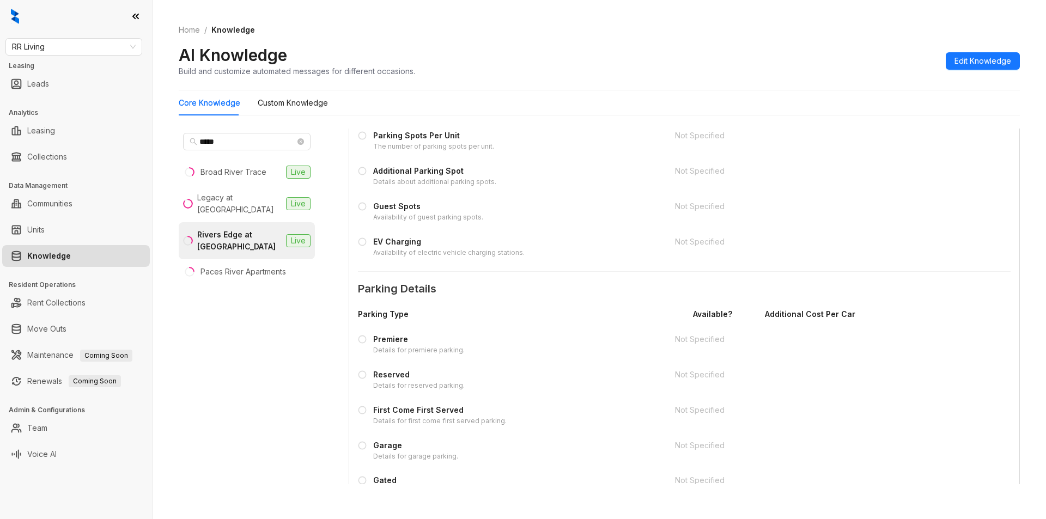
scroll to position [1064, 0]
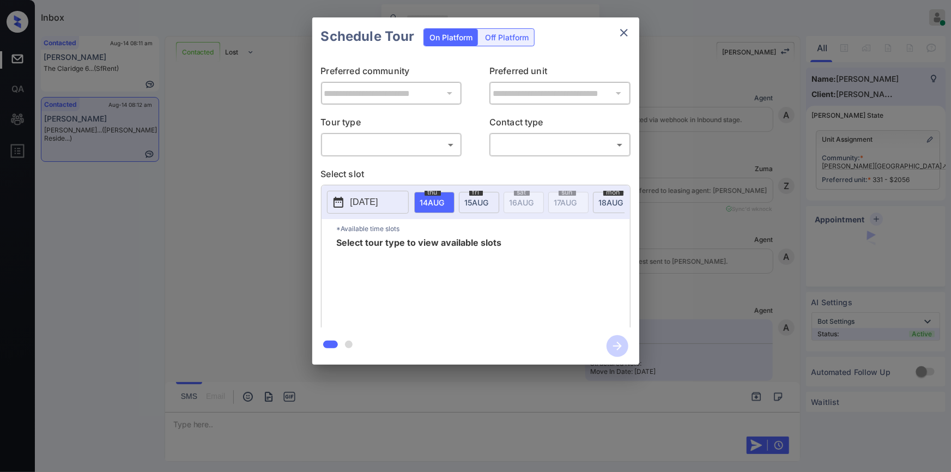
scroll to position [1014, 0]
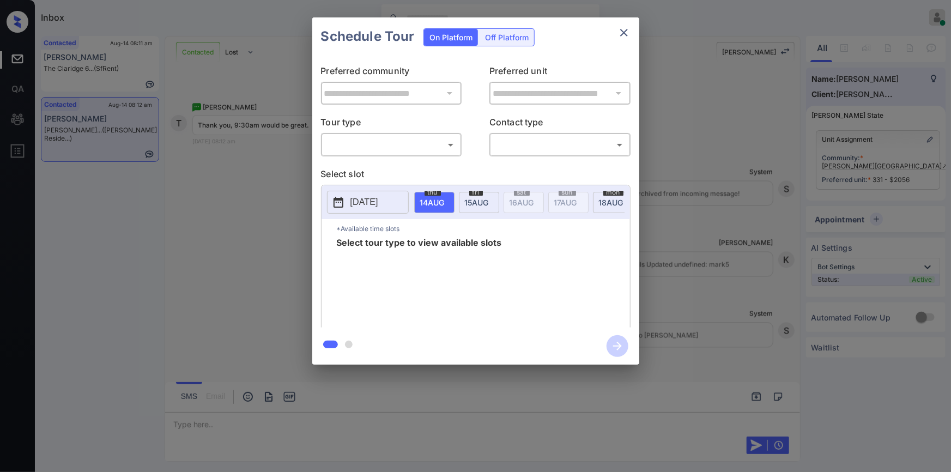
click at [390, 146] on body "Inbox Jiro Alonzo Online Set yourself offline Set yourself on break Profile Swi…" at bounding box center [475, 236] width 951 height 472
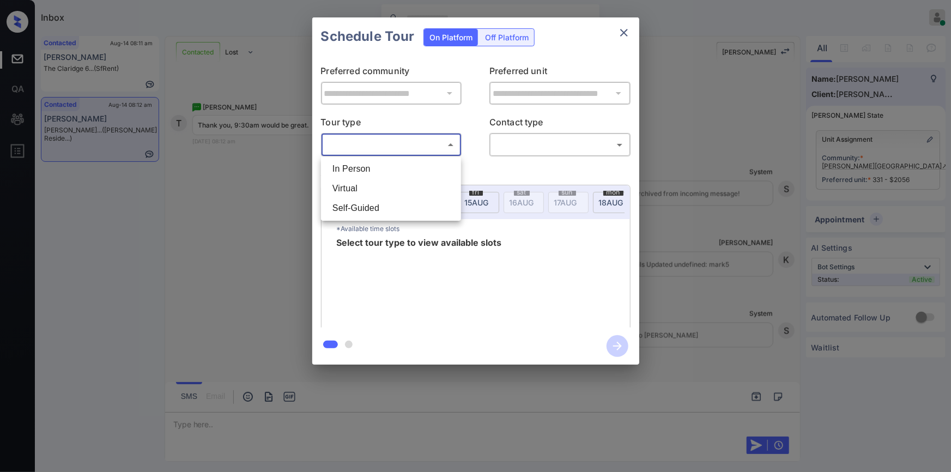
click at [369, 196] on li "Virtual" at bounding box center [391, 189] width 135 height 20
type input "*******"
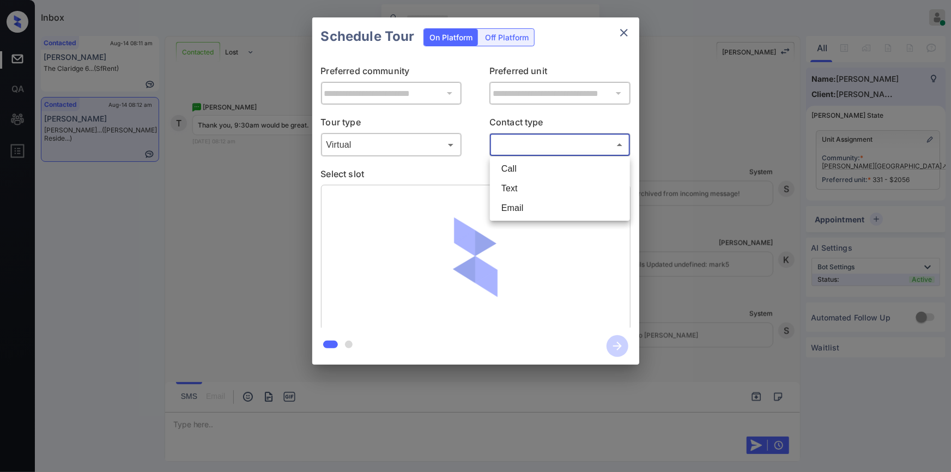
click at [525, 143] on body "Inbox Jiro Alonzo Online Set yourself offline Set yourself on break Profile Swi…" at bounding box center [475, 236] width 951 height 472
click at [517, 191] on li "Text" at bounding box center [560, 189] width 135 height 20
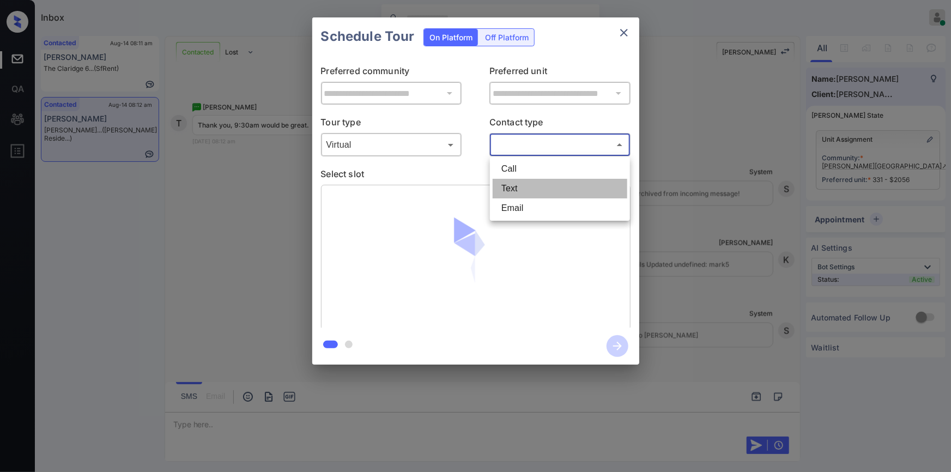
type input "****"
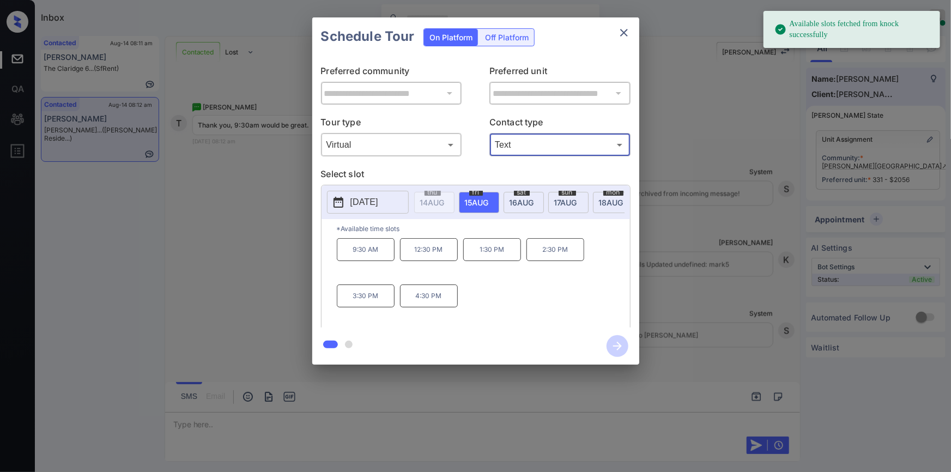
click at [361, 250] on p "9:30 AM" at bounding box center [366, 249] width 58 height 23
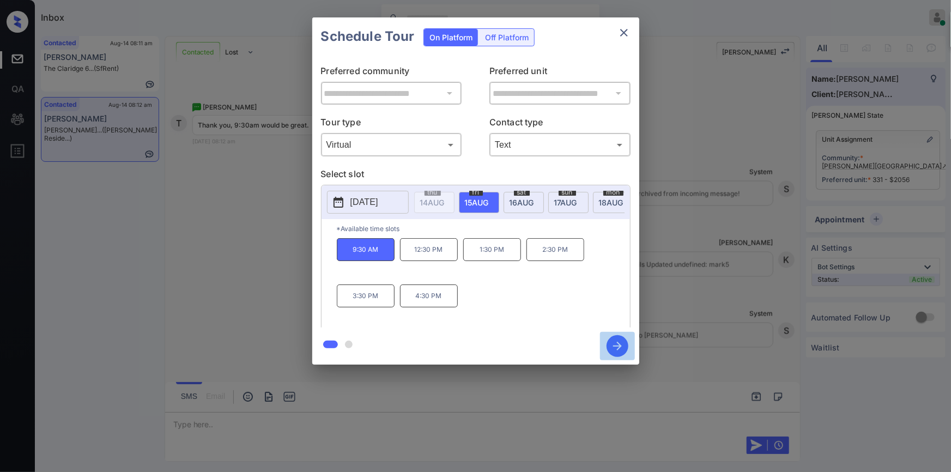
click at [610, 343] on icon "button" at bounding box center [617, 346] width 22 height 22
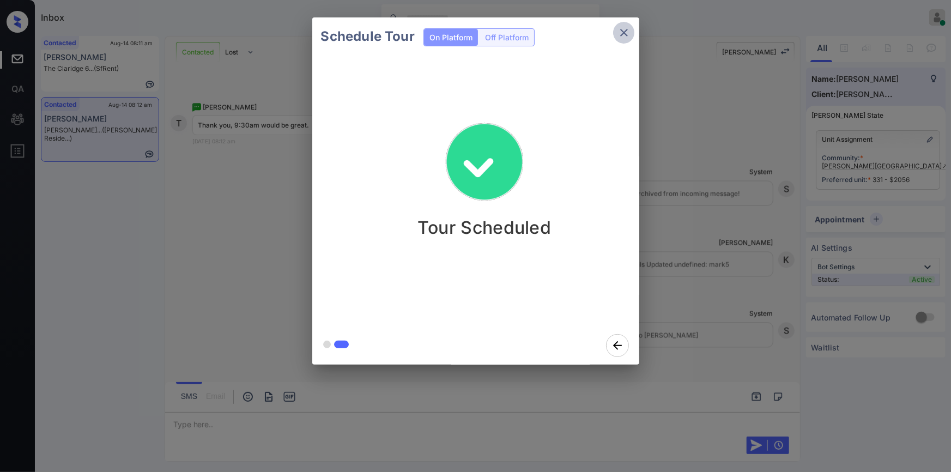
click at [622, 31] on icon "close" at bounding box center [623, 32] width 13 height 13
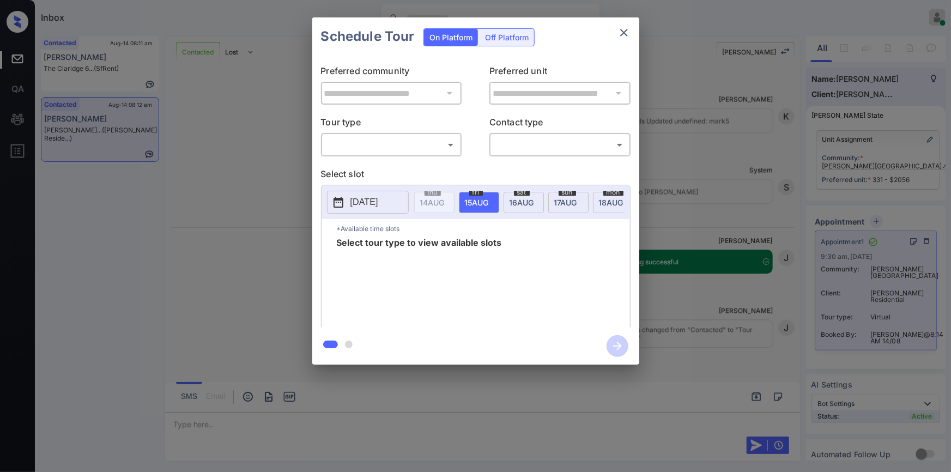
scroll to position [1158, 0]
click at [626, 36] on icon "close" at bounding box center [623, 32] width 13 height 13
